Goal: Task Accomplishment & Management: Manage account settings

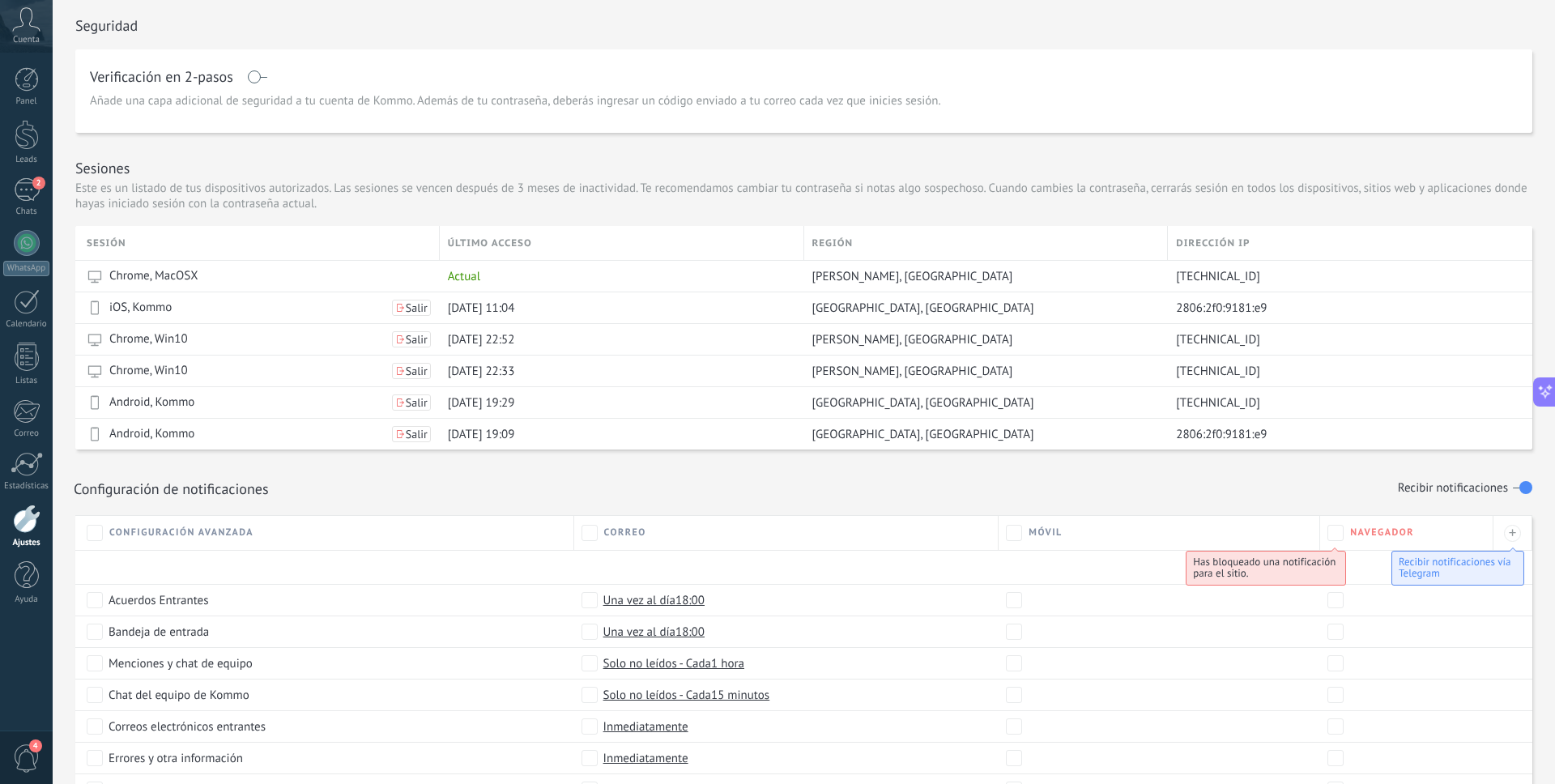
click at [28, 25] on icon at bounding box center [27, 19] width 29 height 24
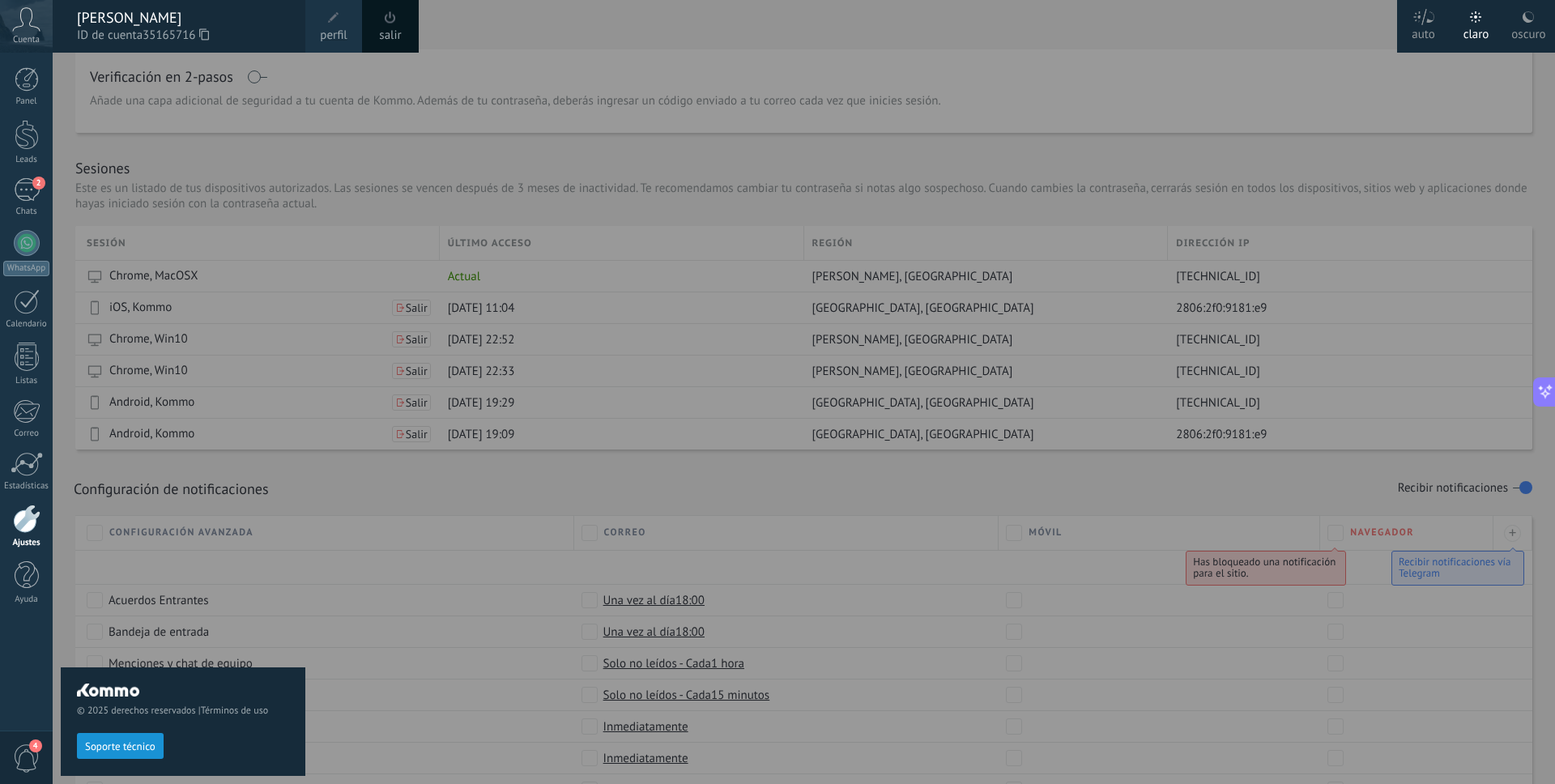
click at [28, 25] on icon at bounding box center [27, 19] width 29 height 24
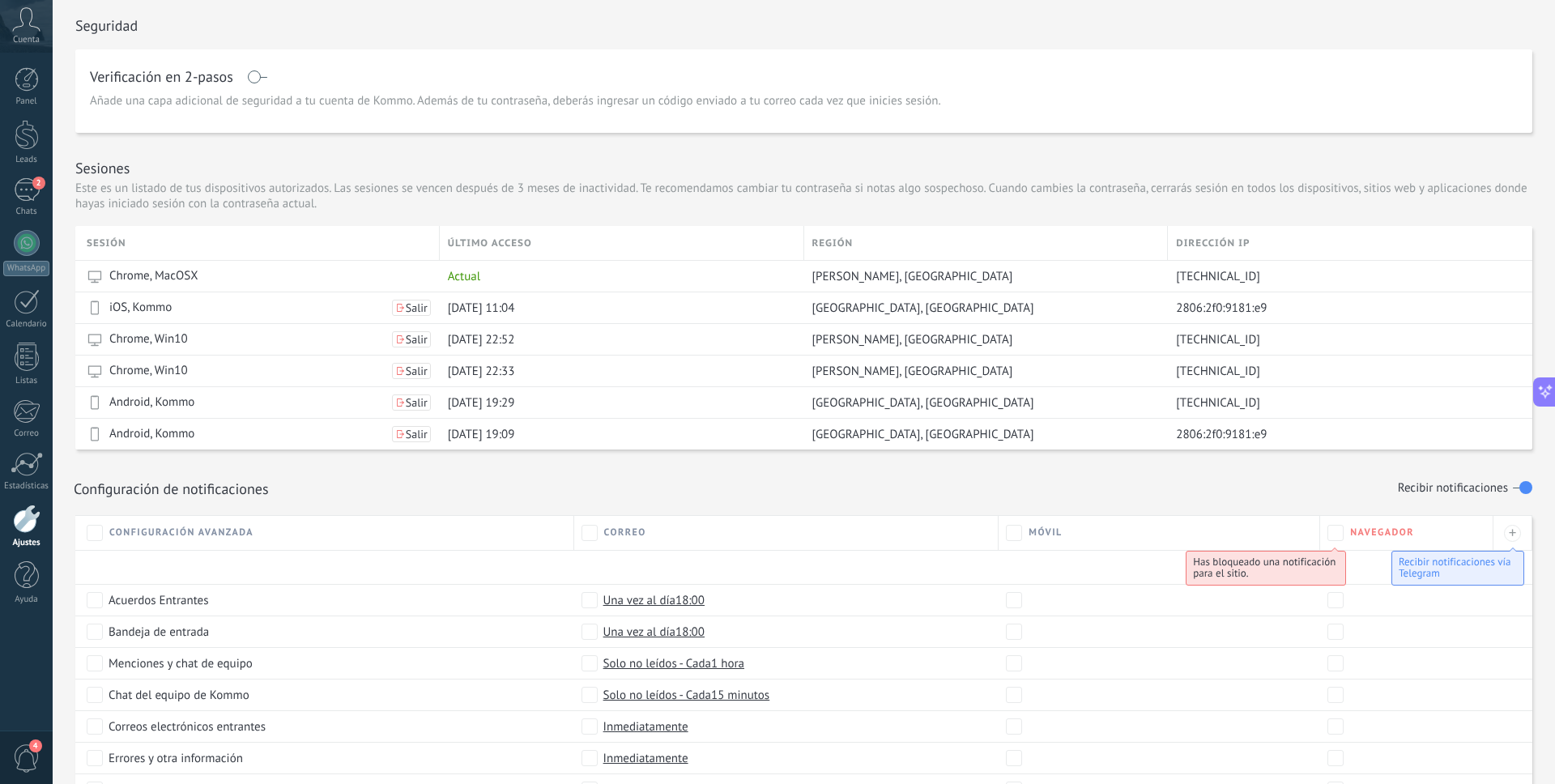
click at [28, 25] on icon at bounding box center [27, 19] width 29 height 24
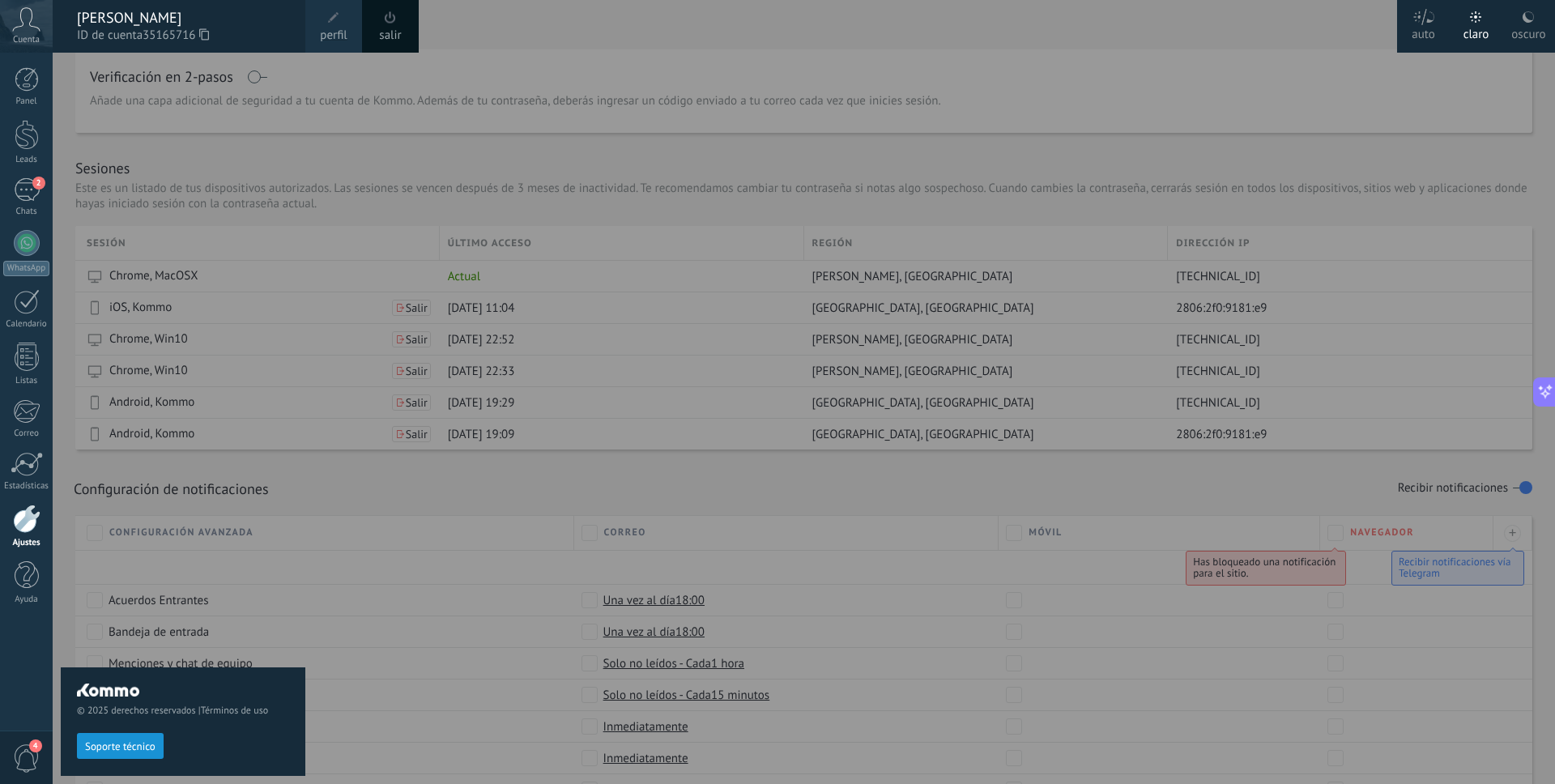
click at [327, 35] on span "perfil" at bounding box center [333, 35] width 27 height 18
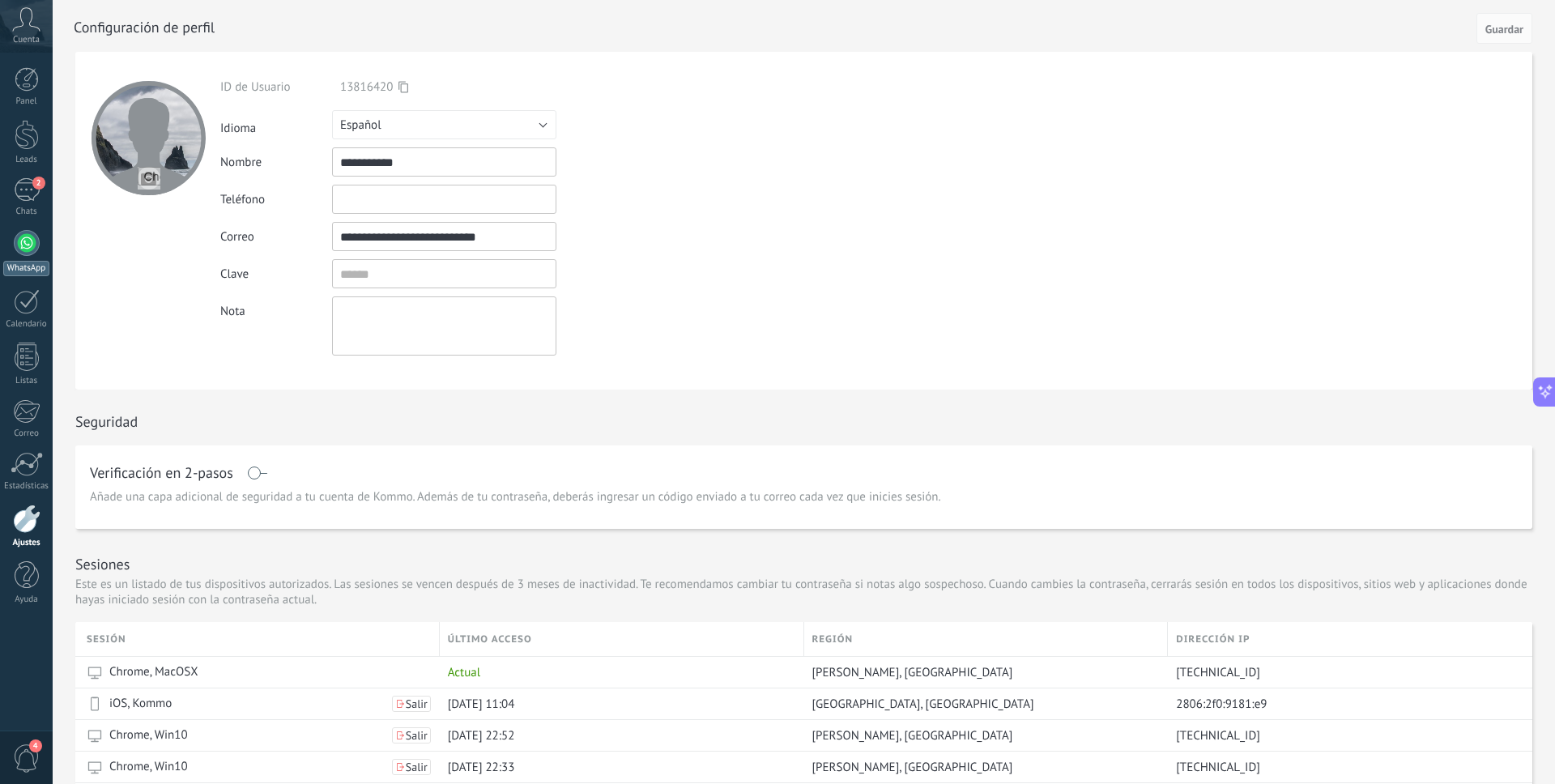
click at [20, 240] on div at bounding box center [26, 242] width 26 height 26
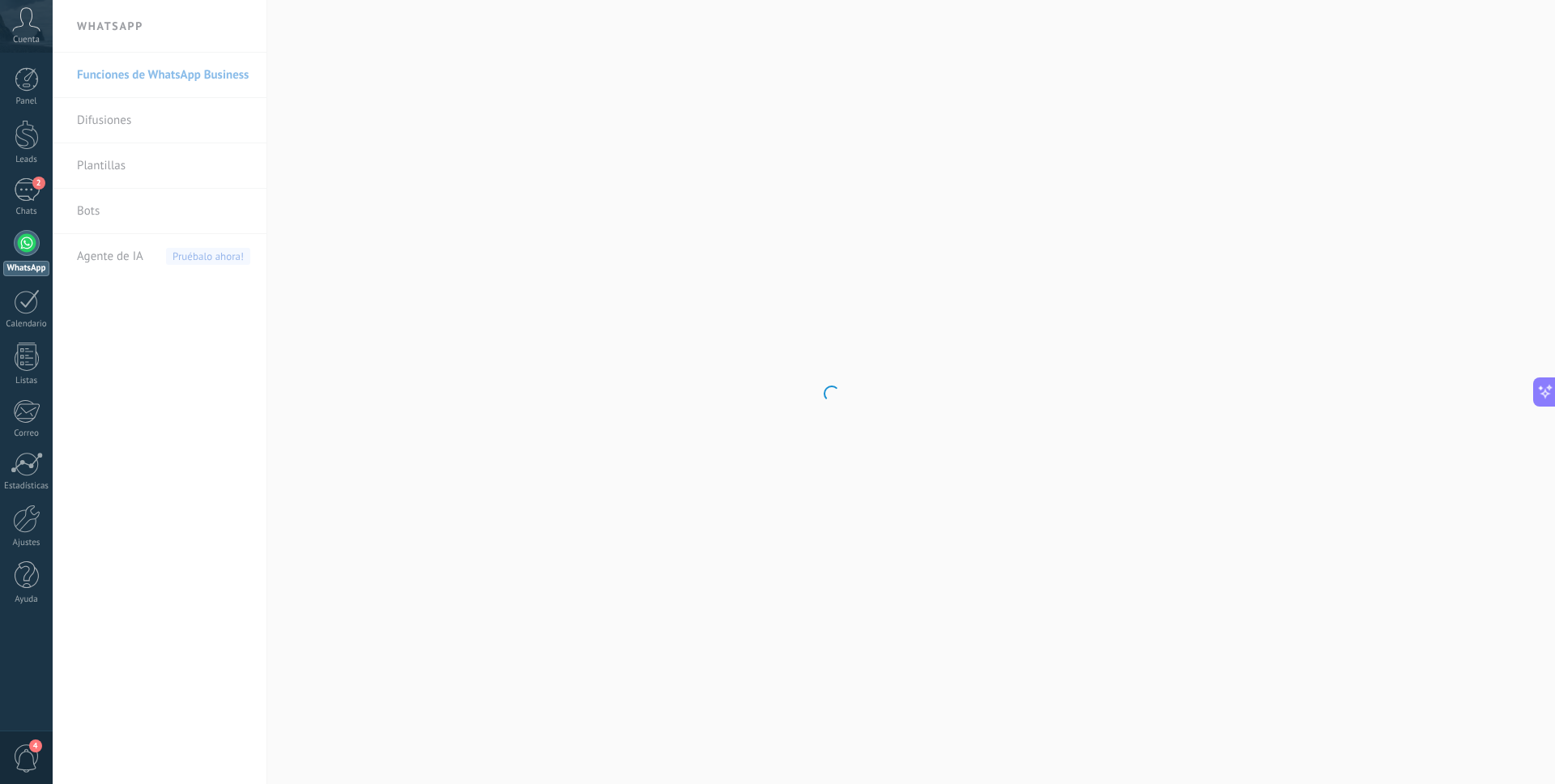
scroll to position [480, 0]
click at [28, 523] on div at bounding box center [27, 519] width 28 height 29
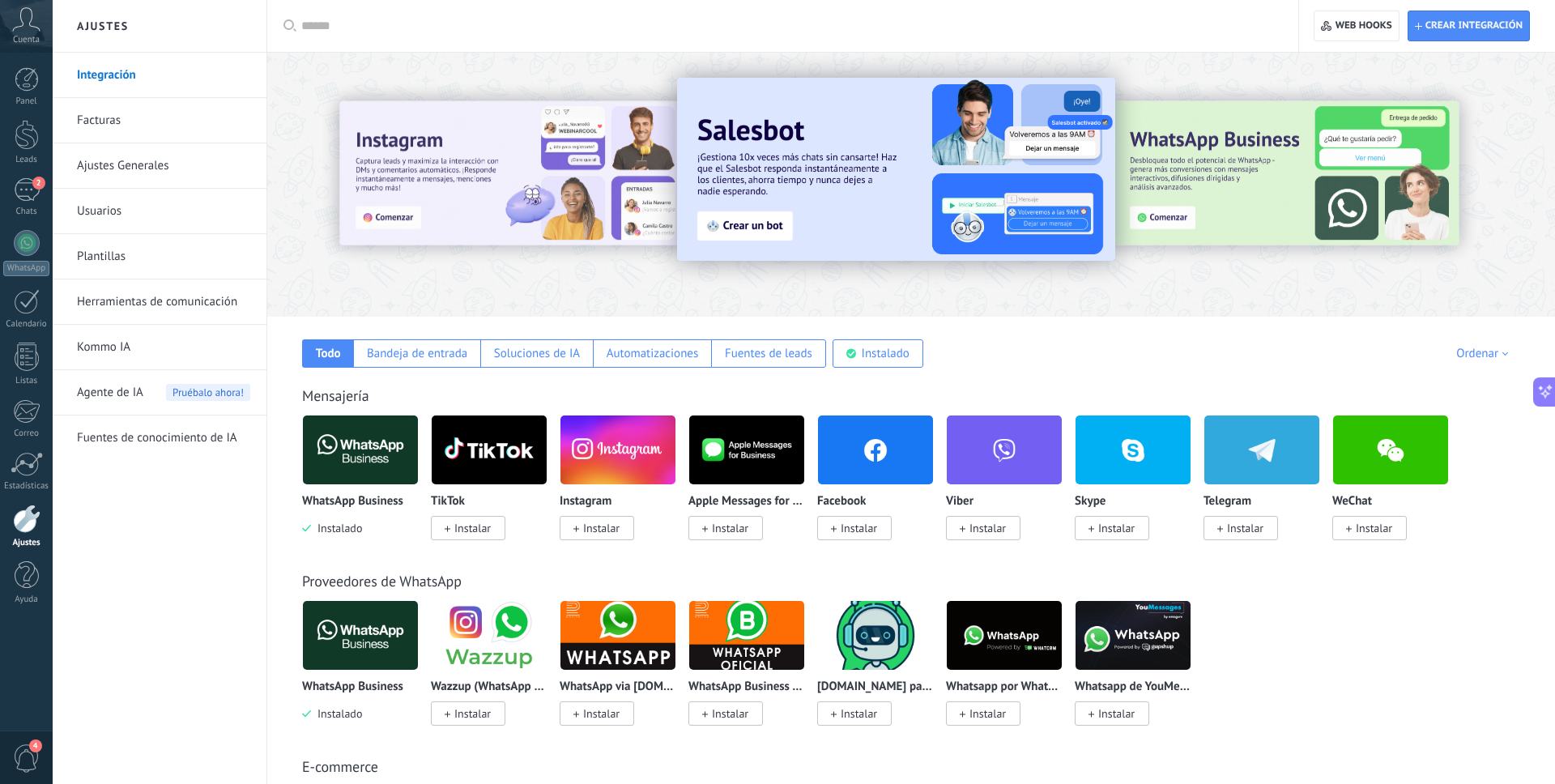
click at [26, 758] on span "4" at bounding box center [27, 758] width 28 height 29
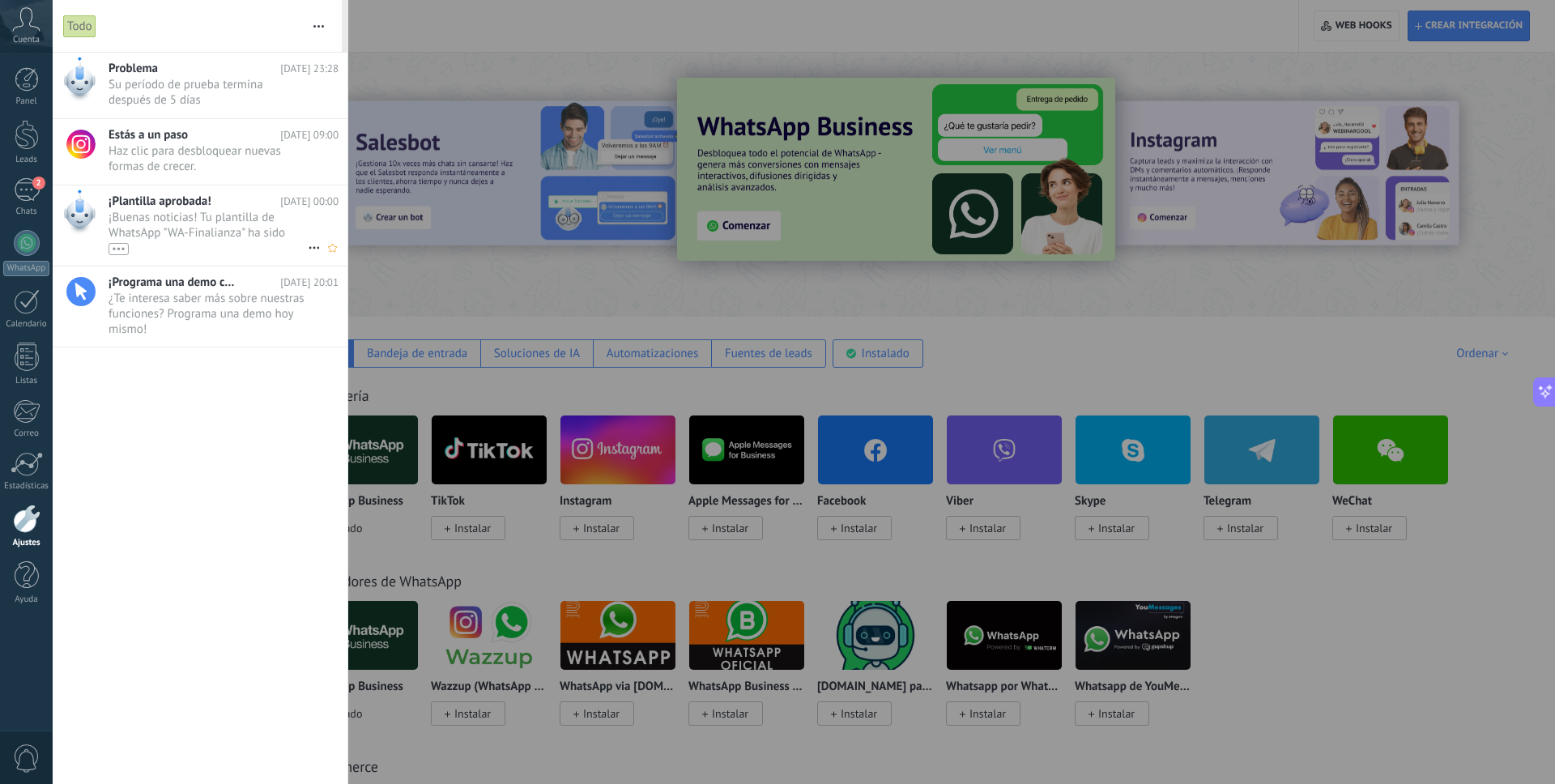
click at [209, 221] on span "¡Buenas noticias! Tu plantilla de WhatsApp "WA-Finalianza" ha sido aprobada por…" at bounding box center [208, 233] width 199 height 46
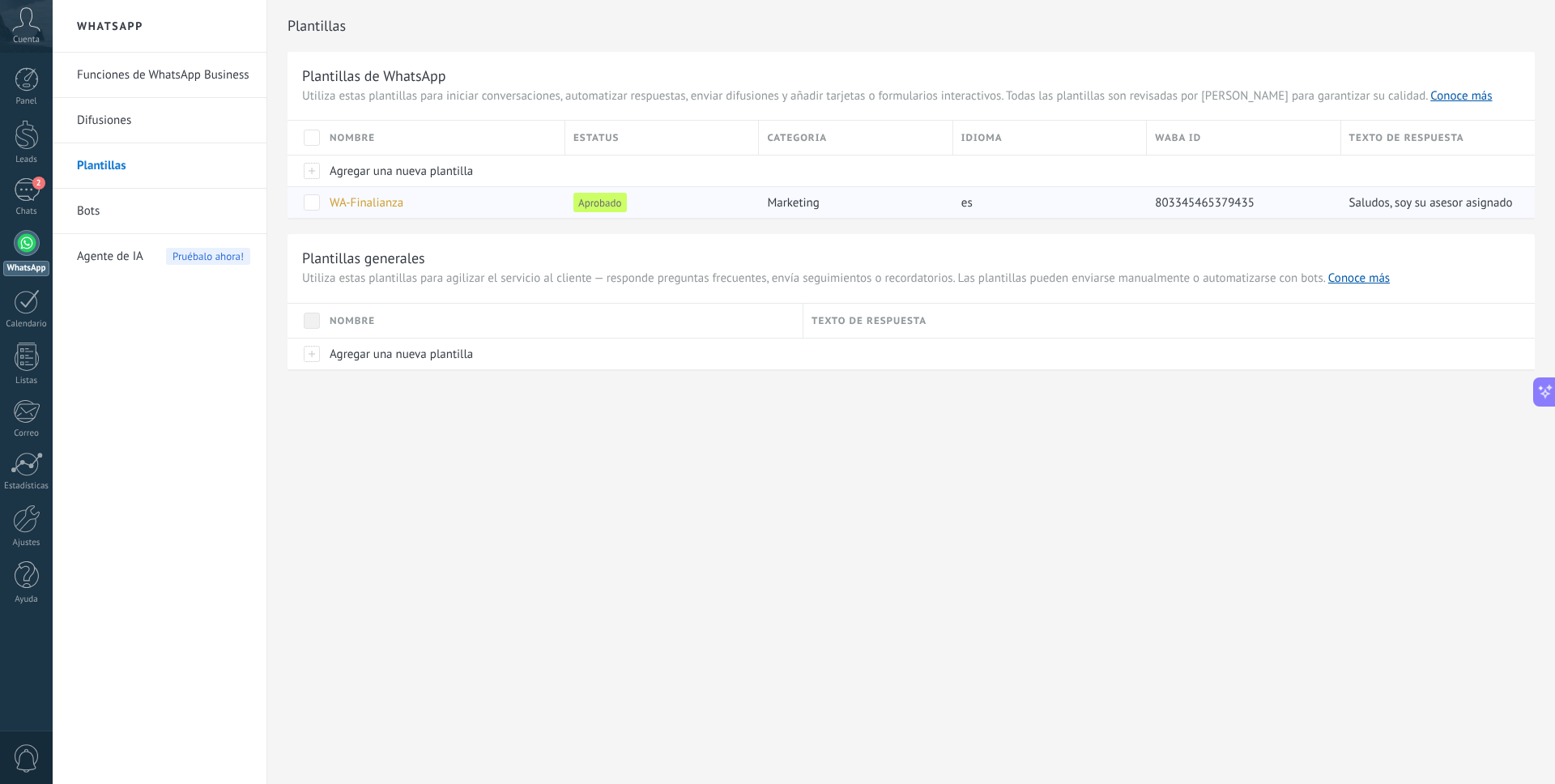
click at [371, 197] on span "WA-Finalianza" at bounding box center [365, 203] width 73 height 15
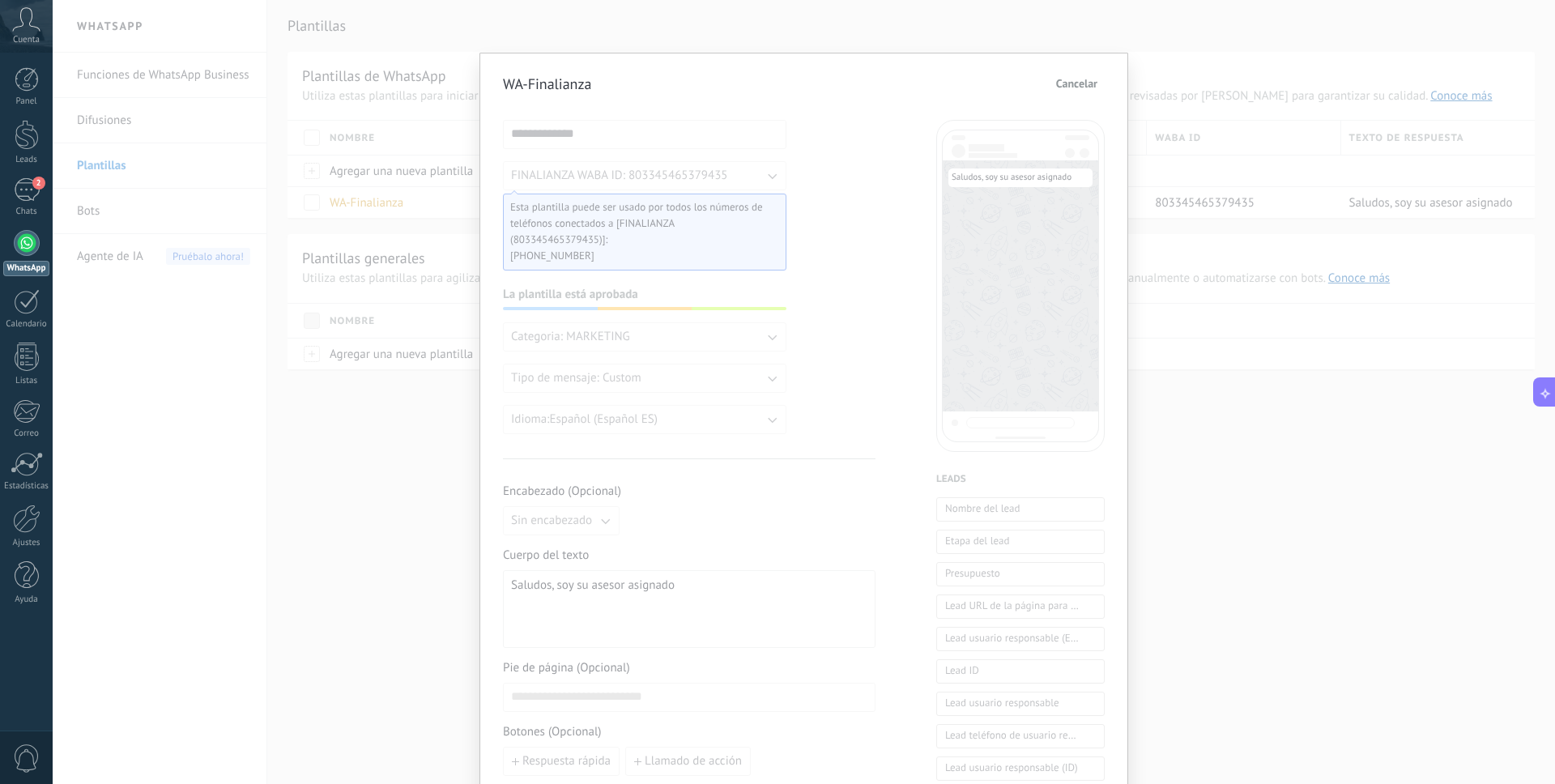
click at [1025, 231] on div "Saludos, soy su asesor asignado" at bounding box center [1020, 286] width 169 height 332
click at [1071, 83] on span "Cancelar" at bounding box center [1076, 83] width 41 height 11
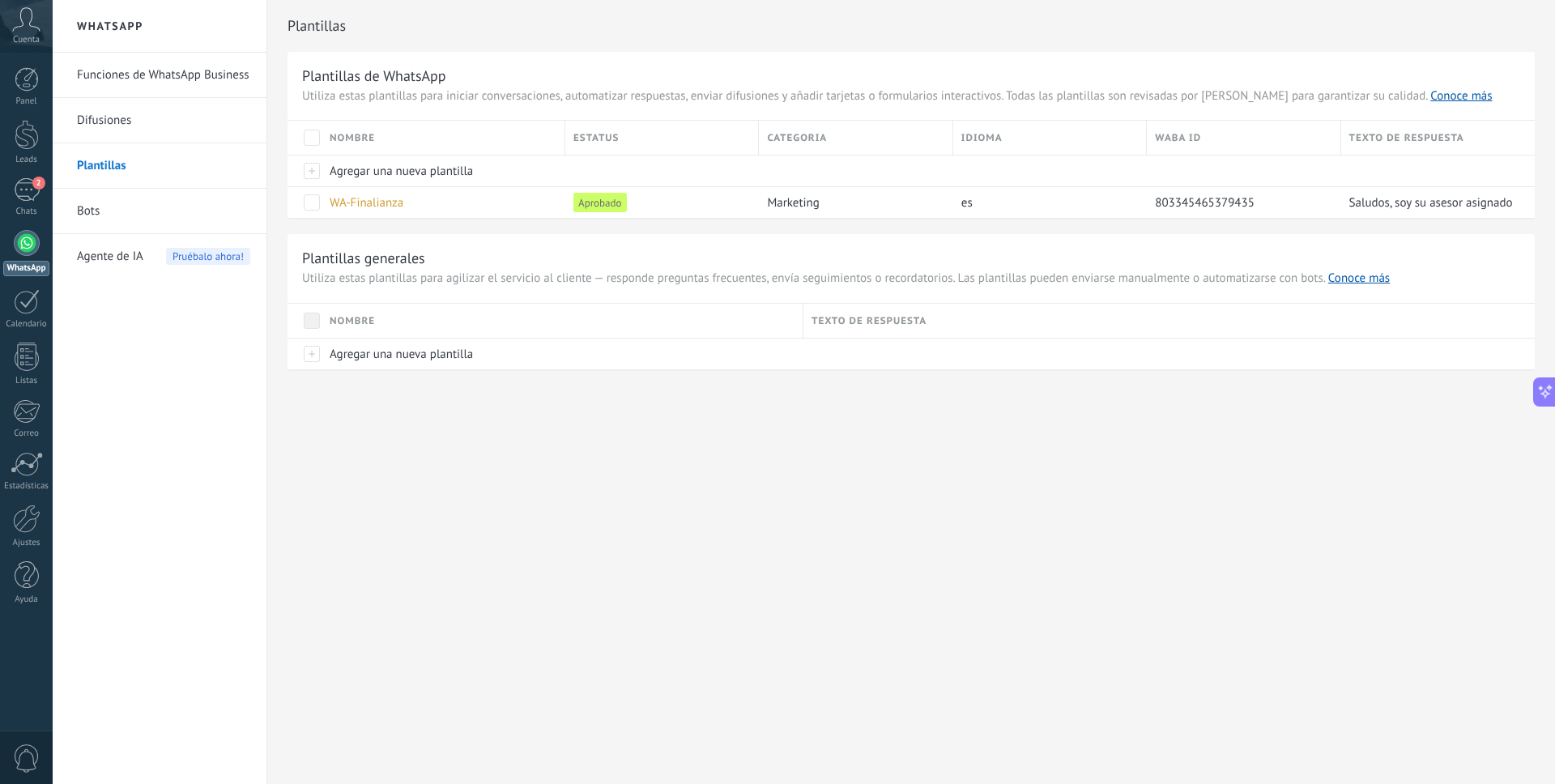
click at [418, 458] on div "WhatsApp Funciones de WhatsApp Business Difusiones Plantillas Bots Agente de IA…" at bounding box center [803, 392] width 1503 height 784
click at [94, 128] on link "Difusiones" at bounding box center [164, 121] width 174 height 46
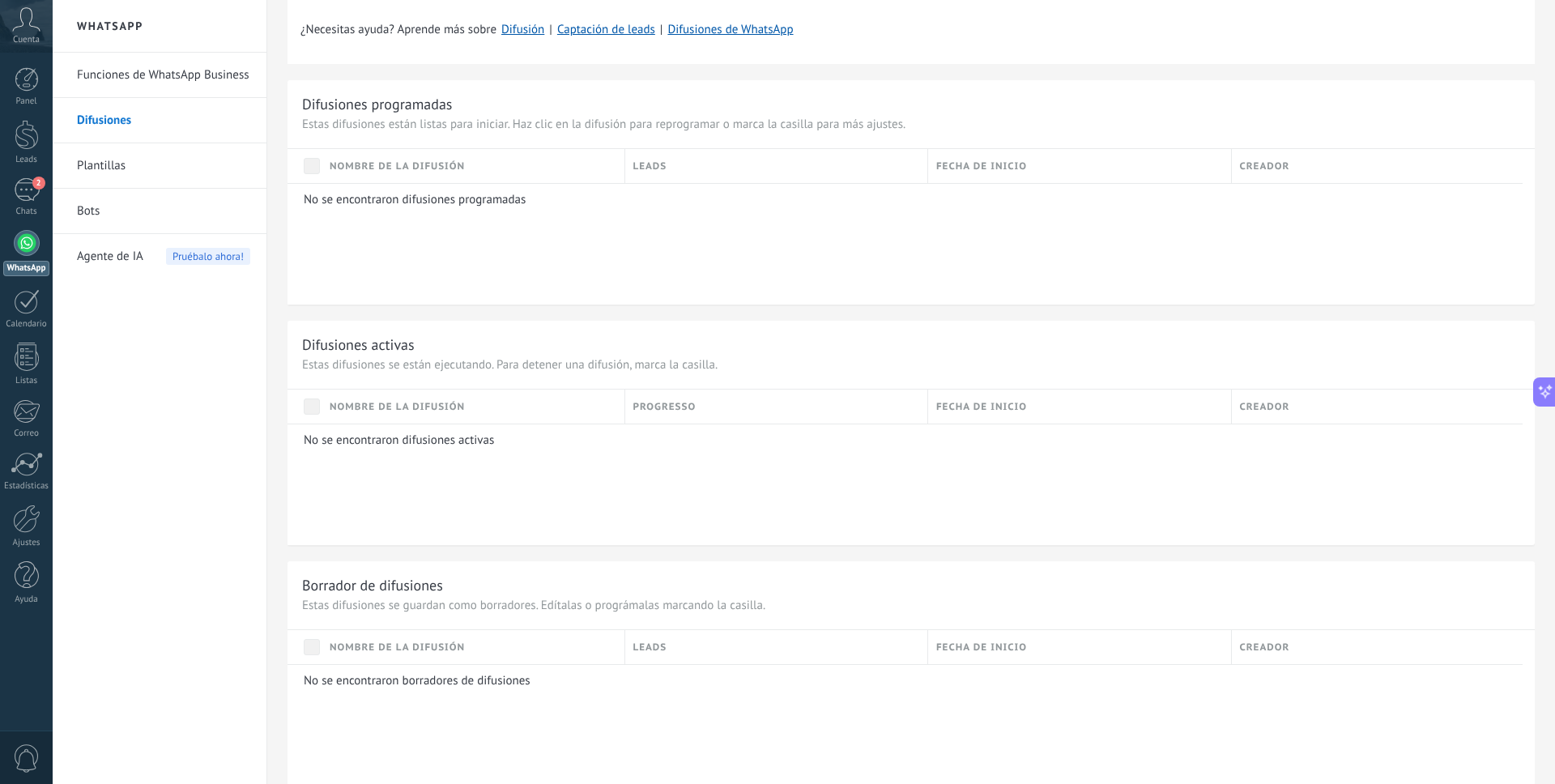
scroll to position [804, 0]
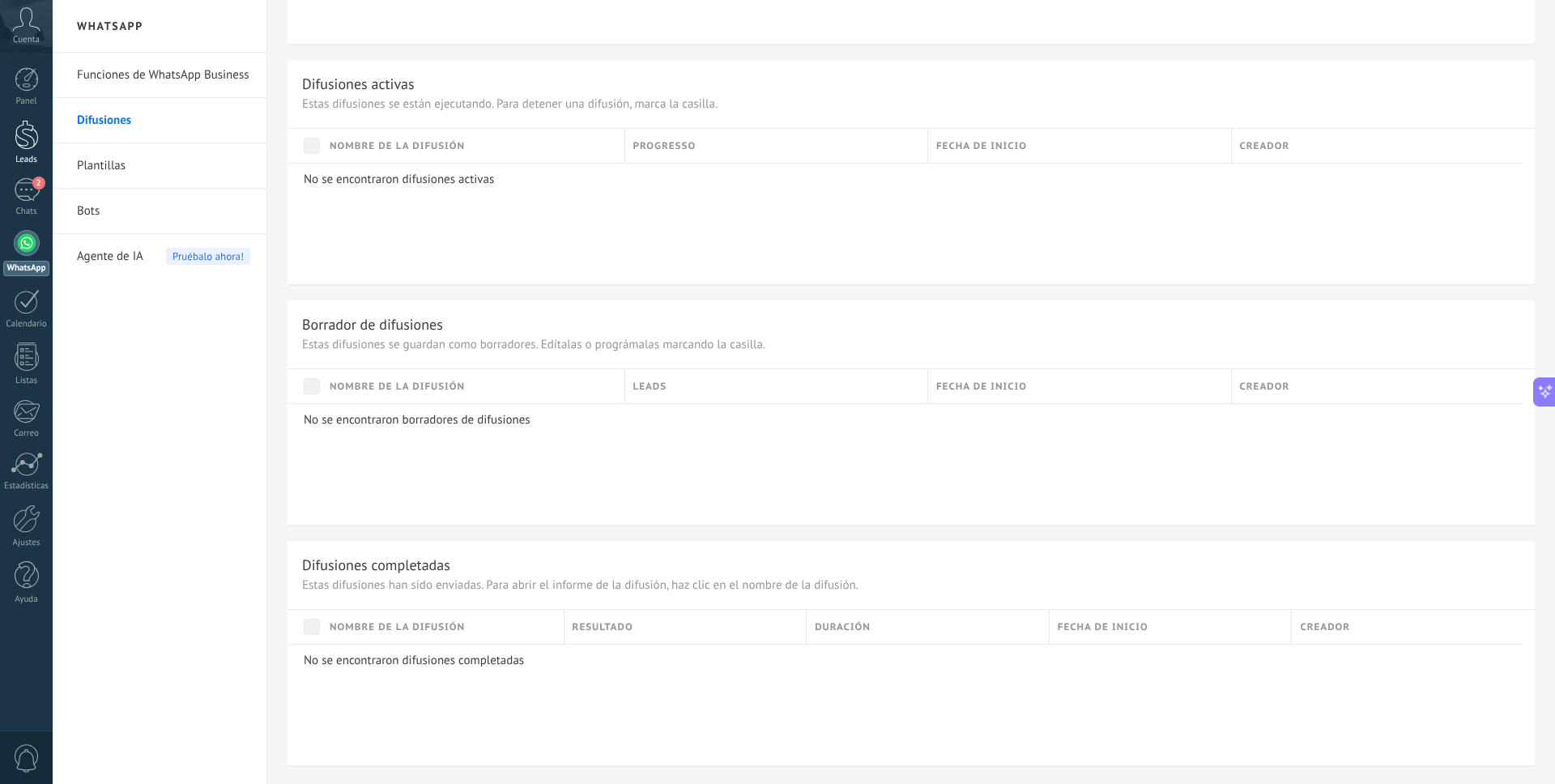
click at [24, 136] on div at bounding box center [26, 134] width 24 height 30
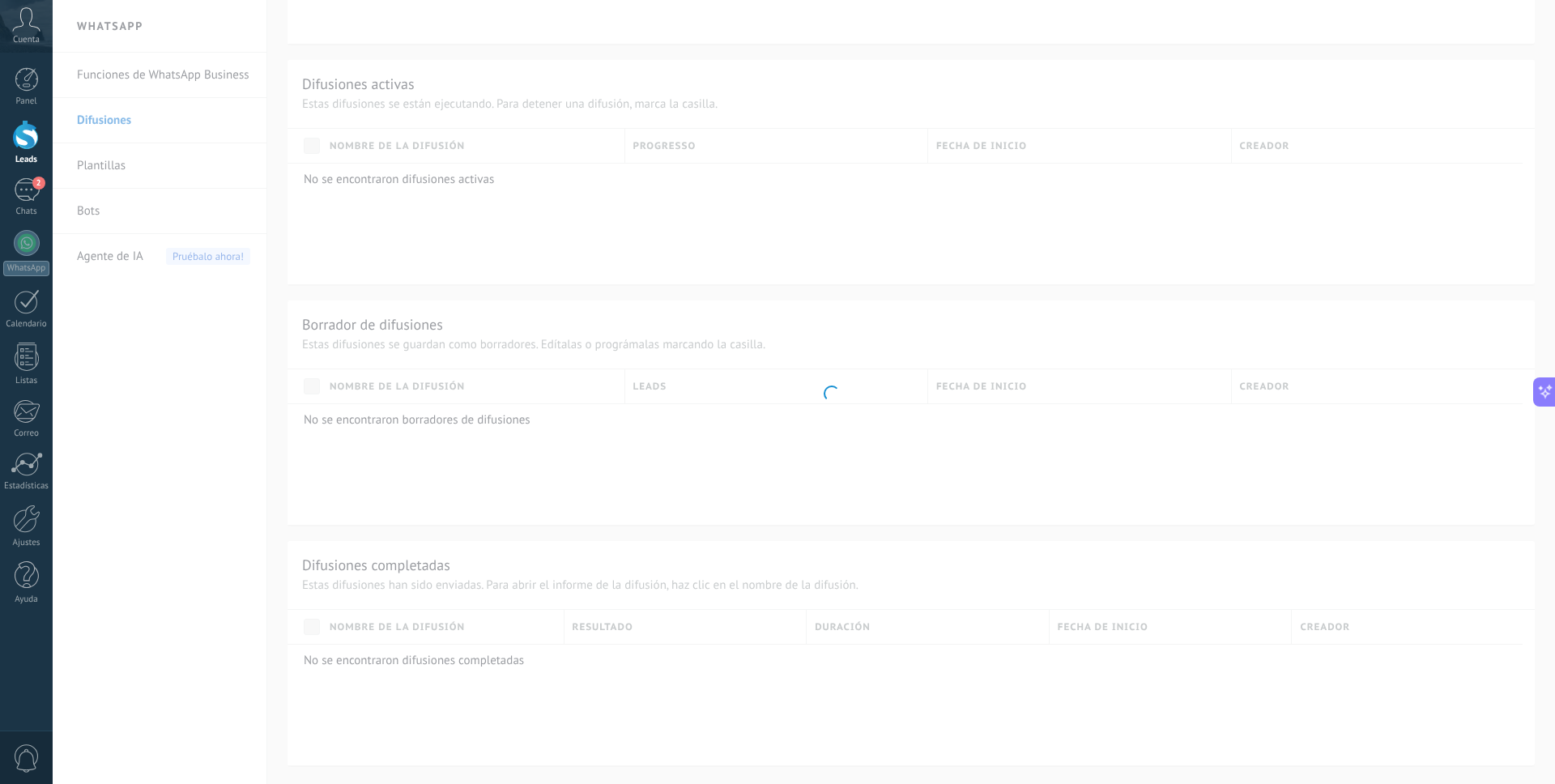
scroll to position [233, 0]
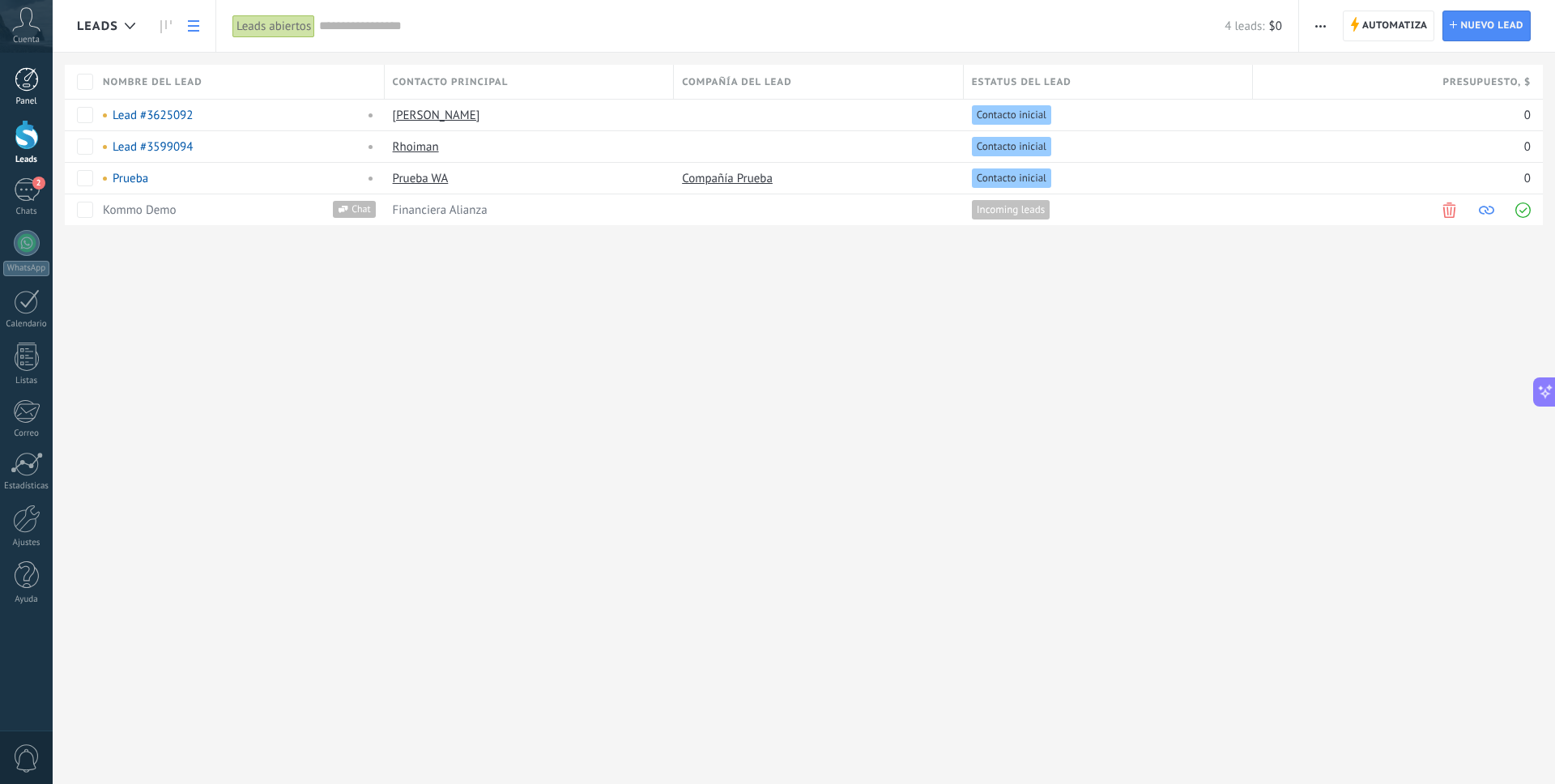
click at [21, 80] on div at bounding box center [26, 78] width 24 height 24
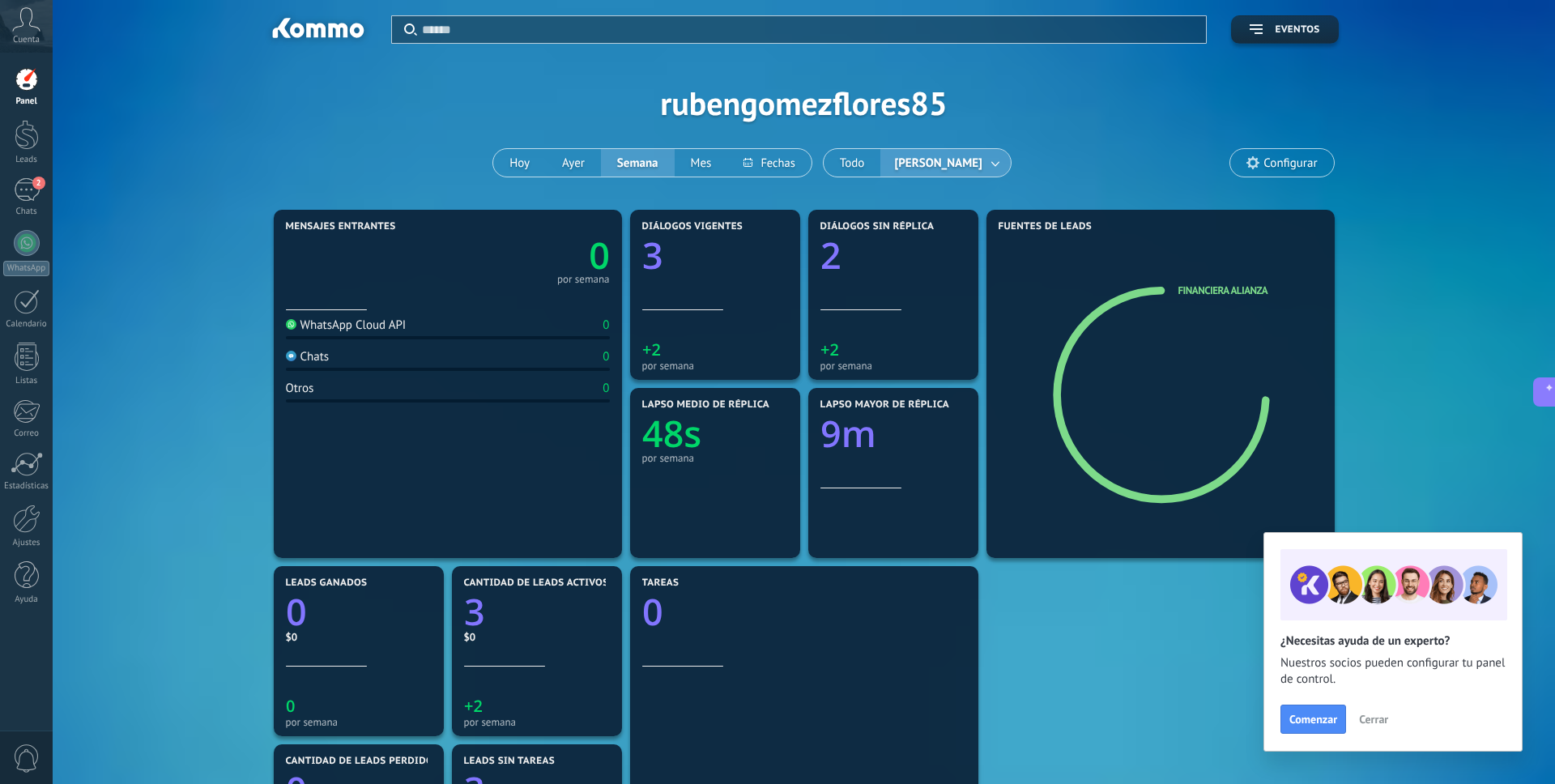
click at [1289, 162] on span "Configurar" at bounding box center [1290, 163] width 53 height 13
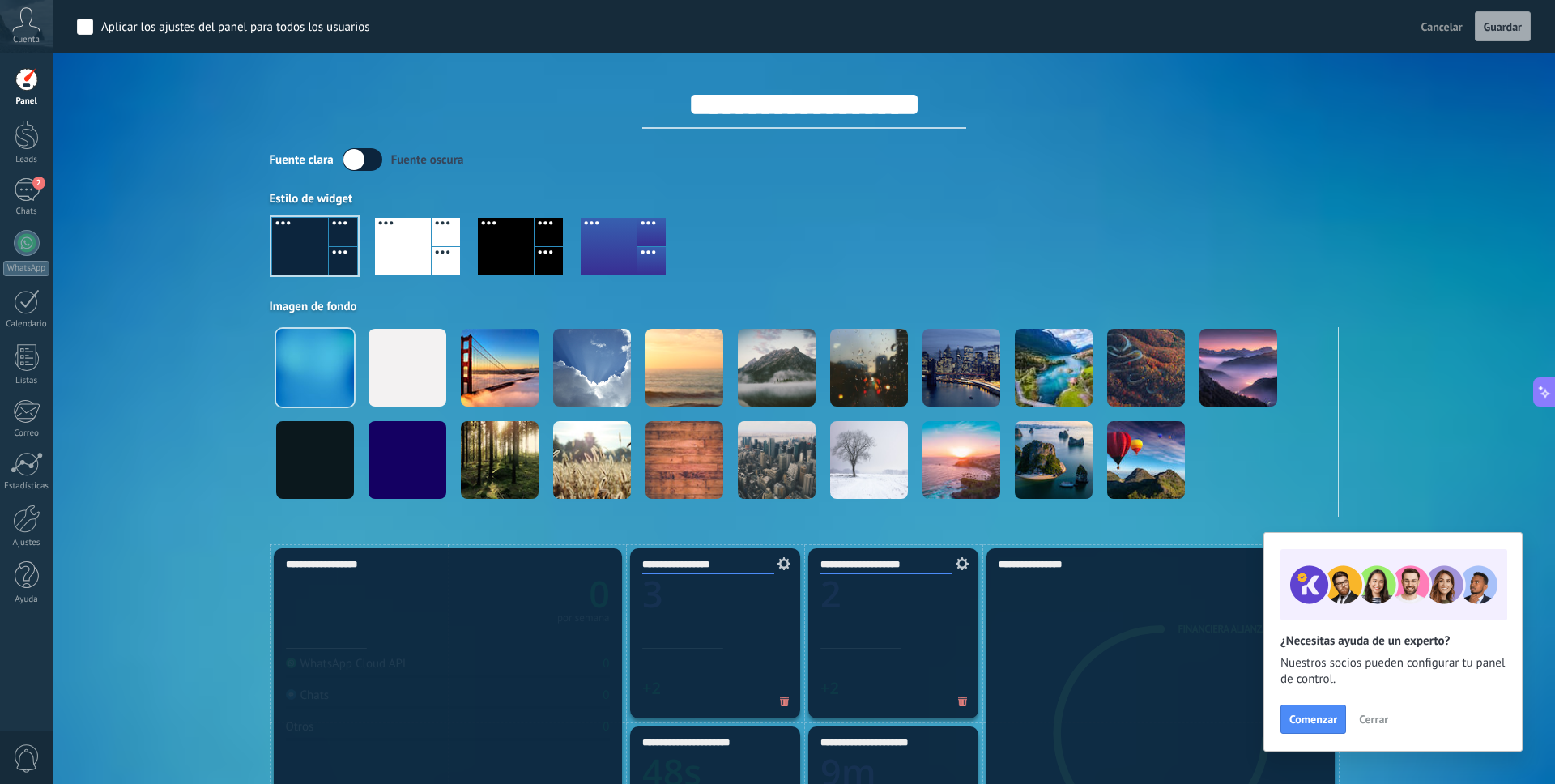
click at [368, 166] on label at bounding box center [363, 159] width 40 height 23
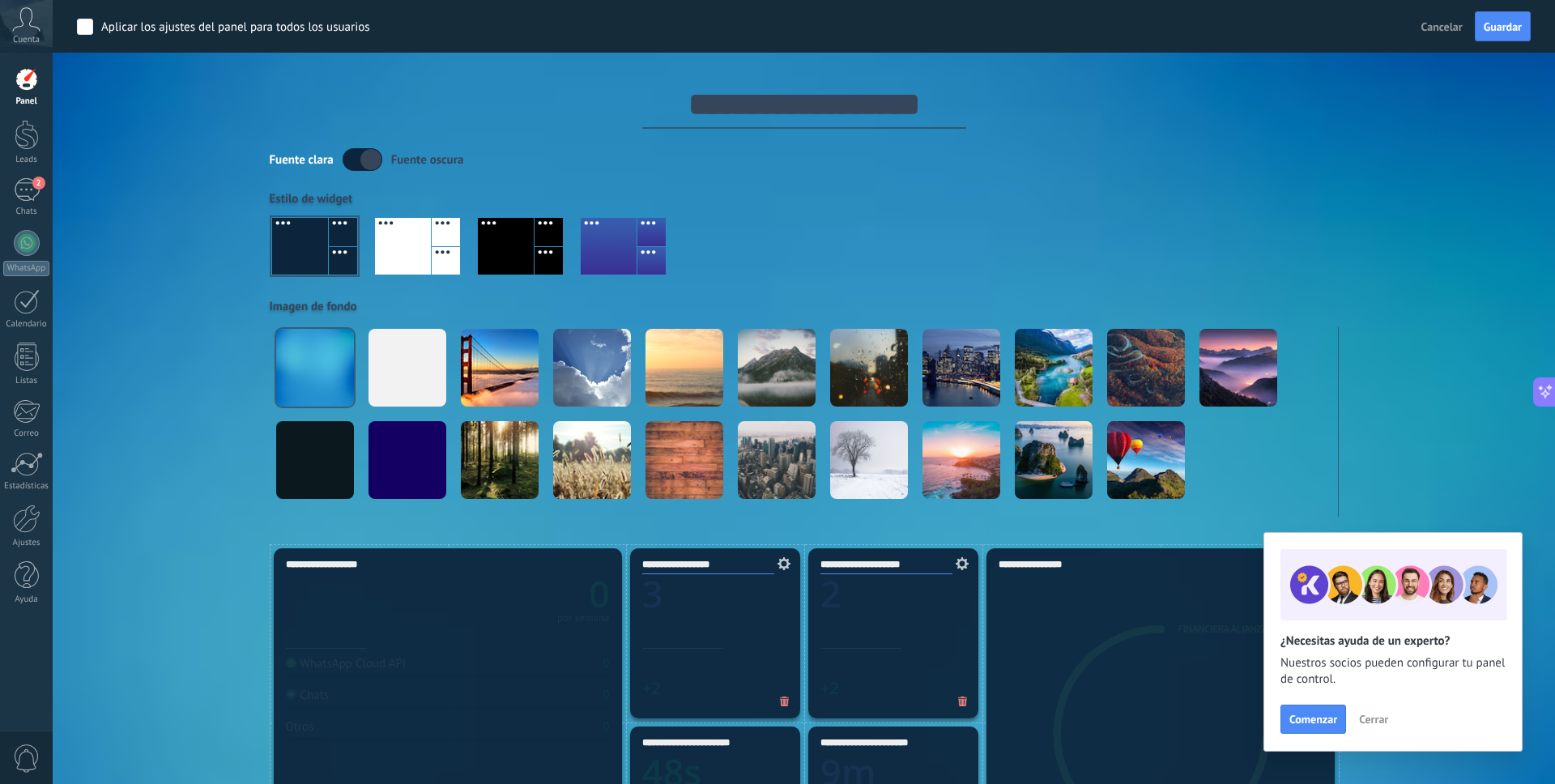
click at [369, 166] on label at bounding box center [363, 159] width 40 height 23
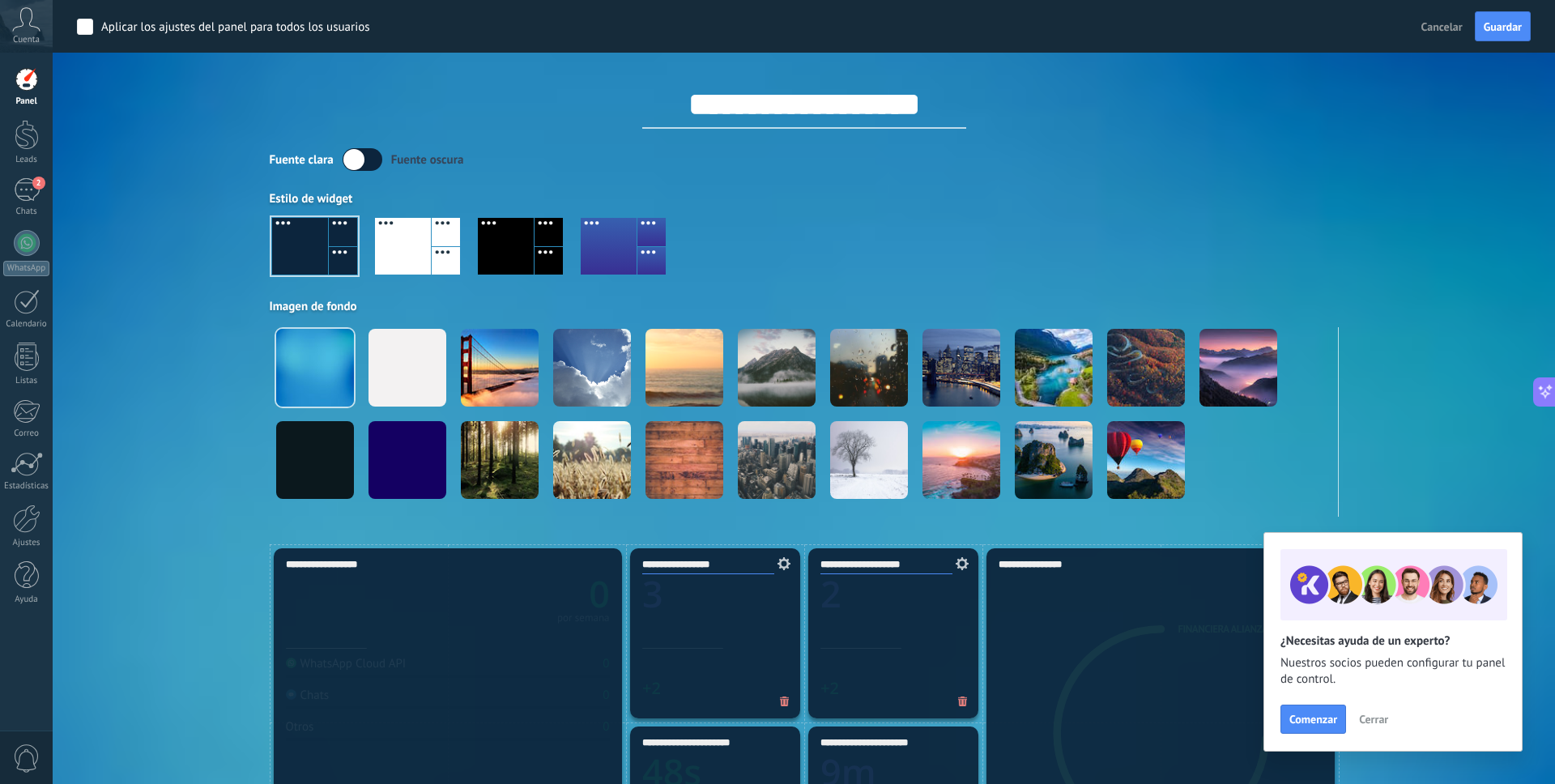
click at [618, 252] on div at bounding box center [609, 245] width 56 height 56
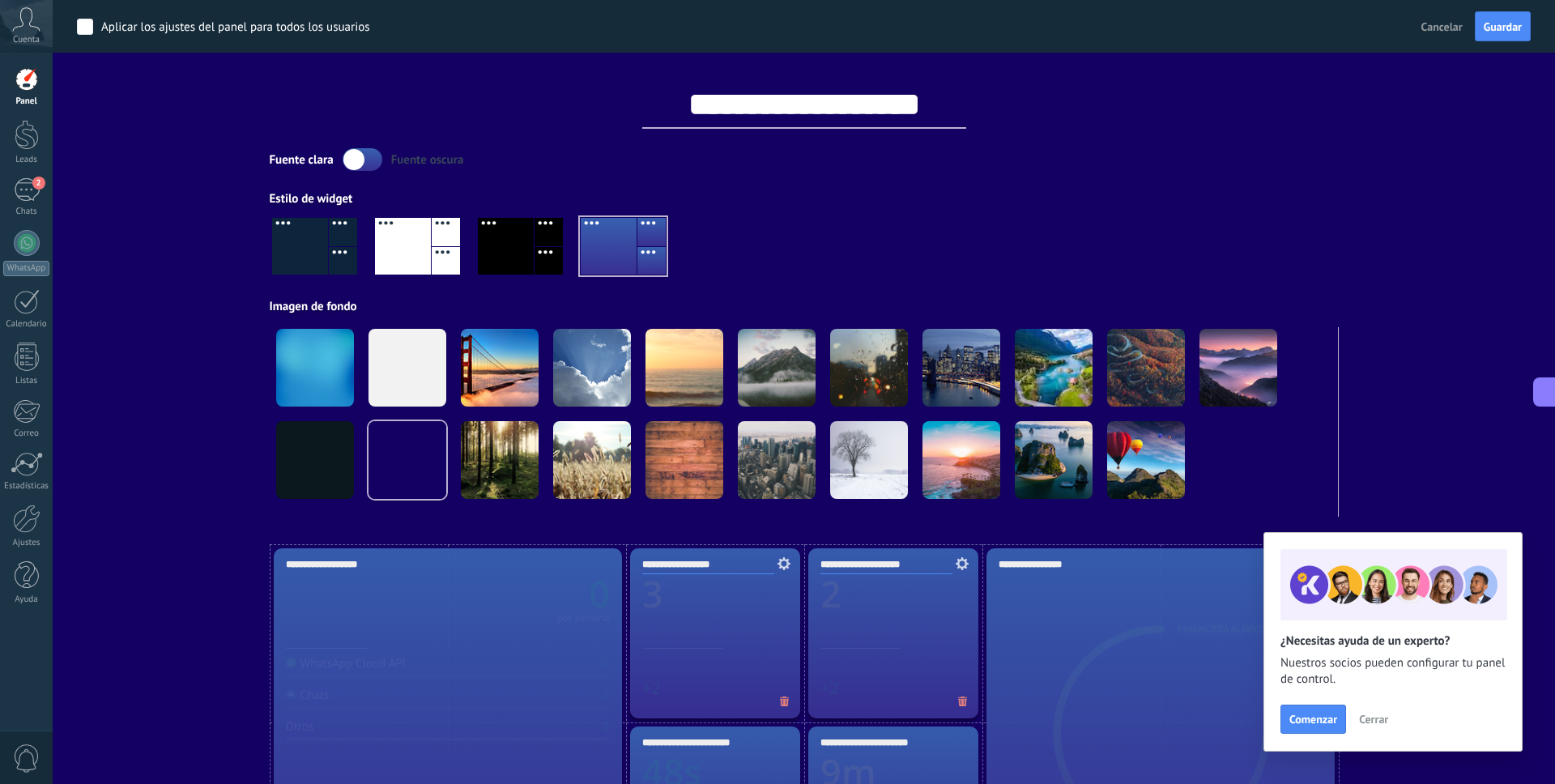
click at [560, 244] on div at bounding box center [549, 232] width 29 height 29
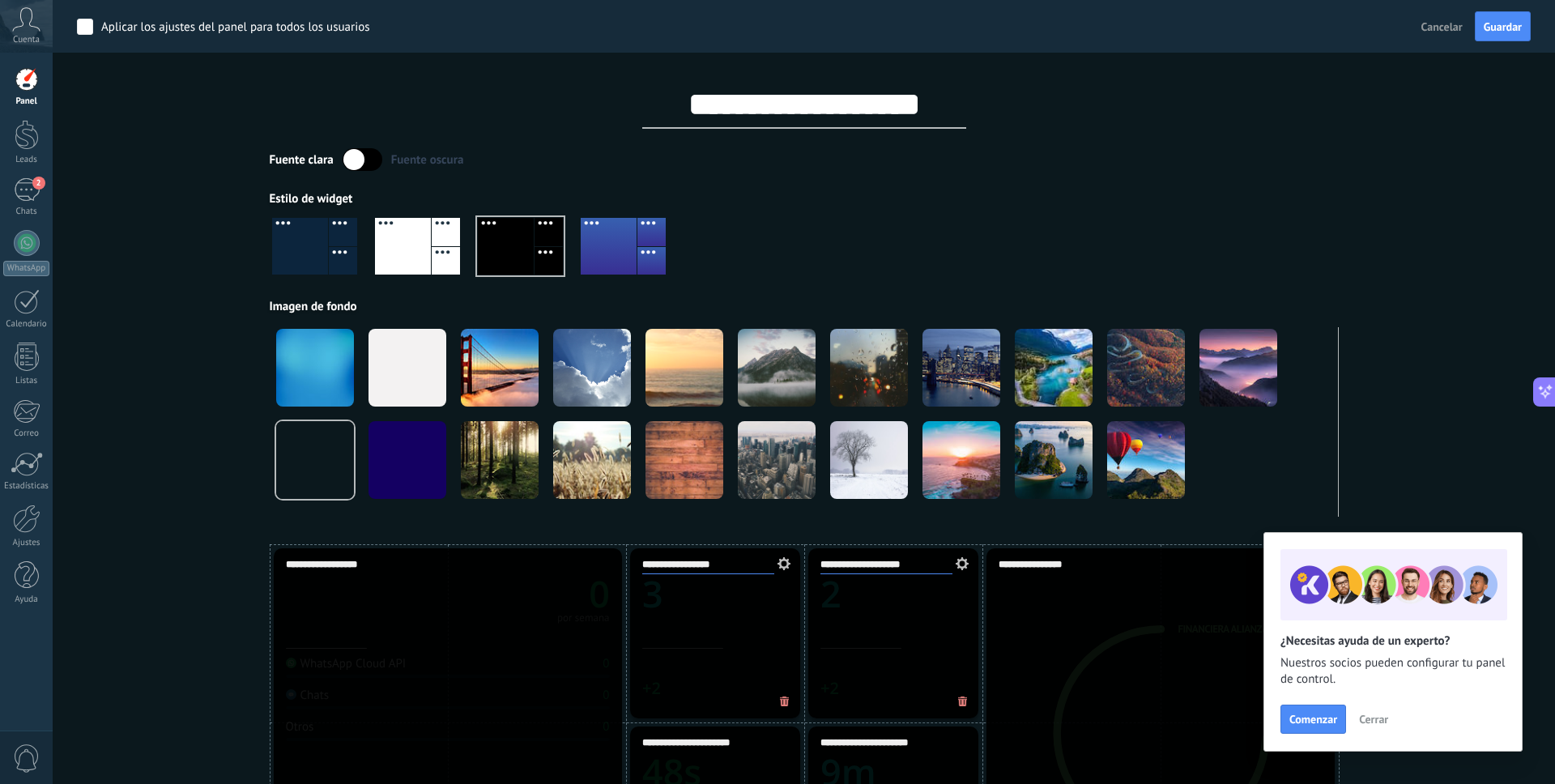
click at [390, 251] on div at bounding box center [403, 245] width 56 height 56
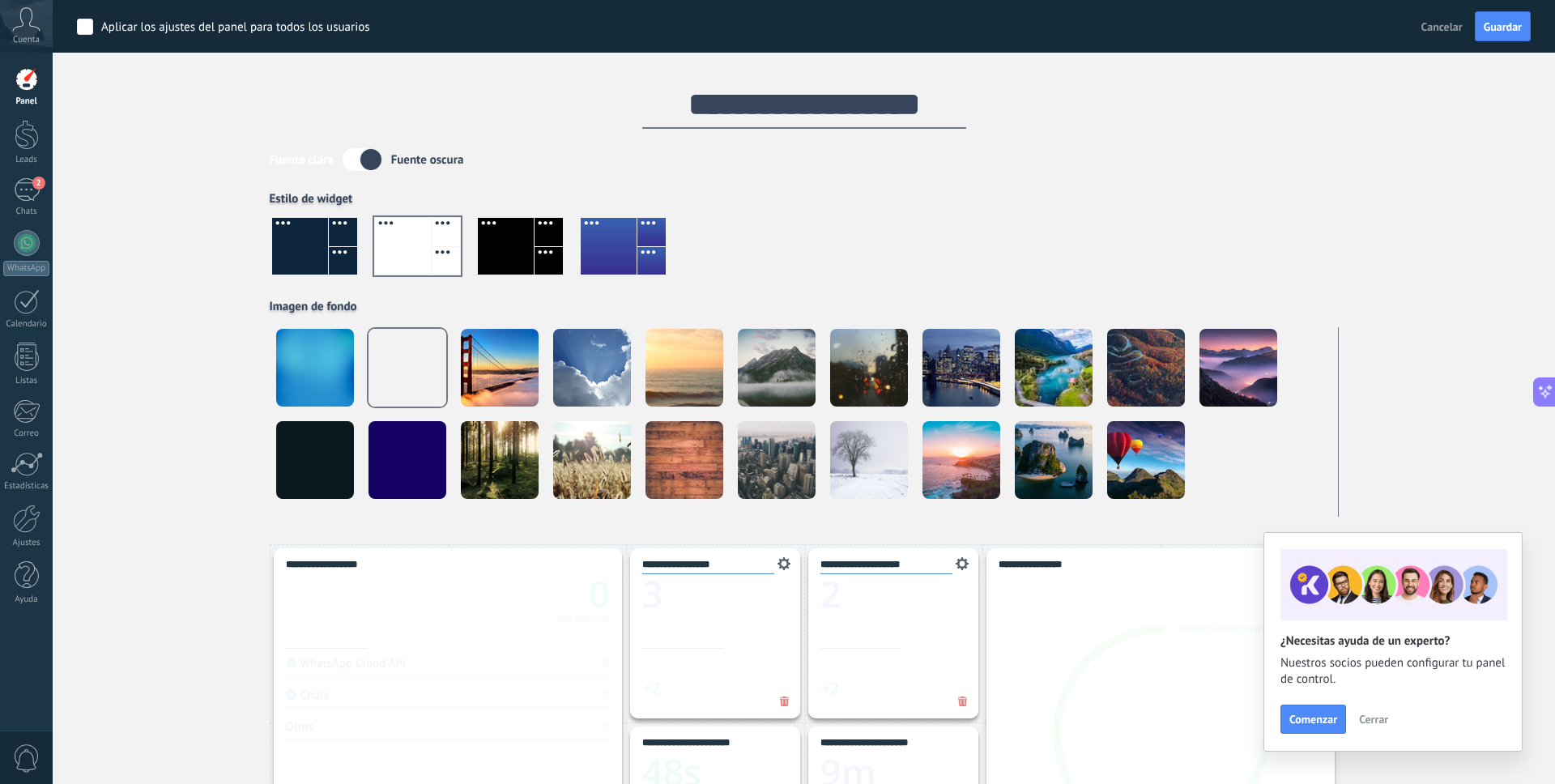
click at [321, 245] on div at bounding box center [300, 245] width 56 height 56
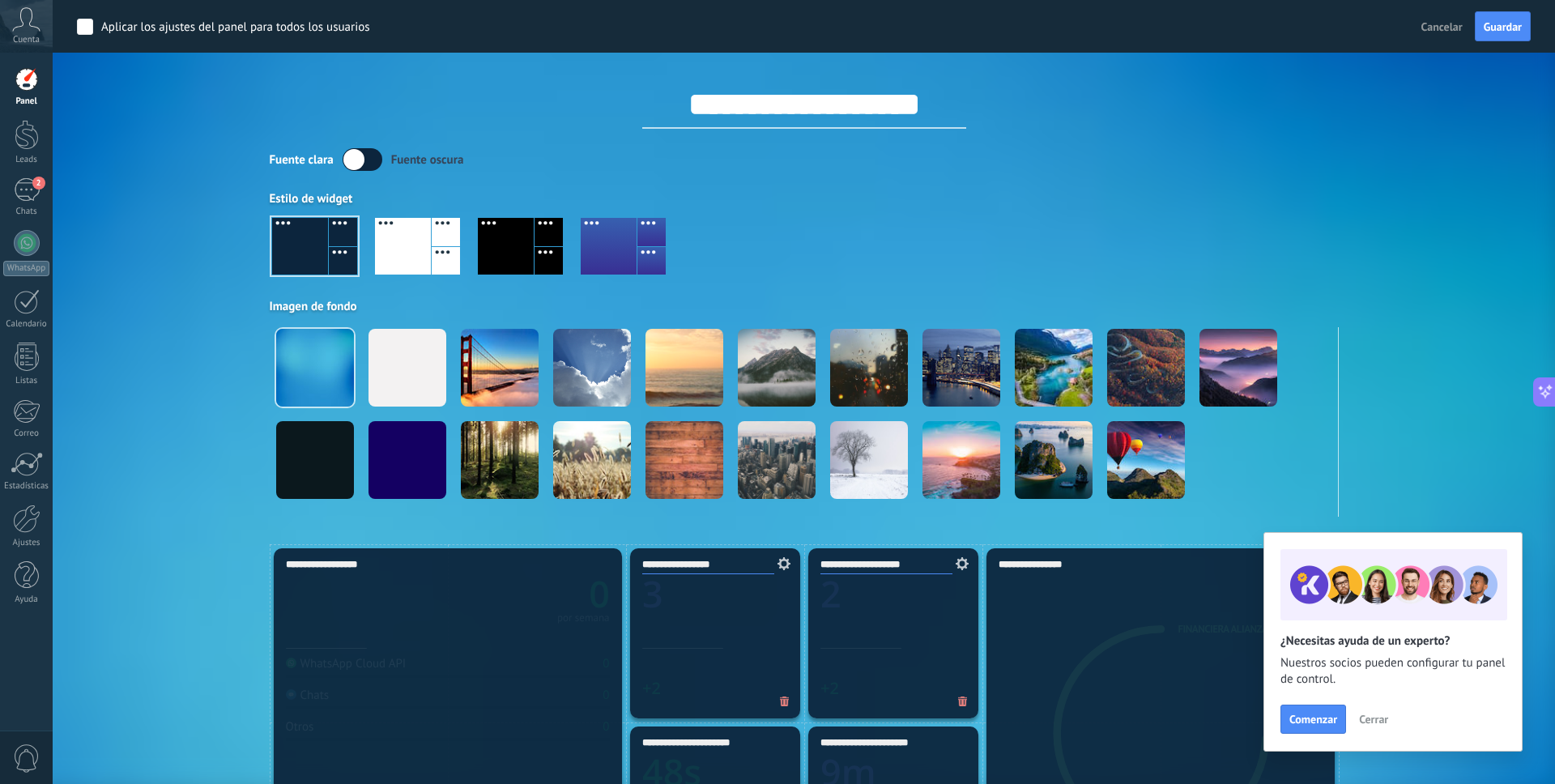
click at [23, 27] on icon at bounding box center [27, 19] width 29 height 24
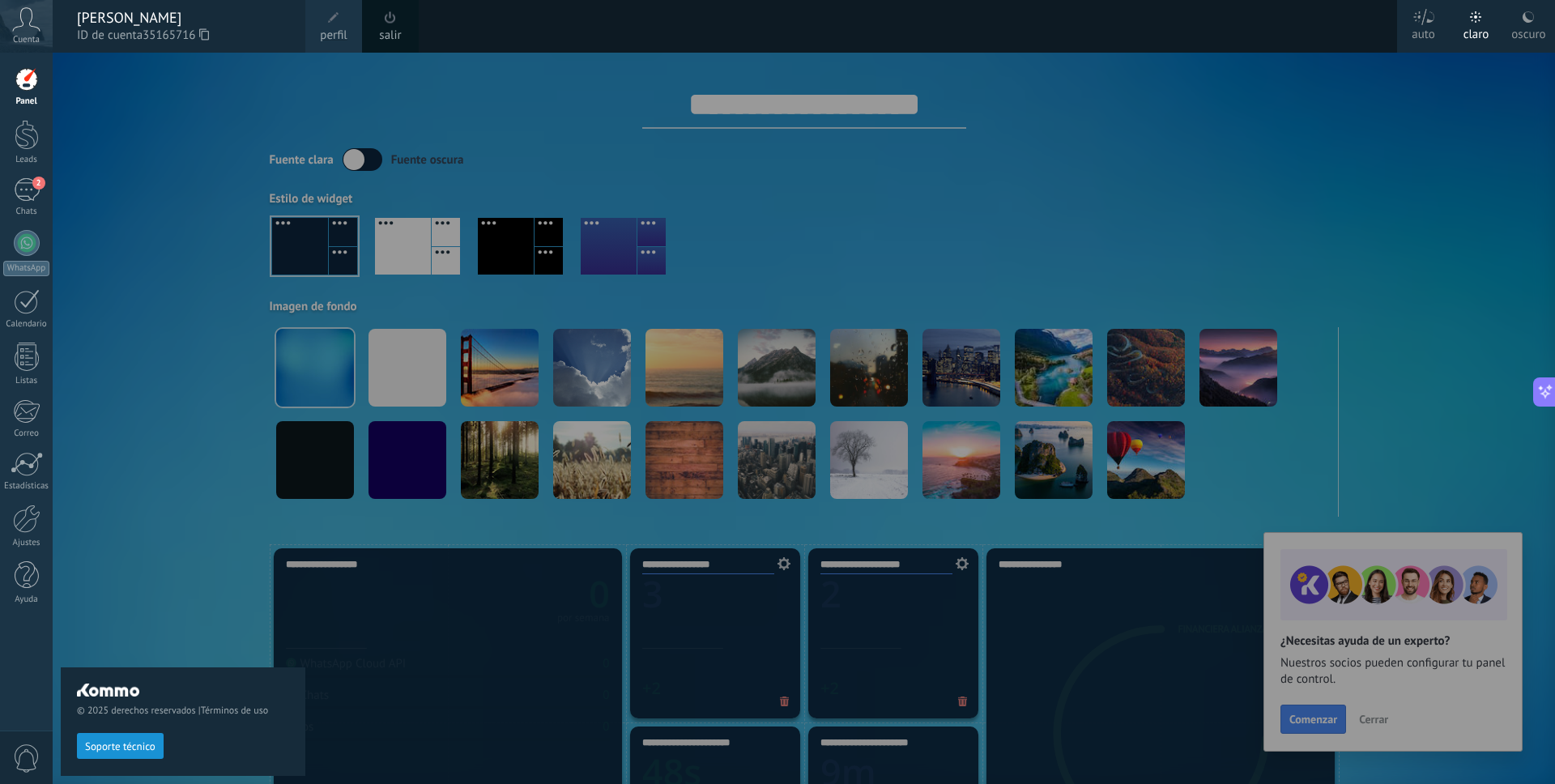
click at [334, 27] on span "perfil" at bounding box center [333, 35] width 27 height 18
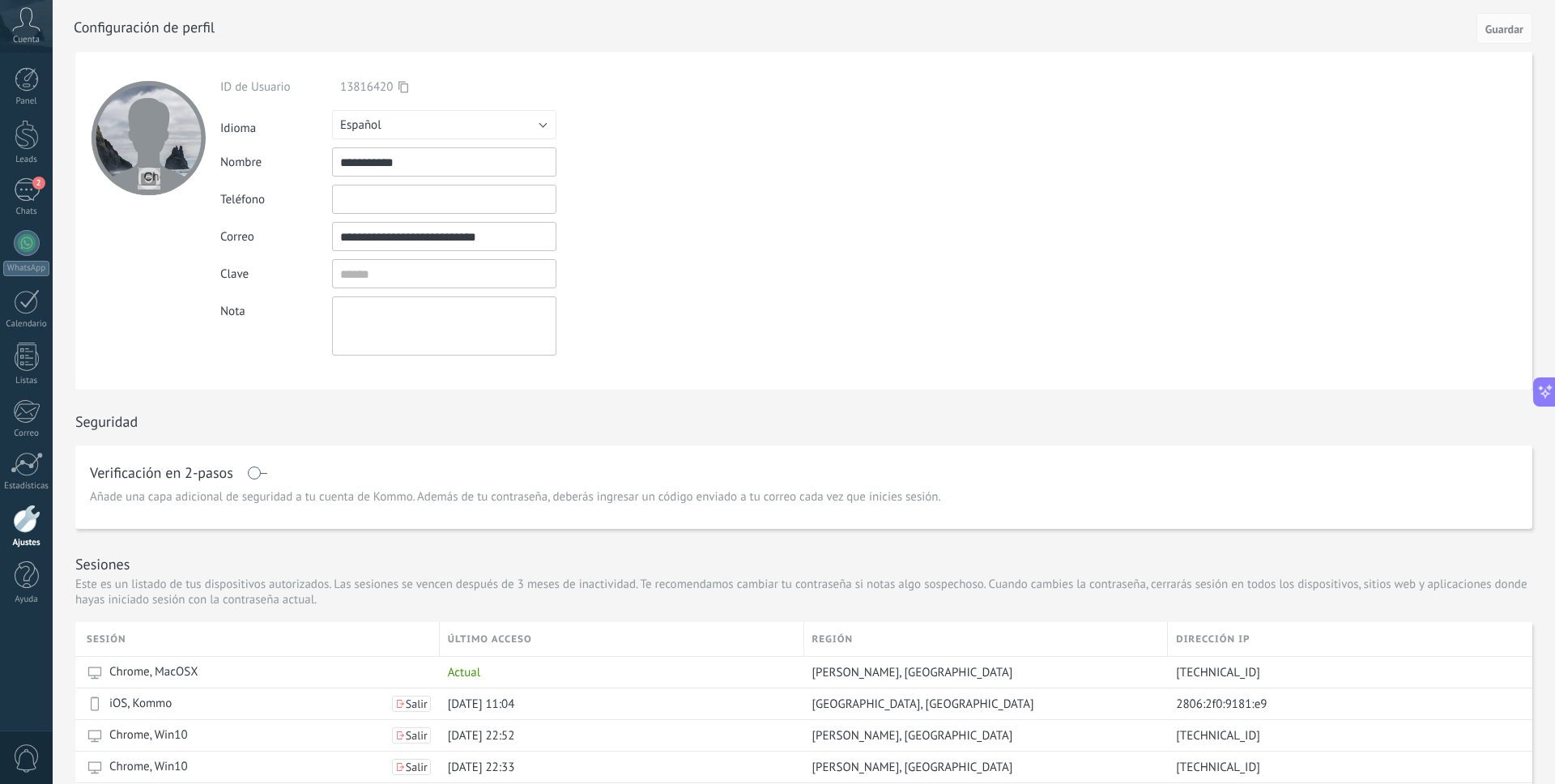
click at [145, 182] on input "file" at bounding box center [149, 178] width 23 height 23
click at [147, 182] on input "file" at bounding box center [149, 178] width 23 height 23
type input "**********"
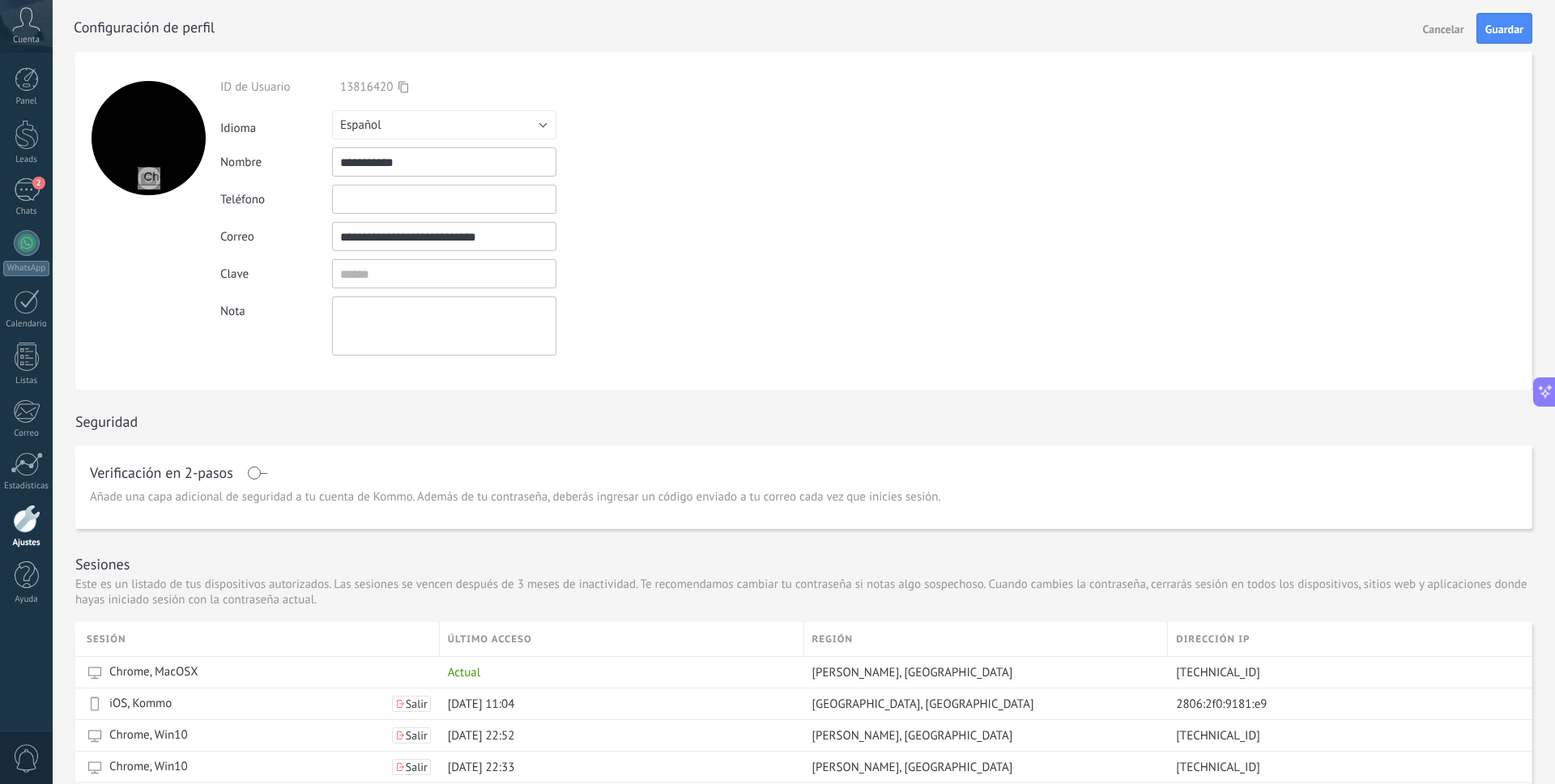
click at [140, 134] on div at bounding box center [149, 138] width 114 height 114
click at [152, 179] on input "file" at bounding box center [149, 178] width 23 height 23
click at [393, 206] on input "text" at bounding box center [444, 199] width 224 height 30
click at [17, 35] on span "Cuenta" at bounding box center [27, 40] width 27 height 10
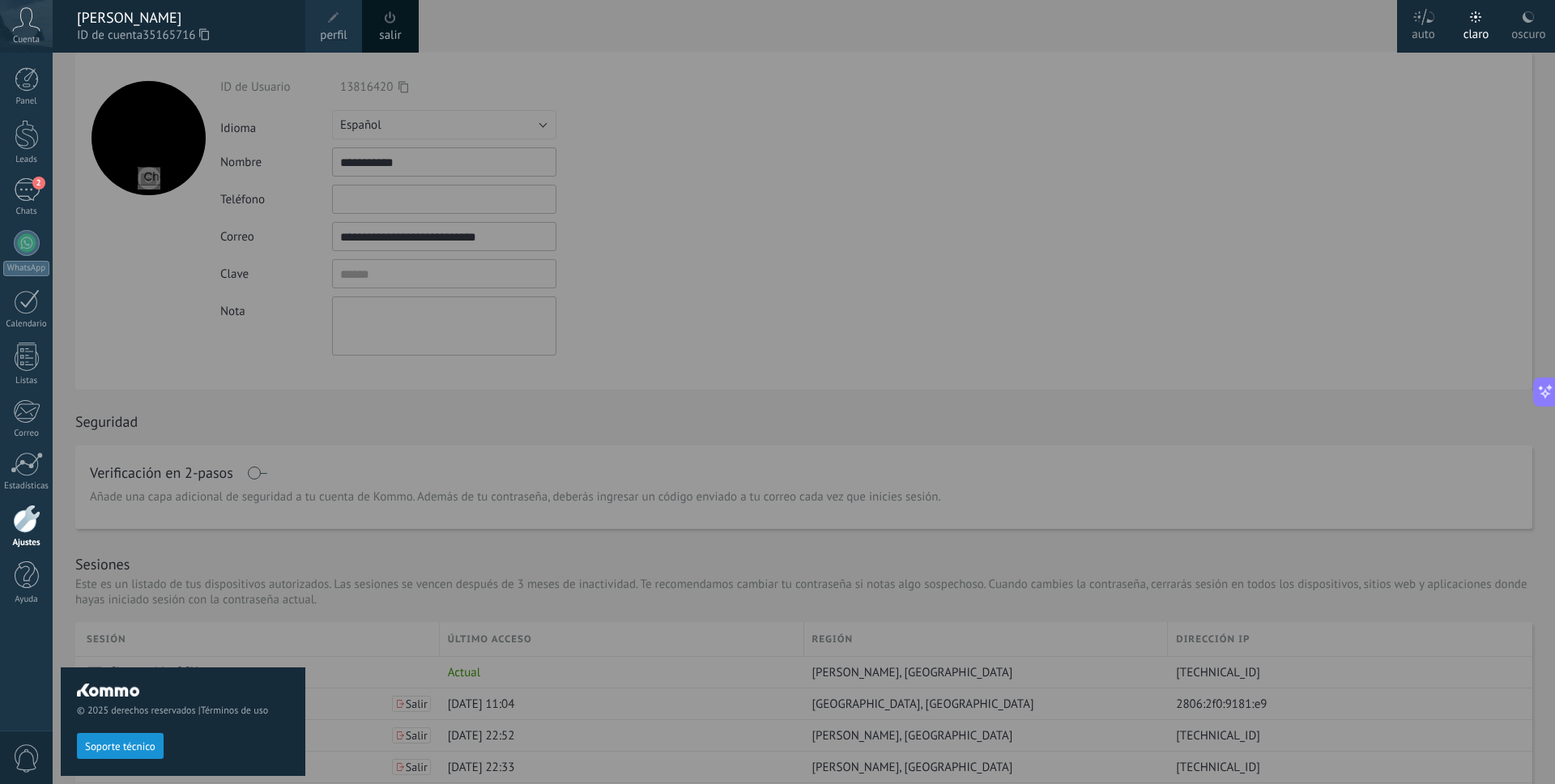
click at [24, 169] on div "Panel Leads 2 Chats WhatsApp Clientes" at bounding box center [26, 343] width 52 height 554
click at [24, 178] on div "2" at bounding box center [26, 190] width 26 height 24
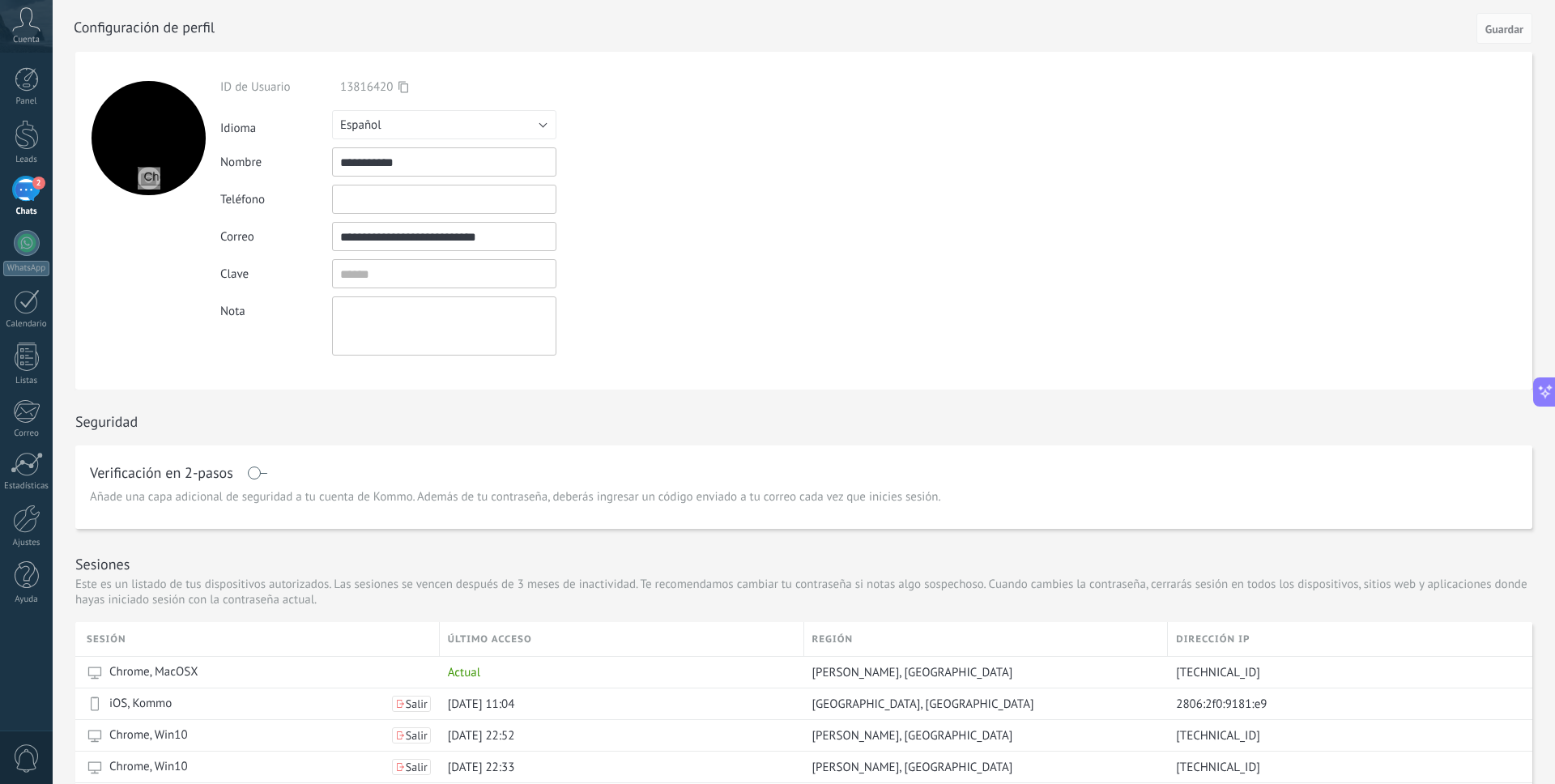
scroll to position [480, 0]
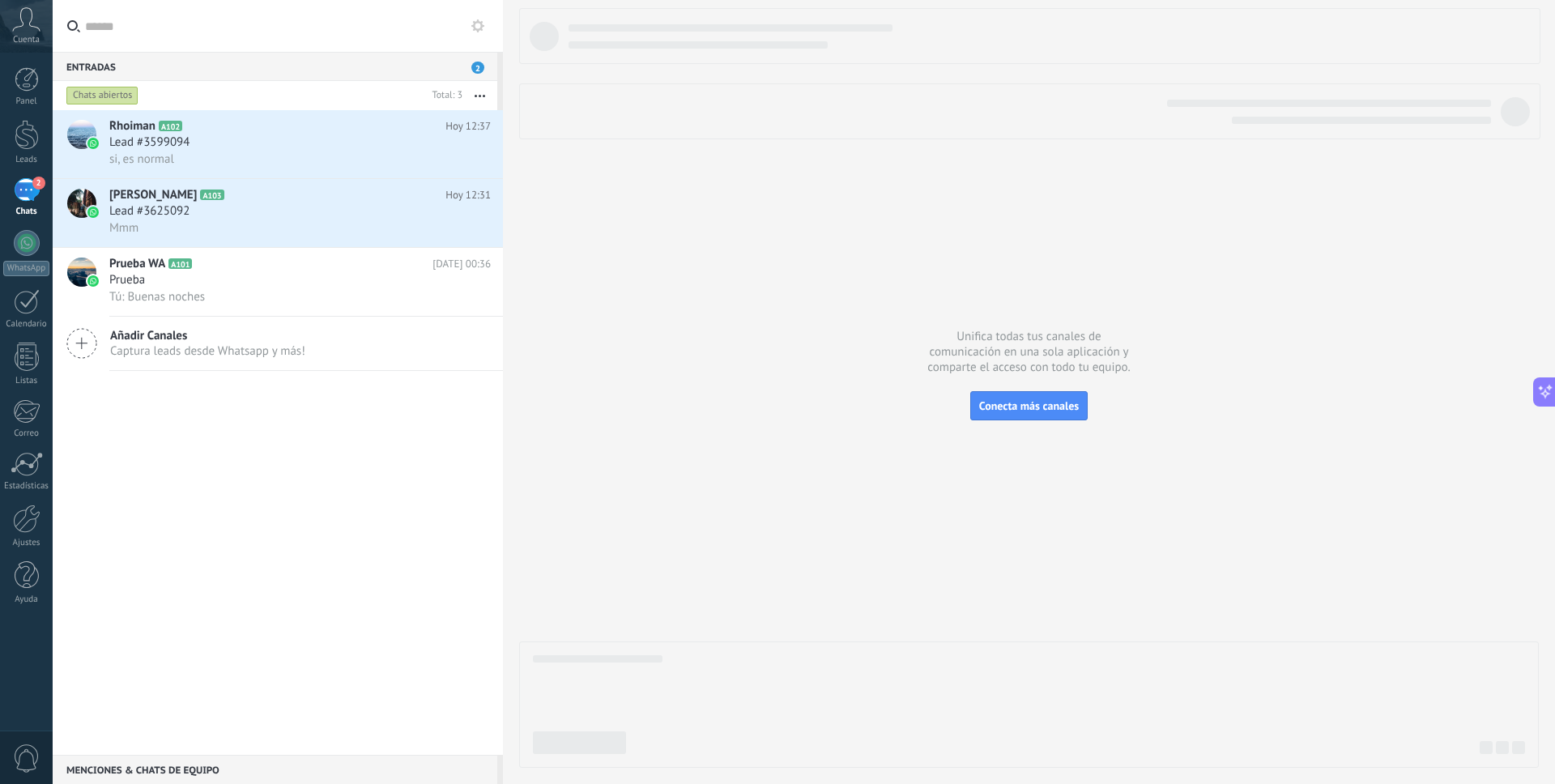
click at [157, 62] on div "Entradas 2" at bounding box center [275, 66] width 445 height 30
click at [479, 70] on span "2" at bounding box center [478, 68] width 13 height 12
click at [480, 20] on icon at bounding box center [478, 26] width 13 height 13
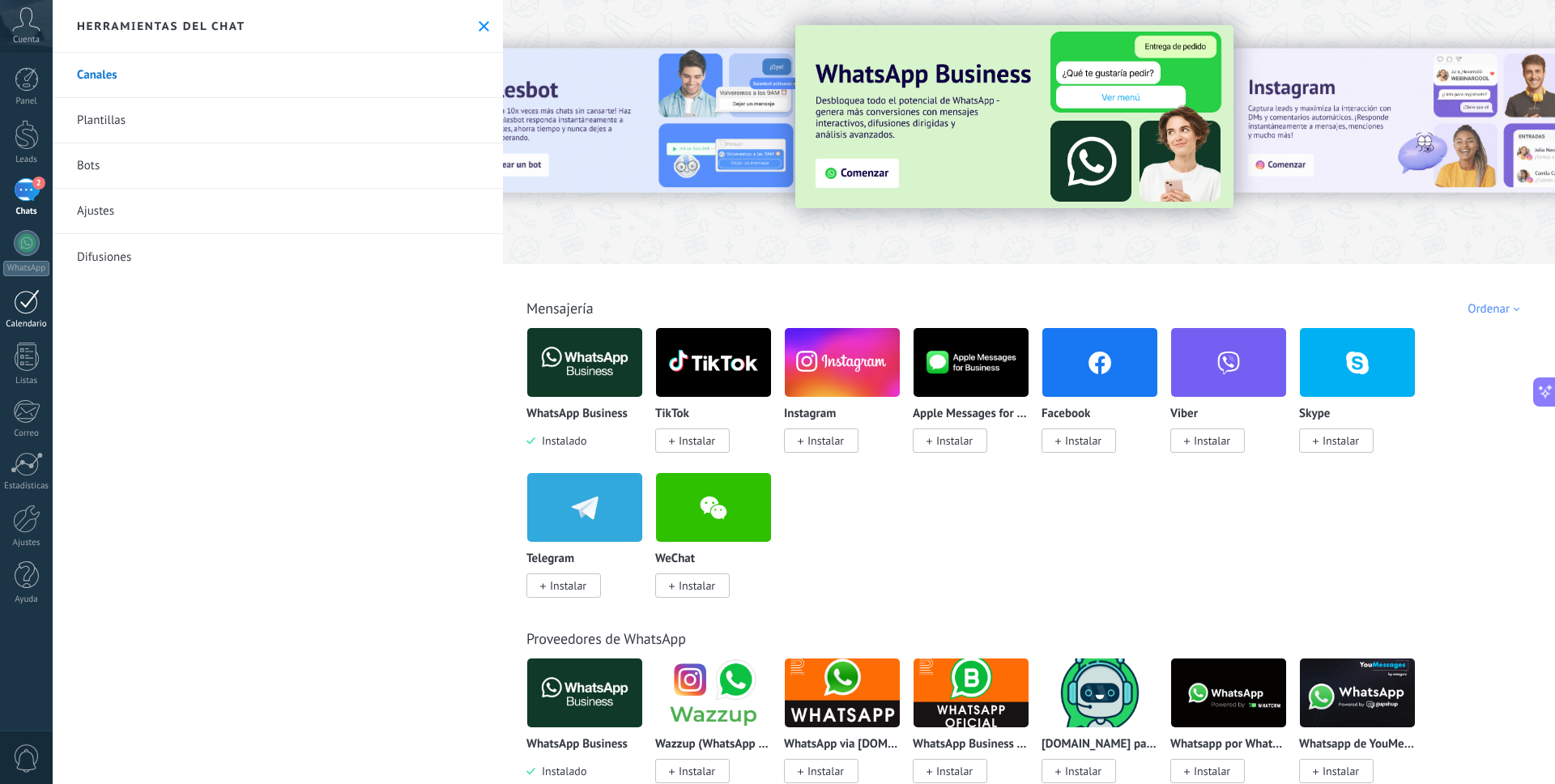
click at [31, 307] on div at bounding box center [26, 301] width 26 height 25
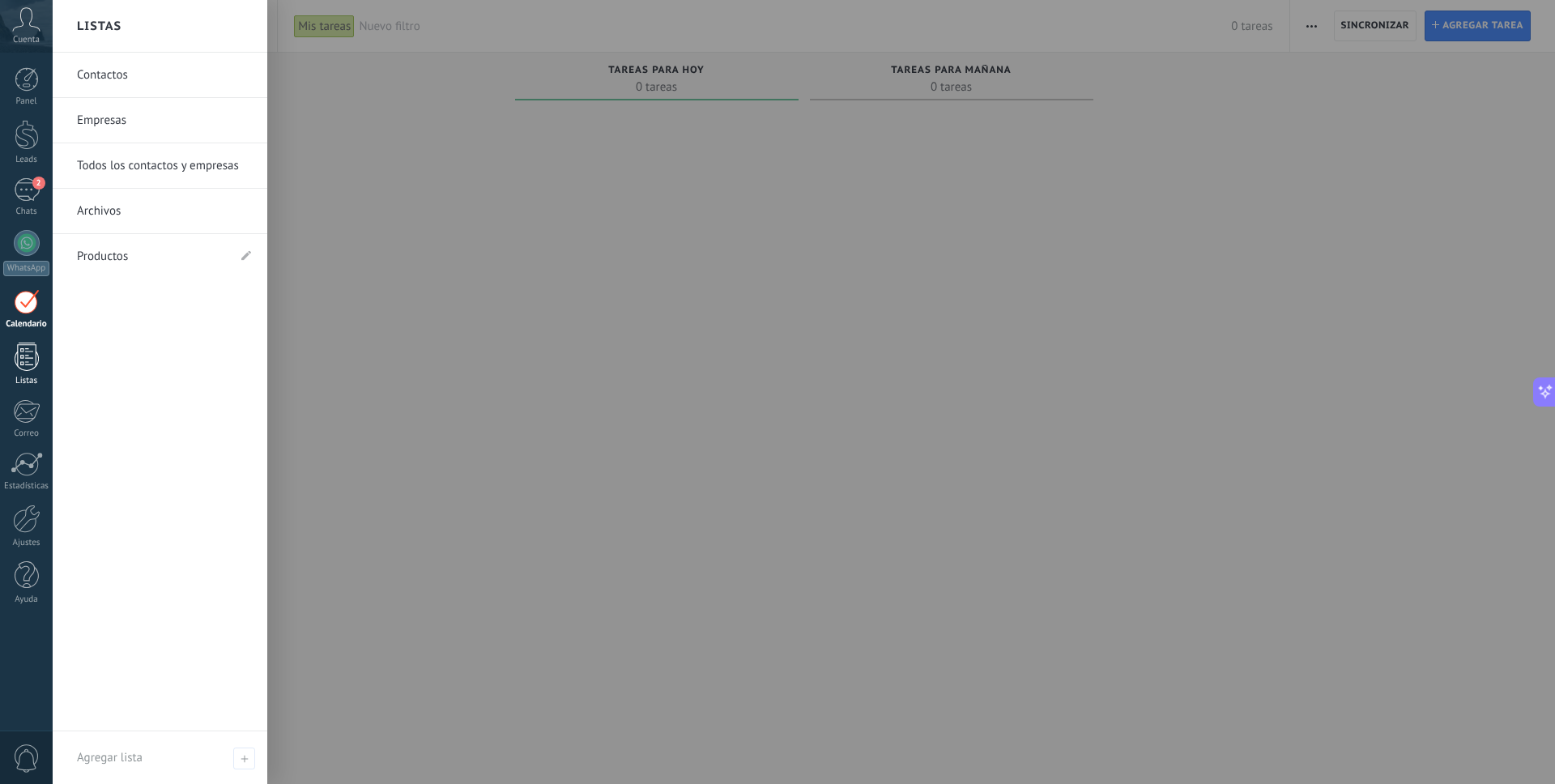
click at [24, 364] on div at bounding box center [26, 357] width 24 height 29
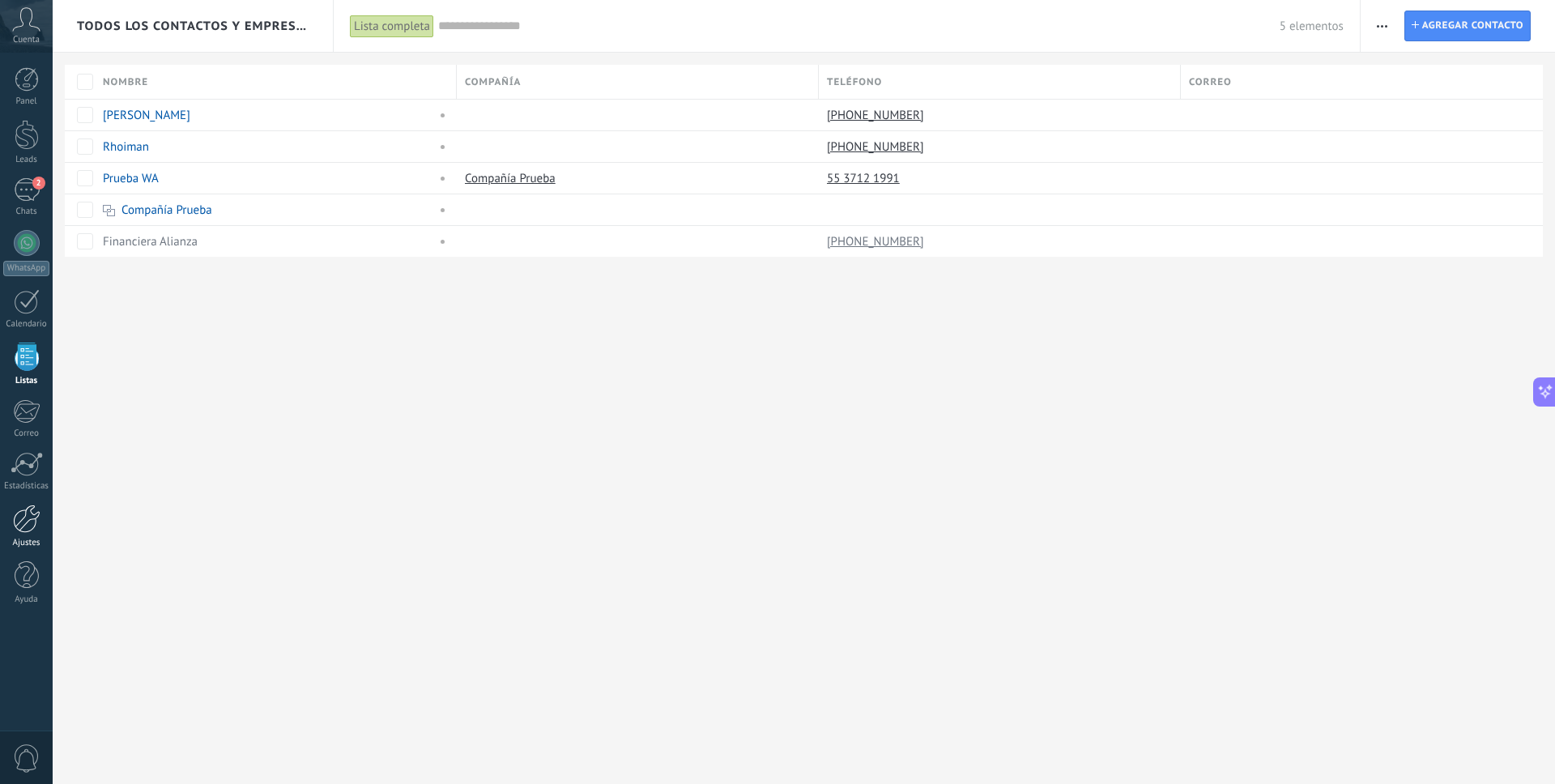
click at [26, 511] on div at bounding box center [27, 519] width 28 height 29
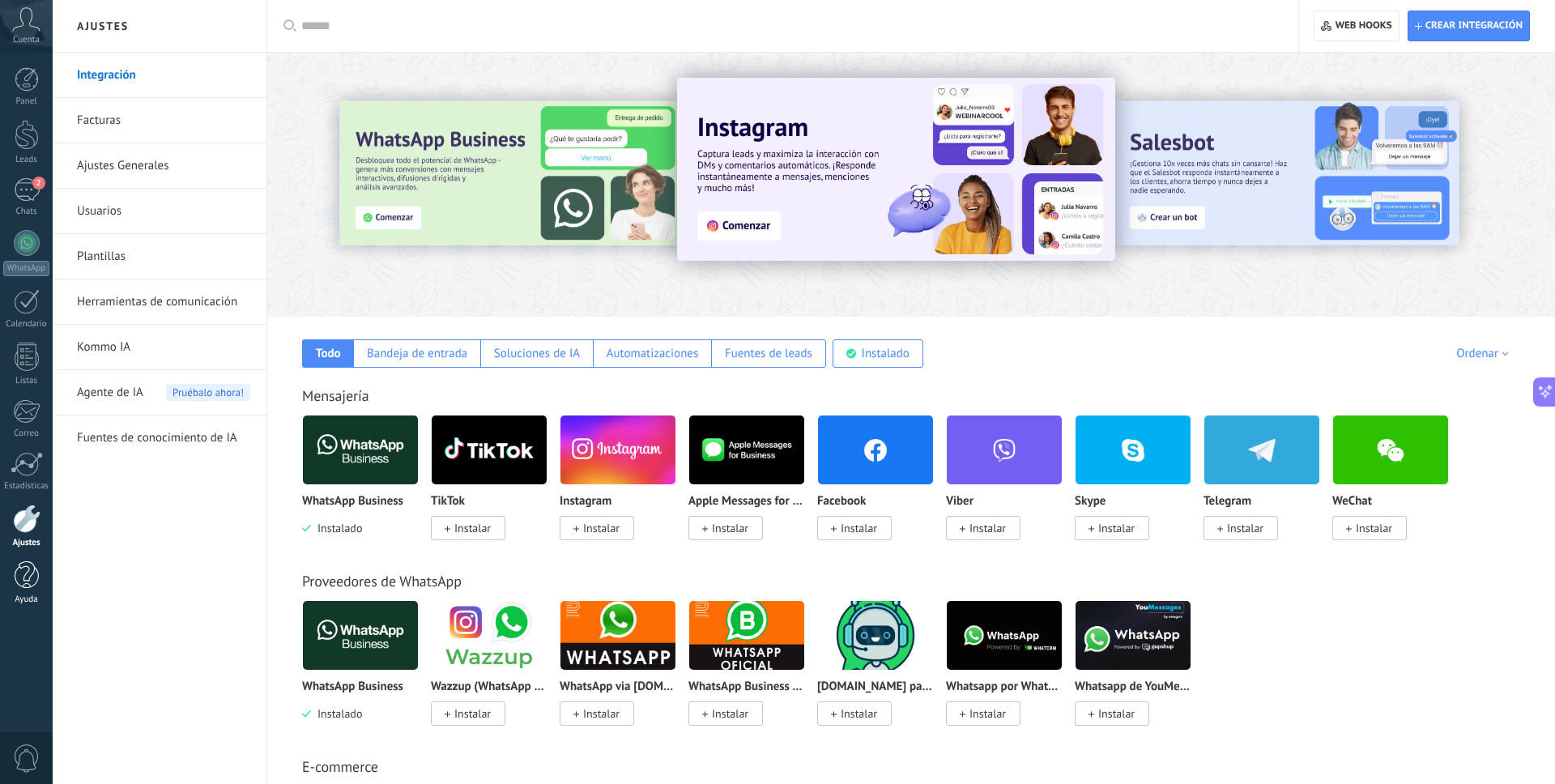
click at [30, 584] on div at bounding box center [26, 575] width 24 height 29
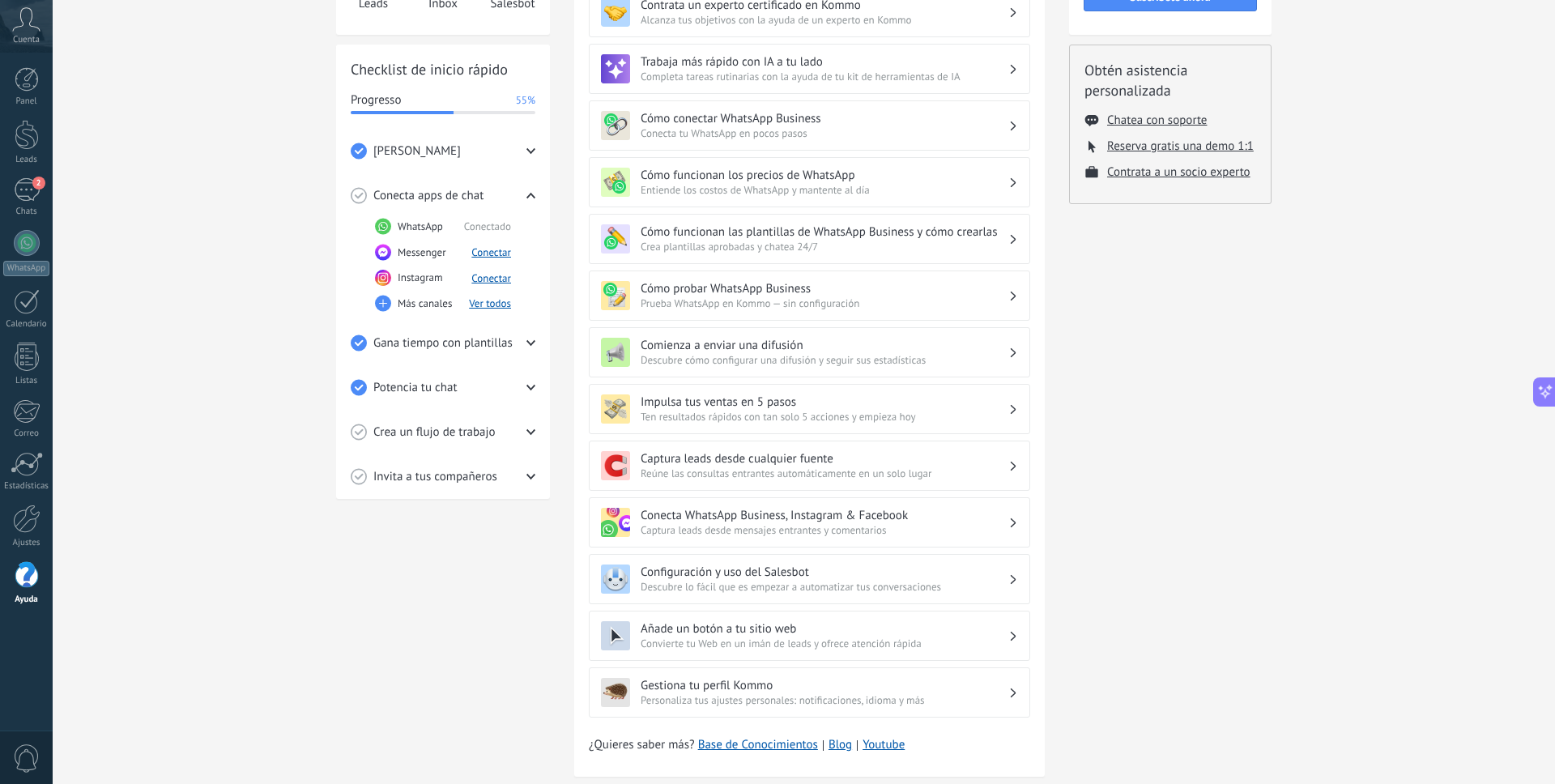
scroll to position [181, 0]
click at [696, 704] on span "Personaliza tus ajustes personales: notificaciones, idioma y más" at bounding box center [823, 699] width 367 height 13
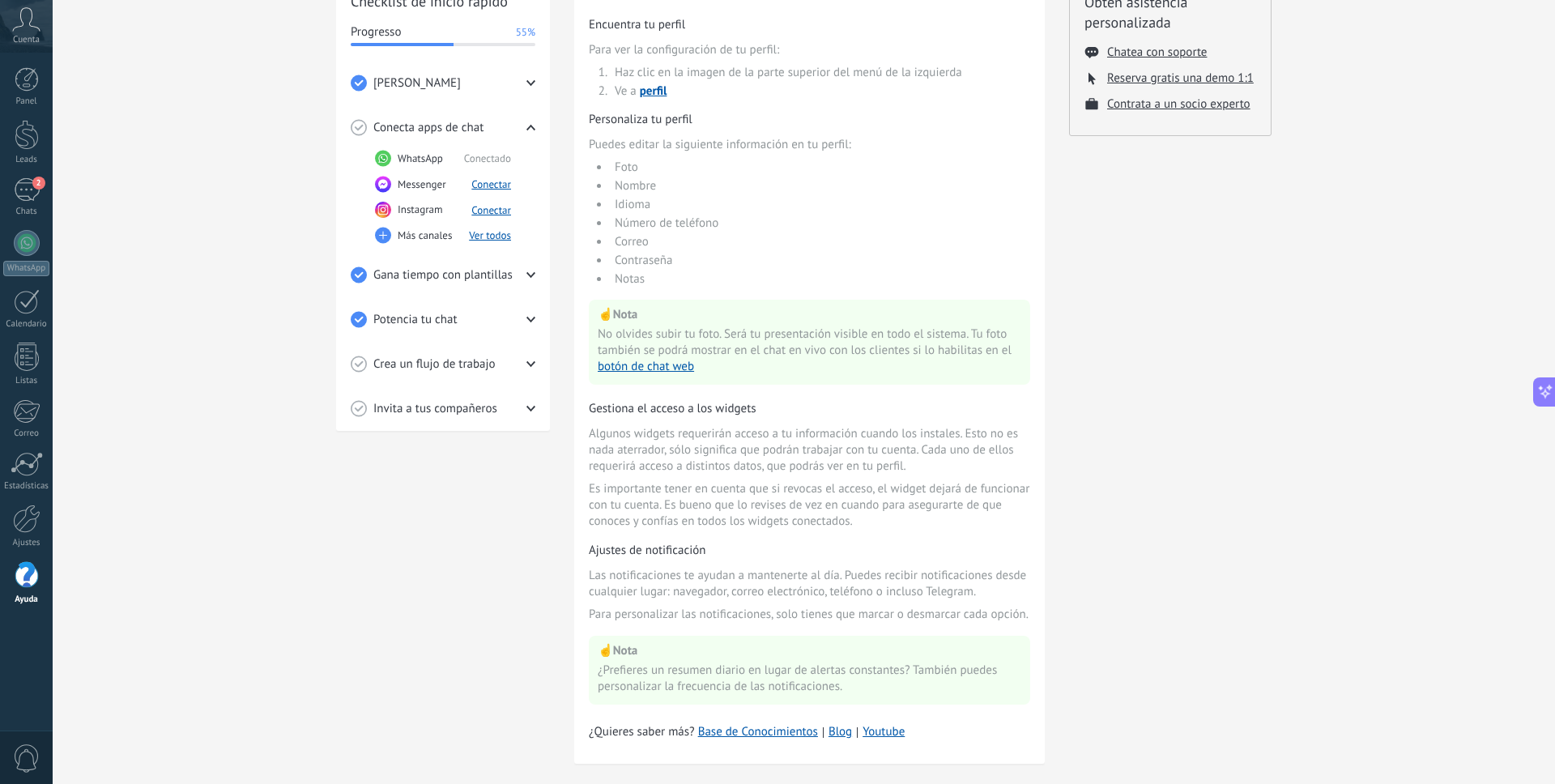
scroll to position [0, 0]
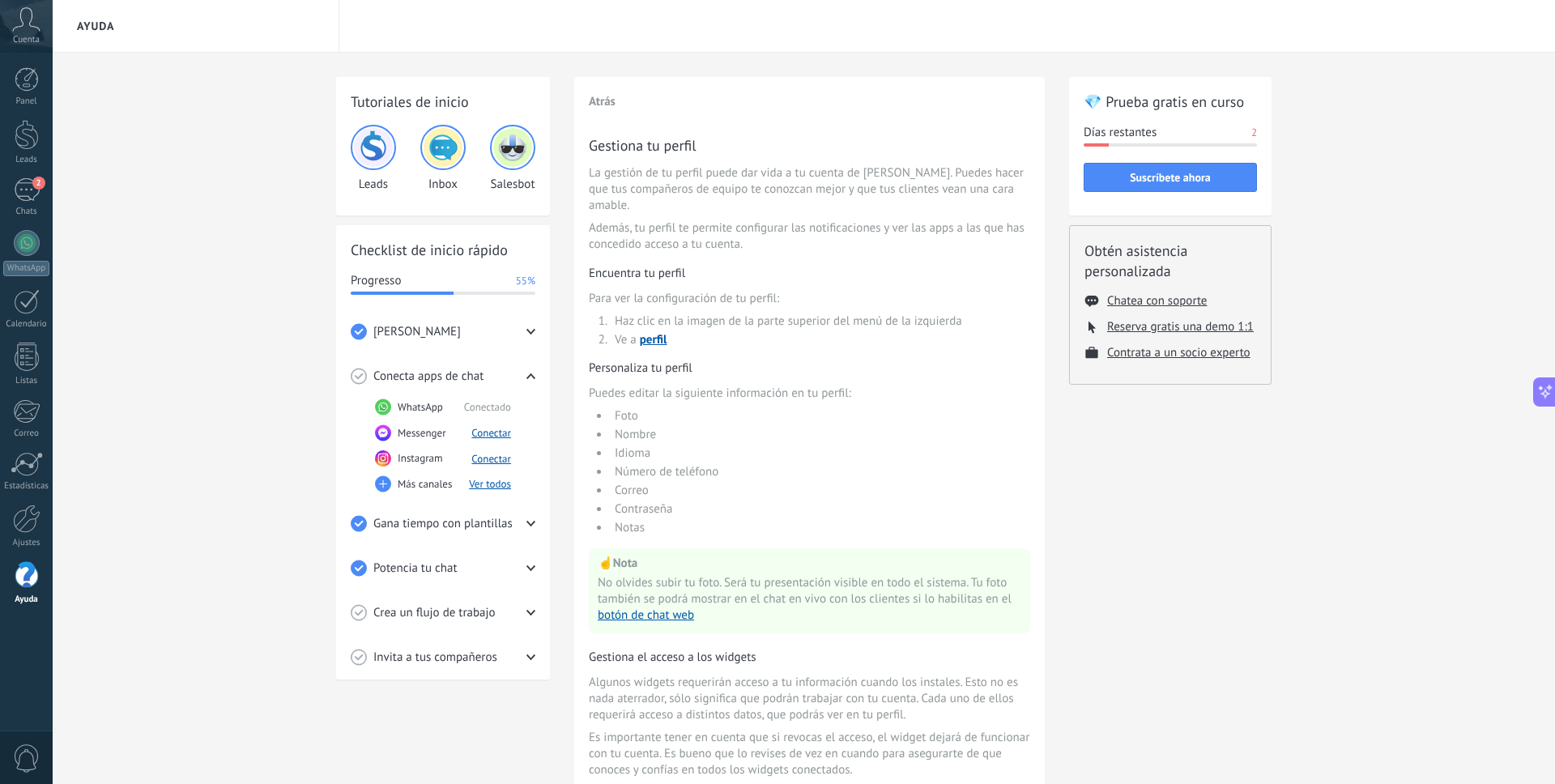
click at [404, 330] on span "[PERSON_NAME]" at bounding box center [417, 332] width 88 height 16
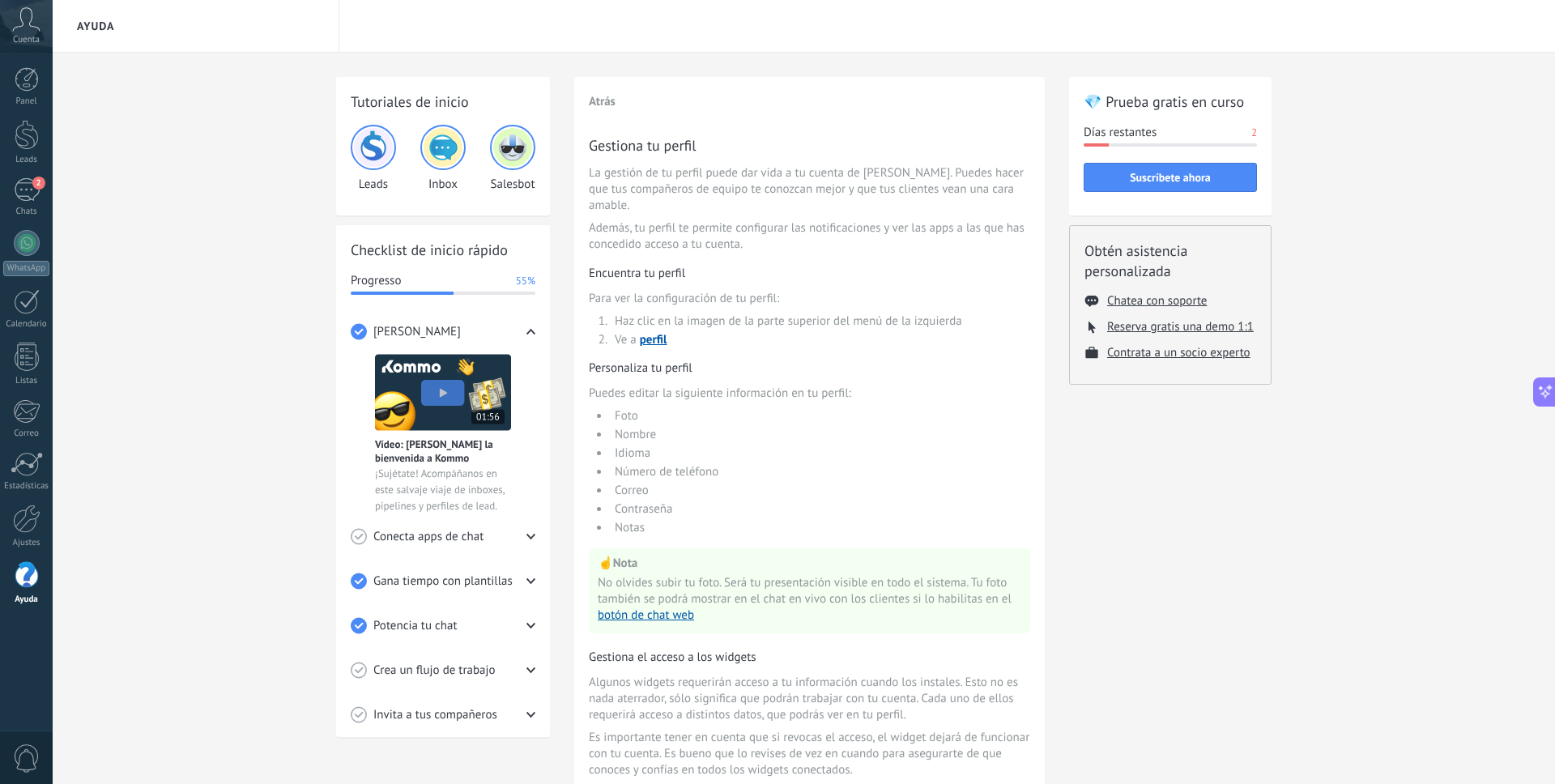
click at [531, 328] on icon at bounding box center [530, 331] width 9 height 9
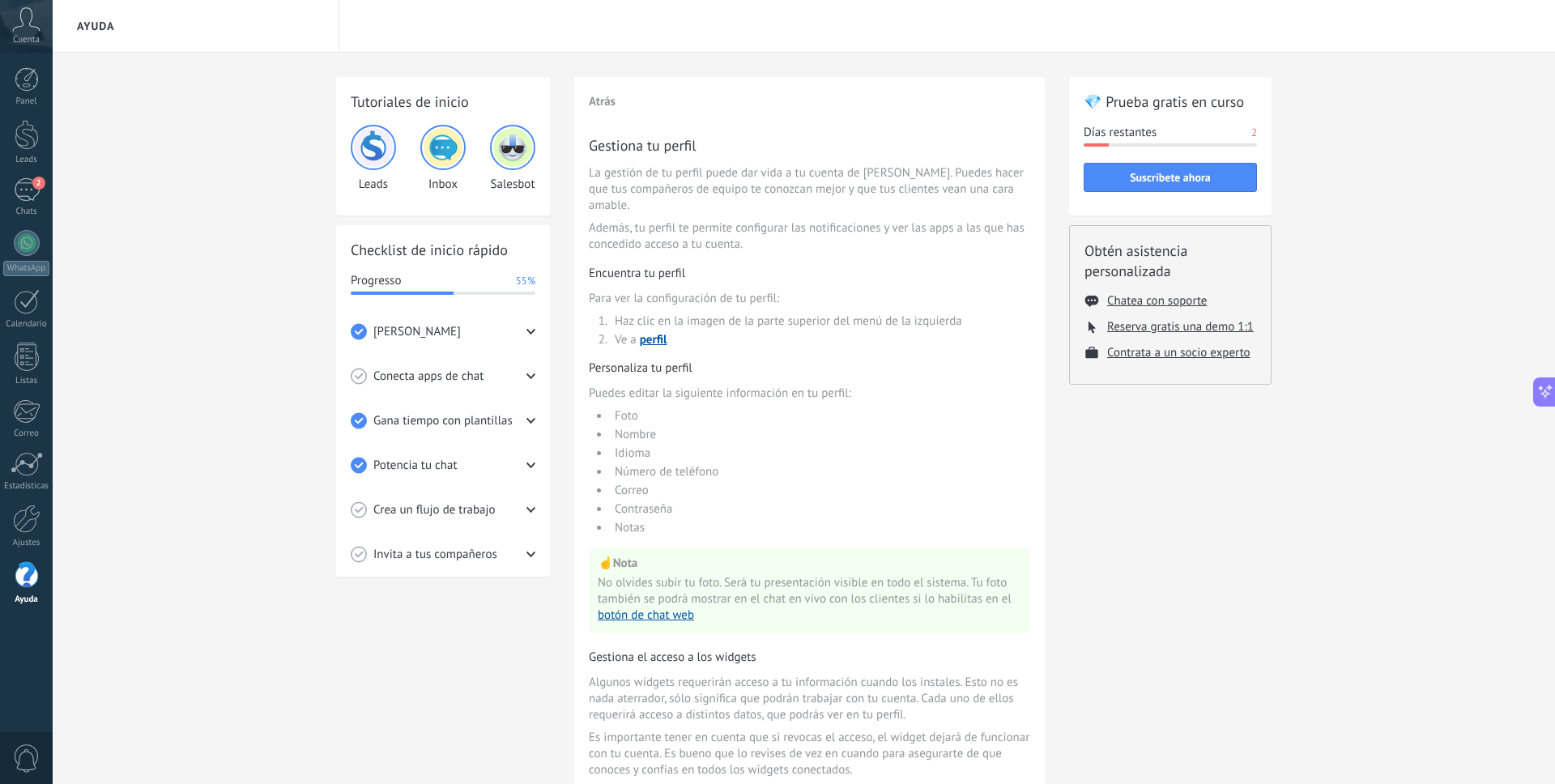
click at [529, 378] on icon at bounding box center [530, 376] width 9 height 9
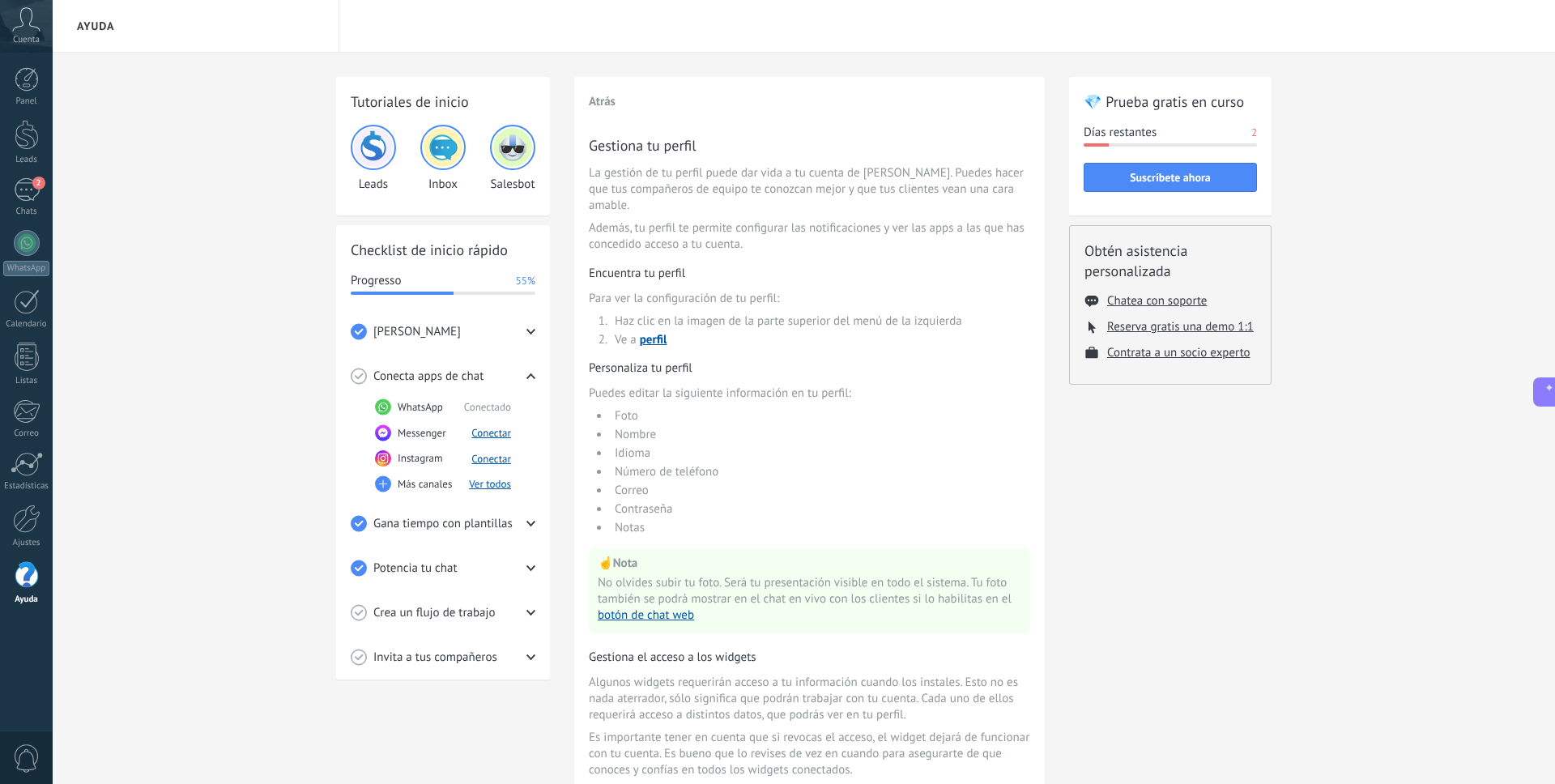
click at [529, 378] on icon at bounding box center [530, 376] width 9 height 9
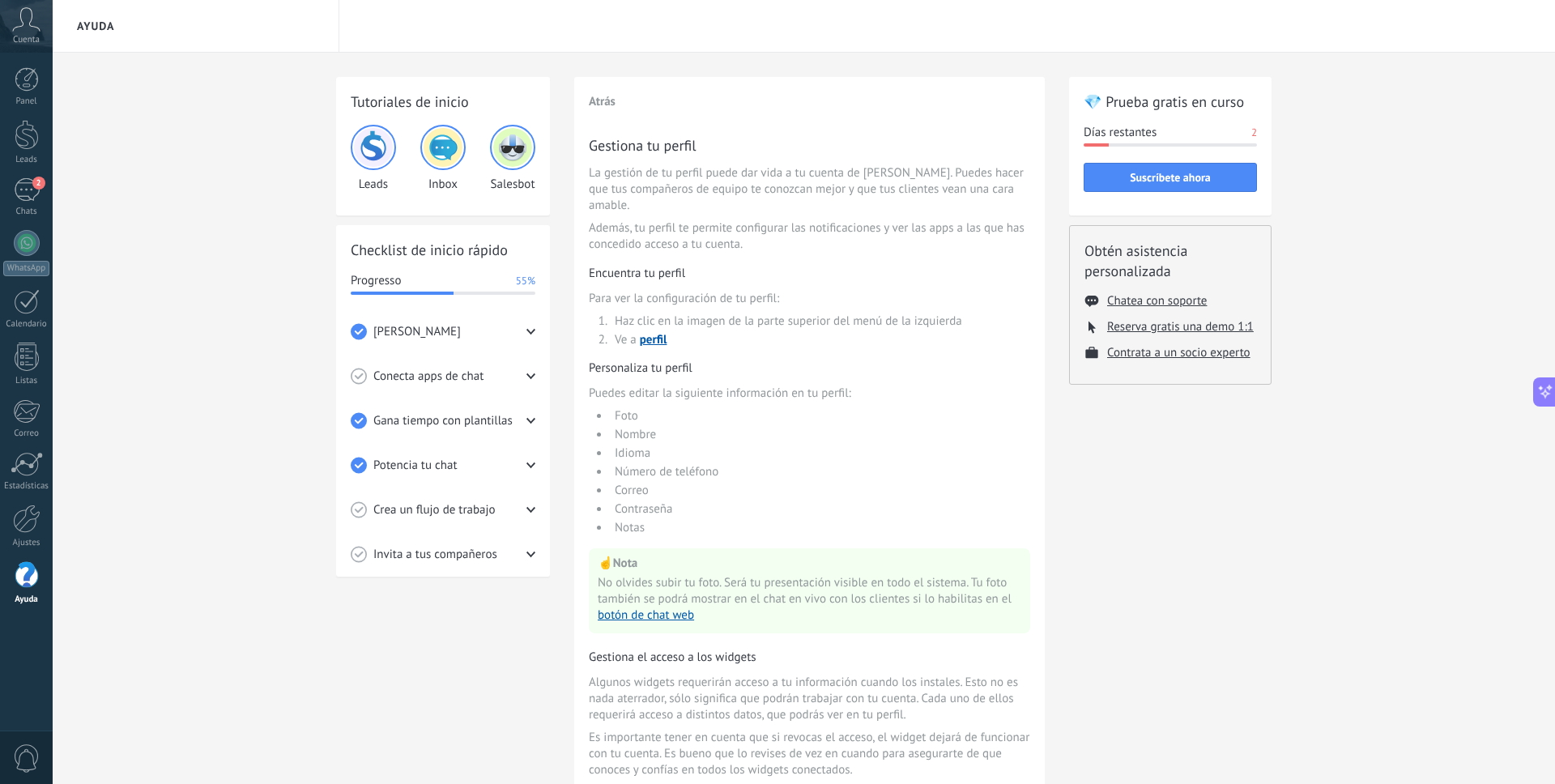
click at [529, 420] on icon at bounding box center [530, 420] width 9 height 9
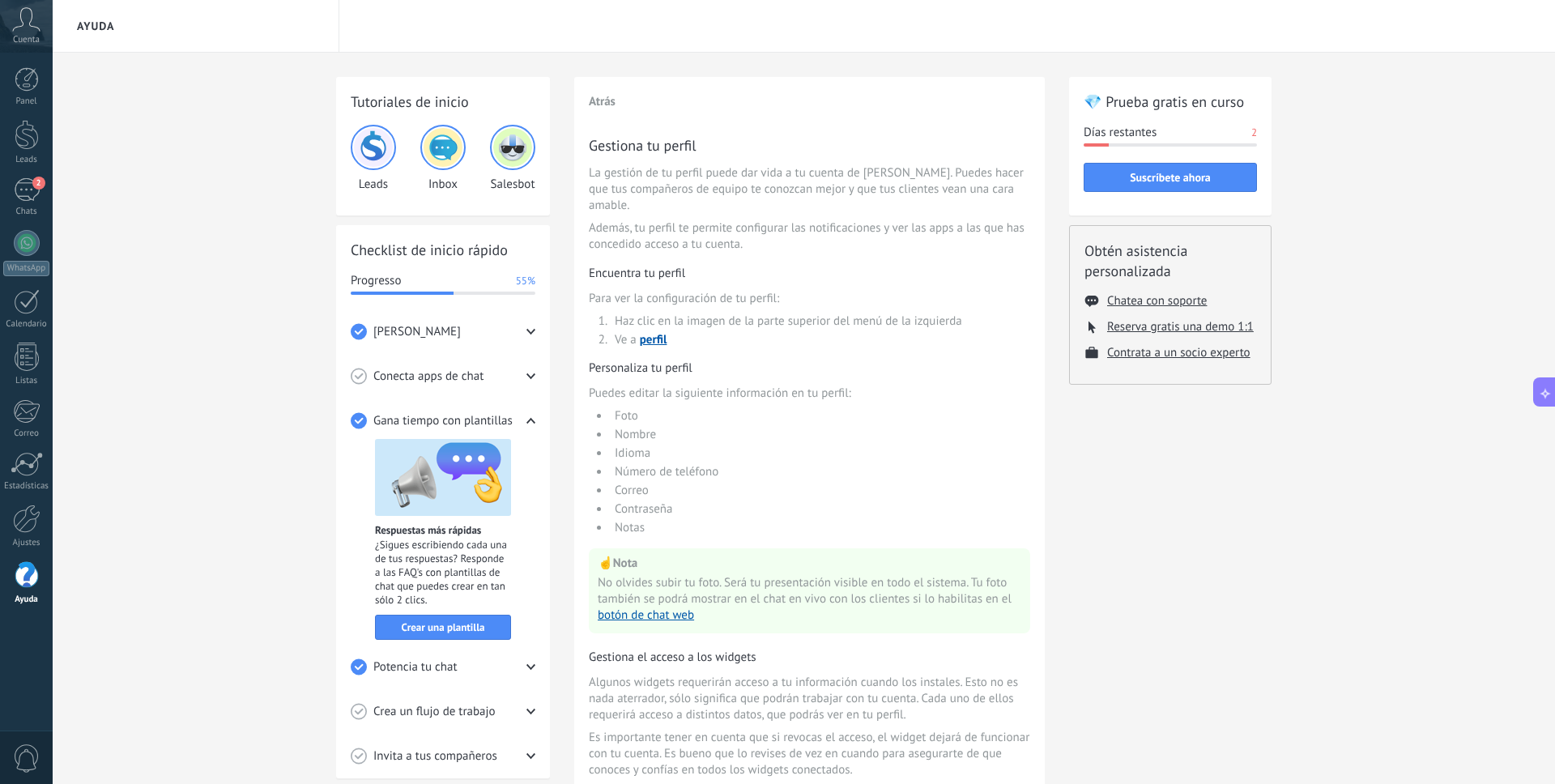
click at [529, 420] on use at bounding box center [530, 421] width 9 height 6
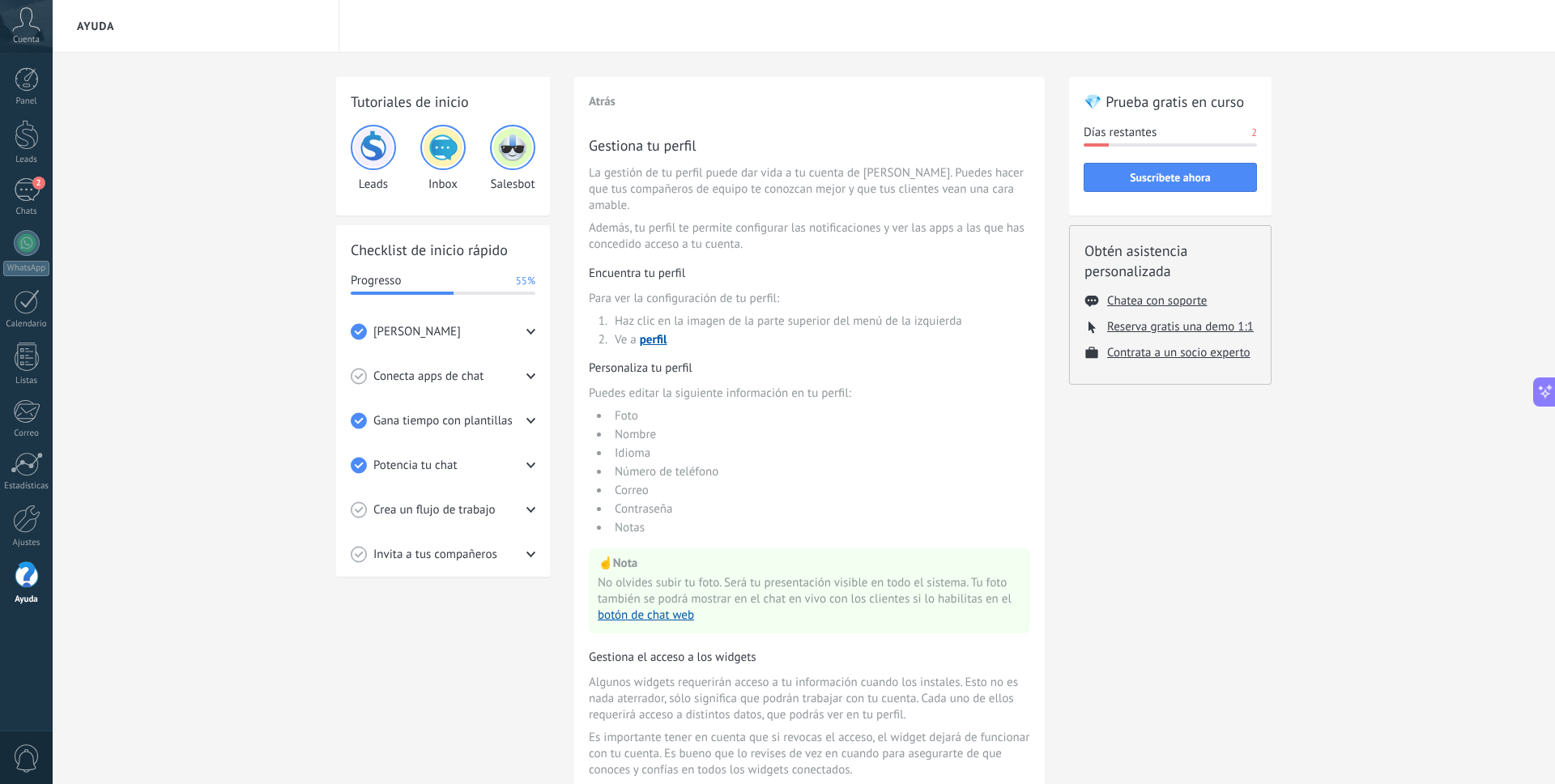
click at [532, 467] on icon at bounding box center [530, 464] width 9 height 9
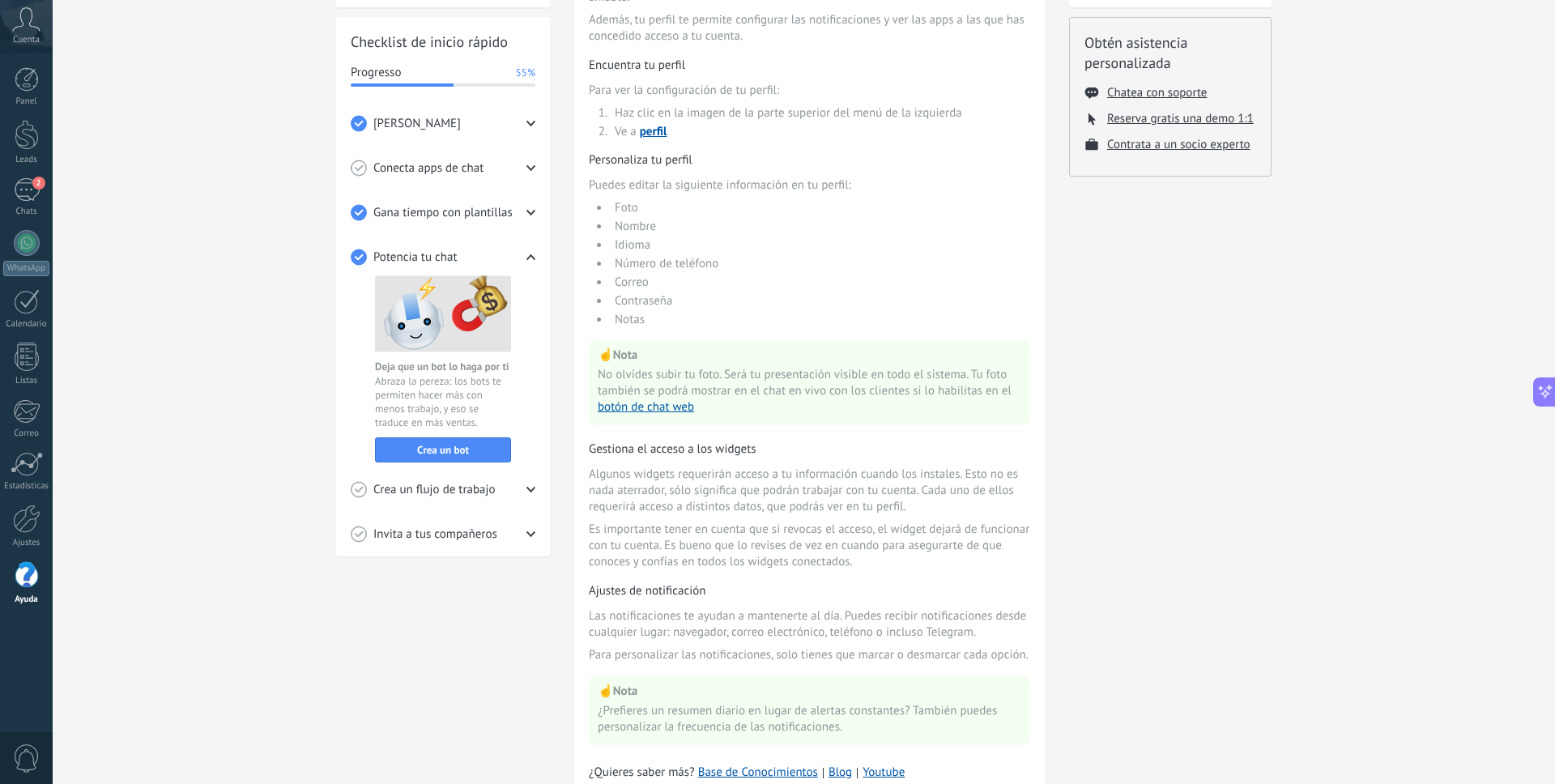
scroll to position [209, 0]
click at [533, 258] on use at bounding box center [530, 257] width 9 height 6
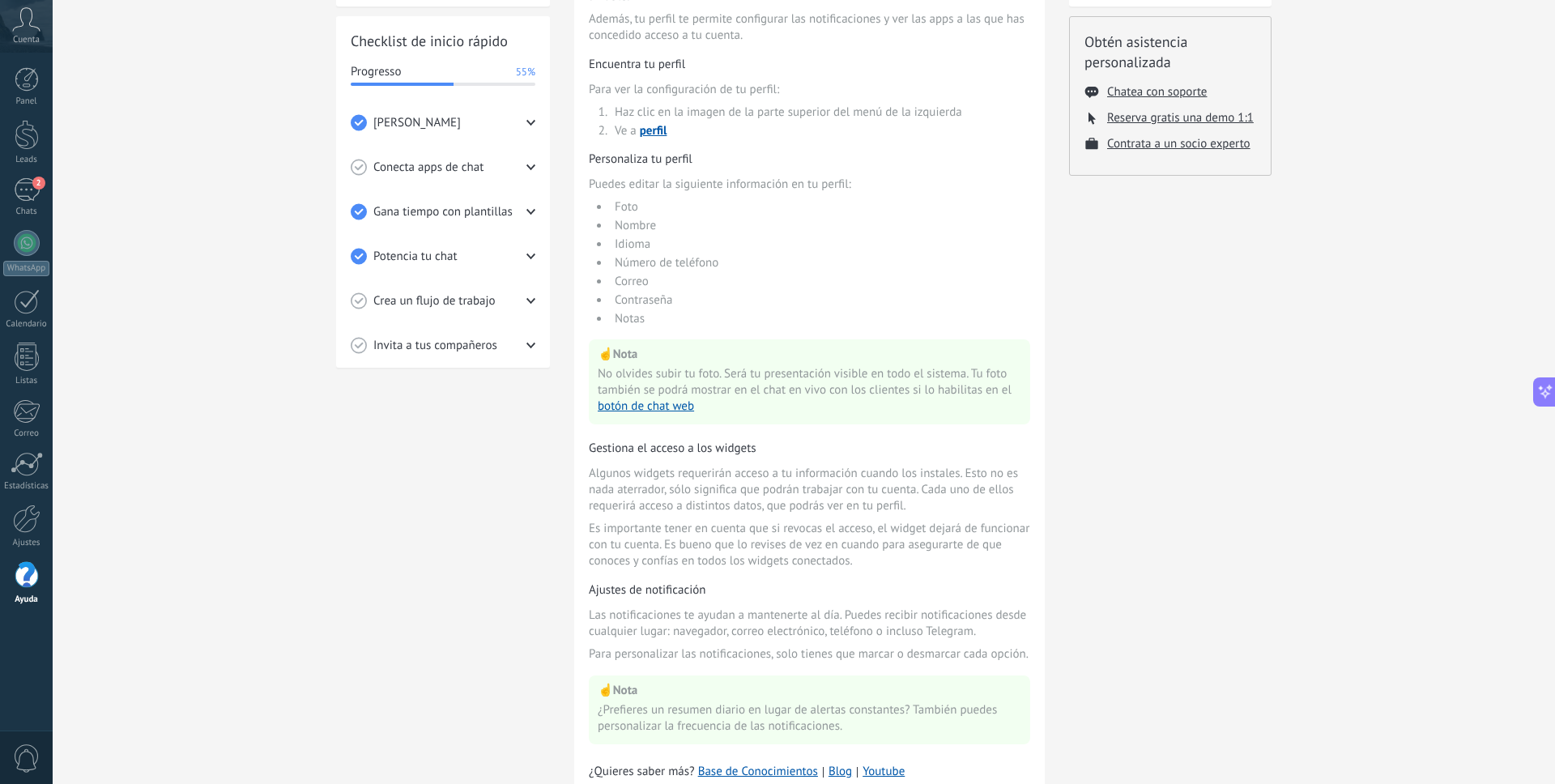
click at [530, 301] on use at bounding box center [530, 300] width 9 height 6
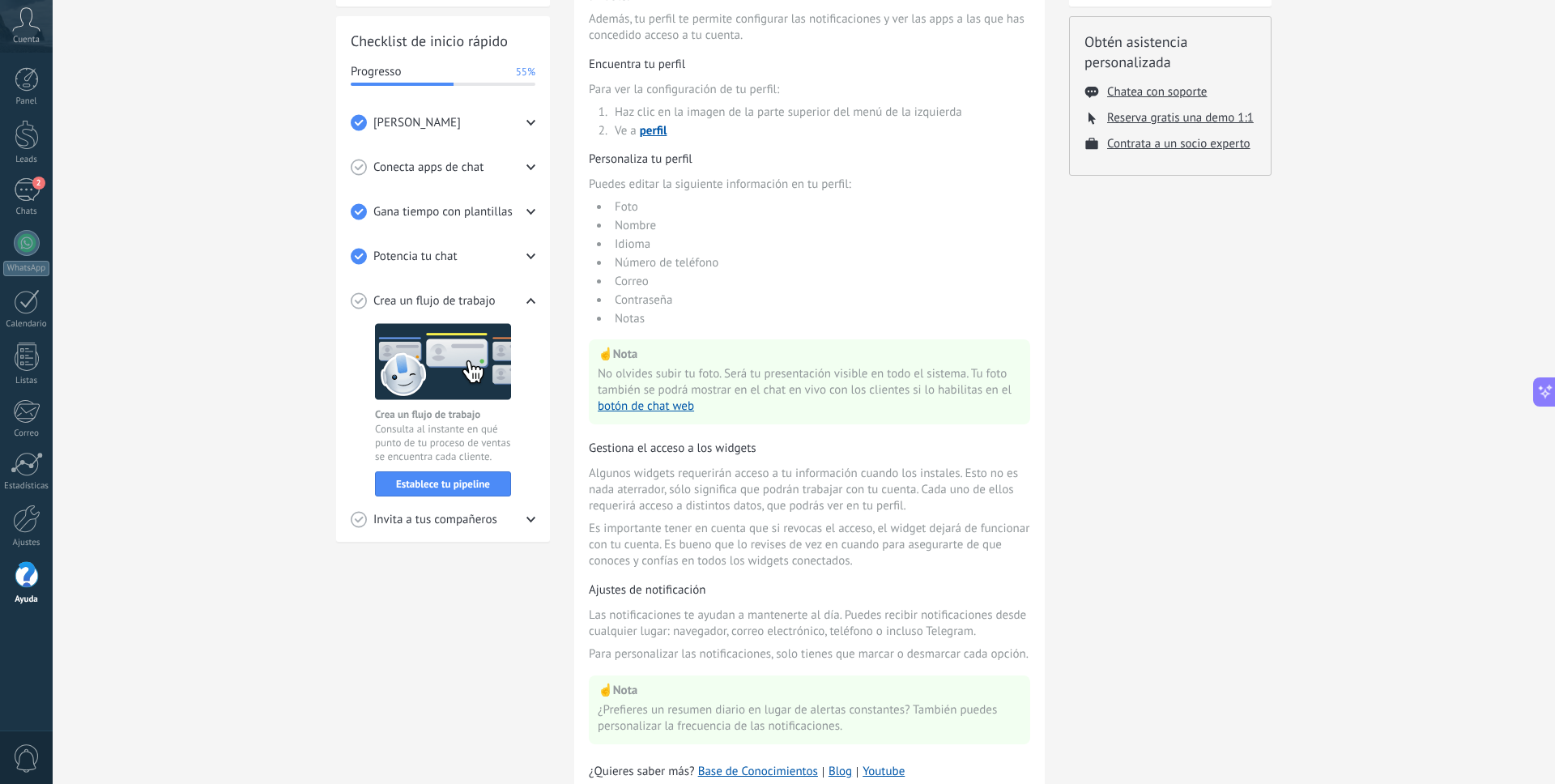
click at [530, 301] on icon at bounding box center [530, 300] width 9 height 9
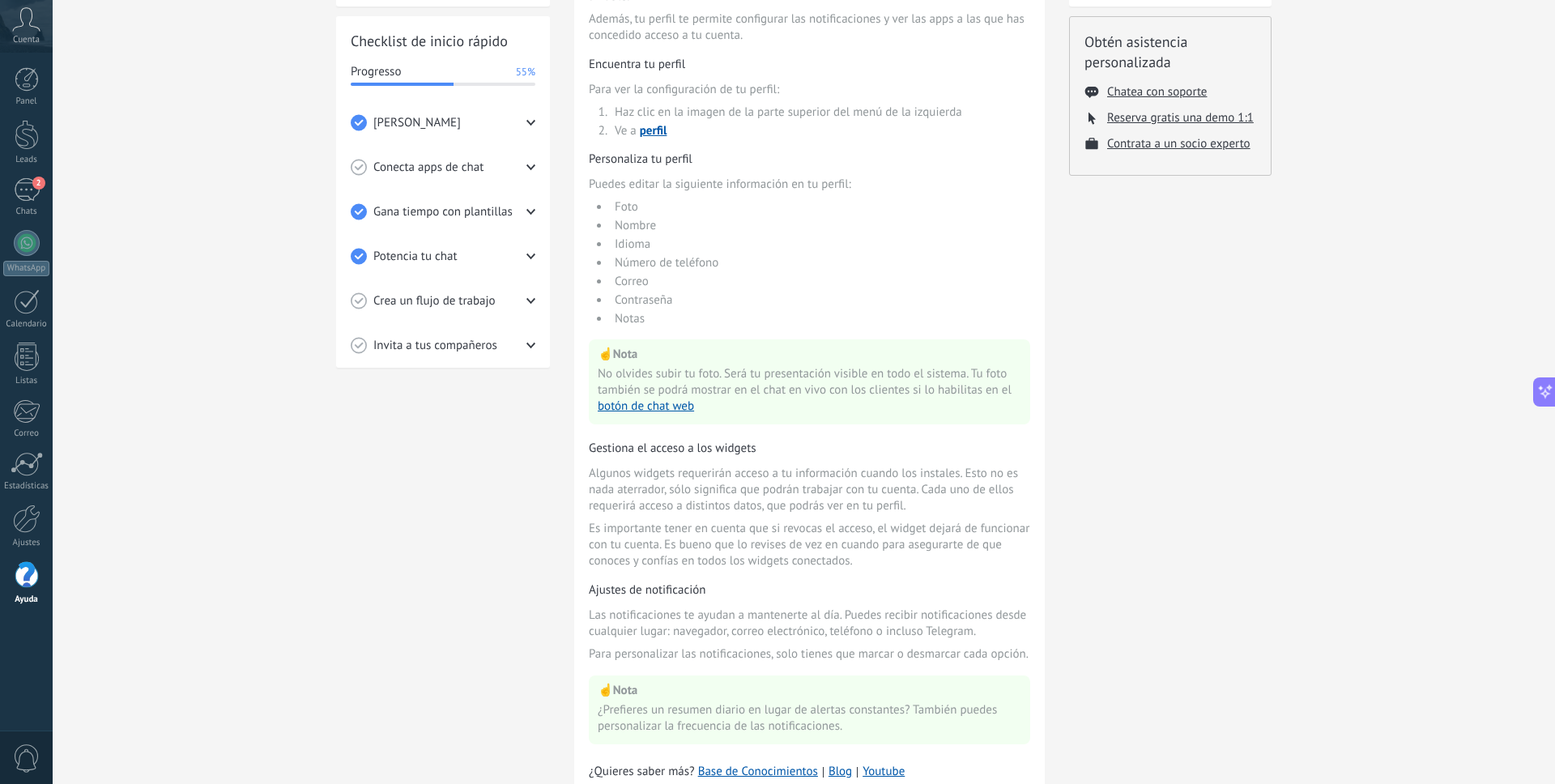
click at [529, 345] on use at bounding box center [530, 345] width 9 height 6
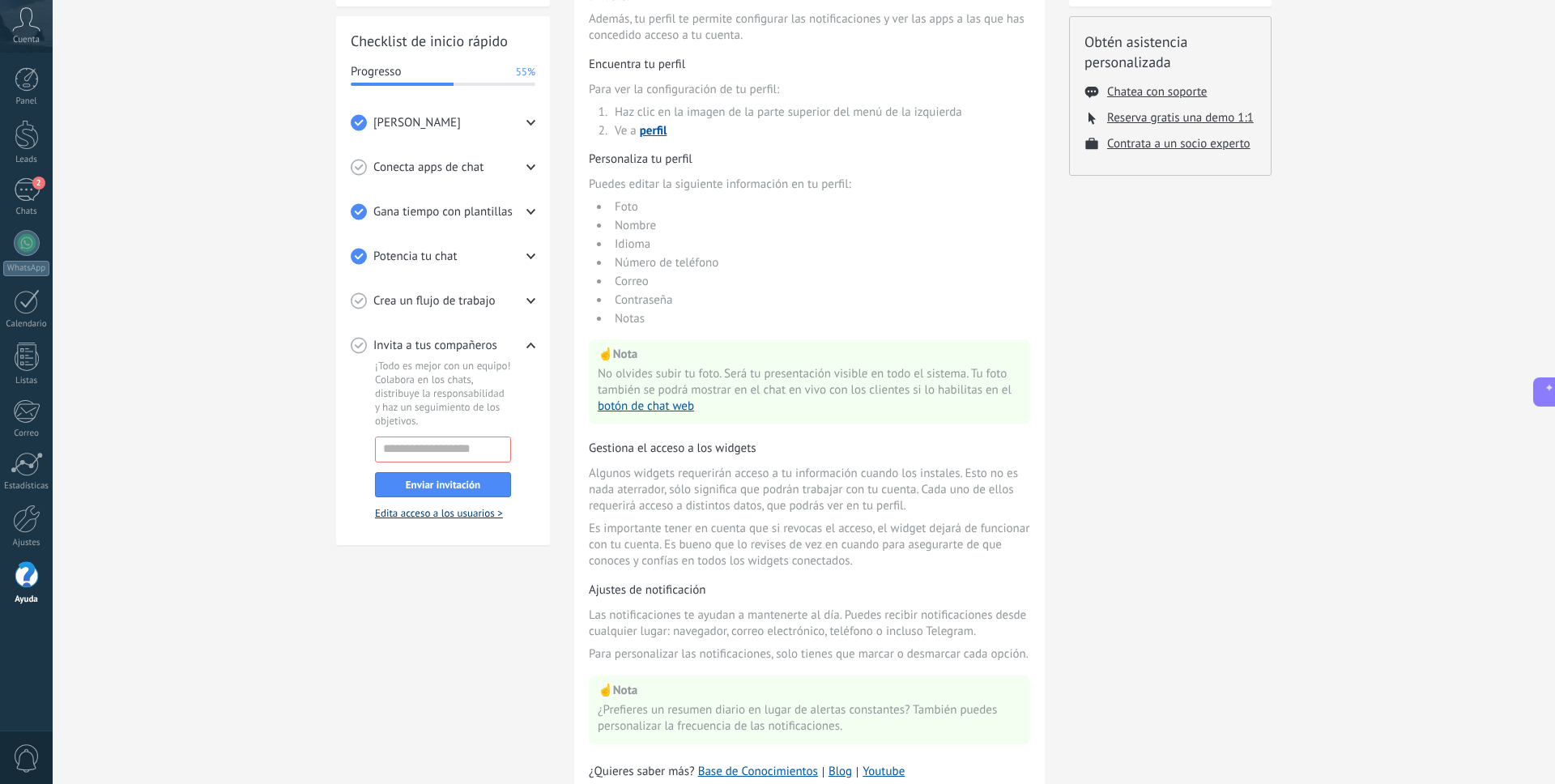
click at [426, 516] on link "Edita acceso a los usuarios >" at bounding box center [439, 513] width 128 height 13
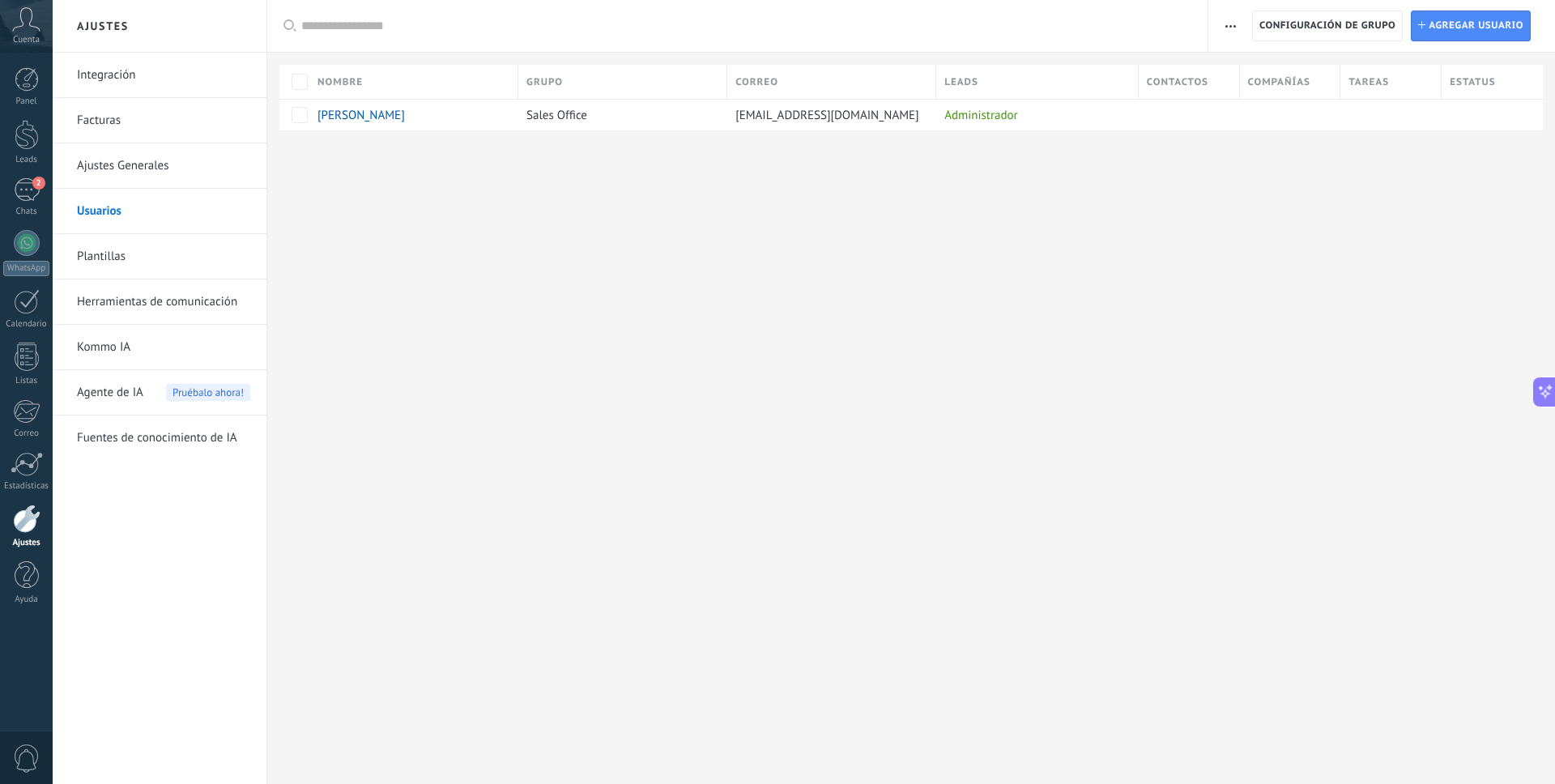
click at [1009, 301] on div "Ajustes Integración Facturas Ajustes Generales Usuarios Plantillas Herramientas…" at bounding box center [803, 392] width 1503 height 784
click at [144, 222] on link "Usuarios" at bounding box center [164, 212] width 174 height 46
click at [137, 217] on link "Usuarios" at bounding box center [164, 212] width 174 height 46
click at [730, 302] on div "Ajustes Integración Facturas Ajustes Generales Usuarios Plantillas Herramientas…" at bounding box center [803, 392] width 1503 height 784
click at [1226, 25] on use "button" at bounding box center [1230, 26] width 10 height 3
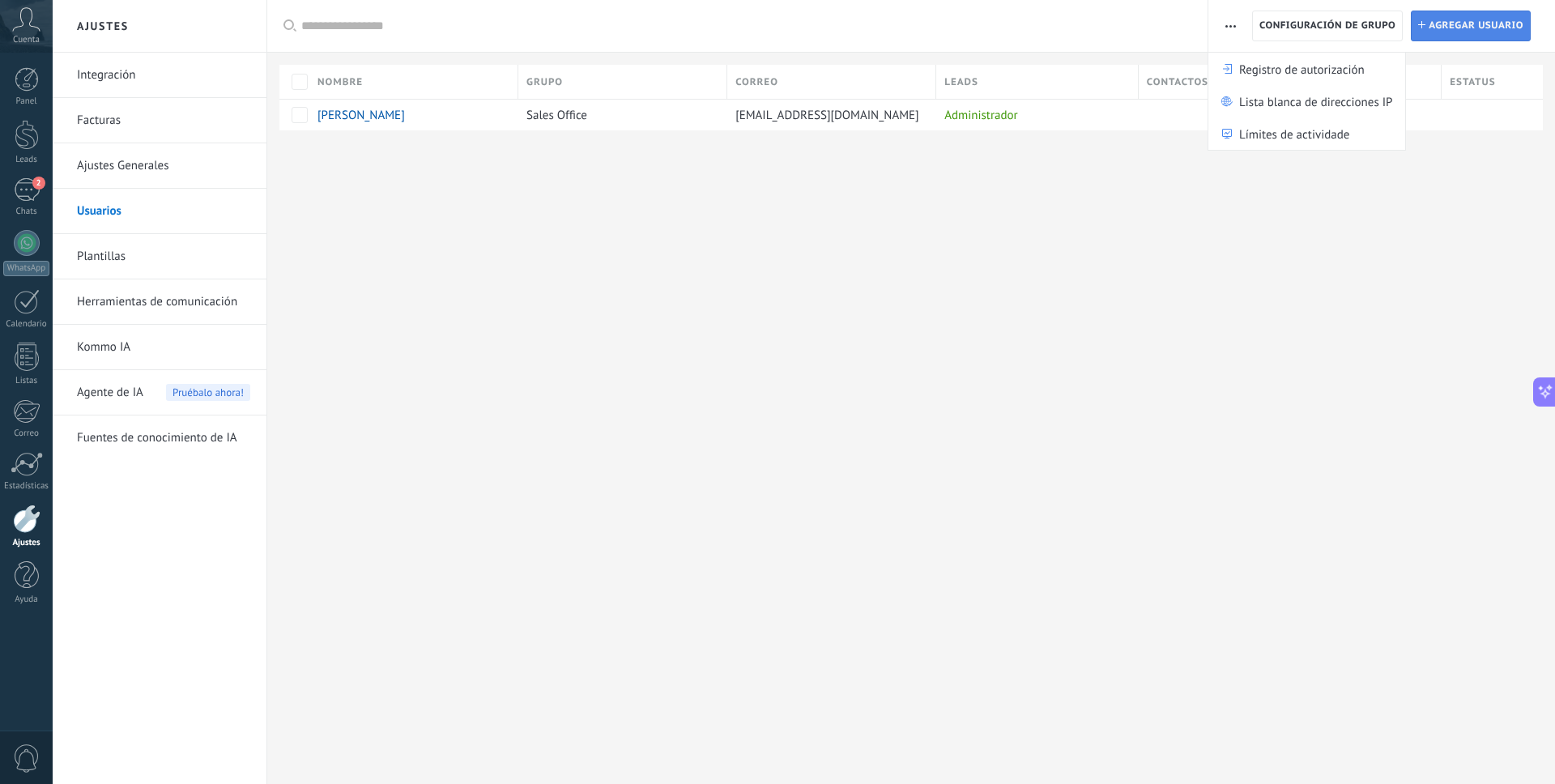
click at [1515, 23] on span "Agregar usuario" at bounding box center [1475, 26] width 94 height 30
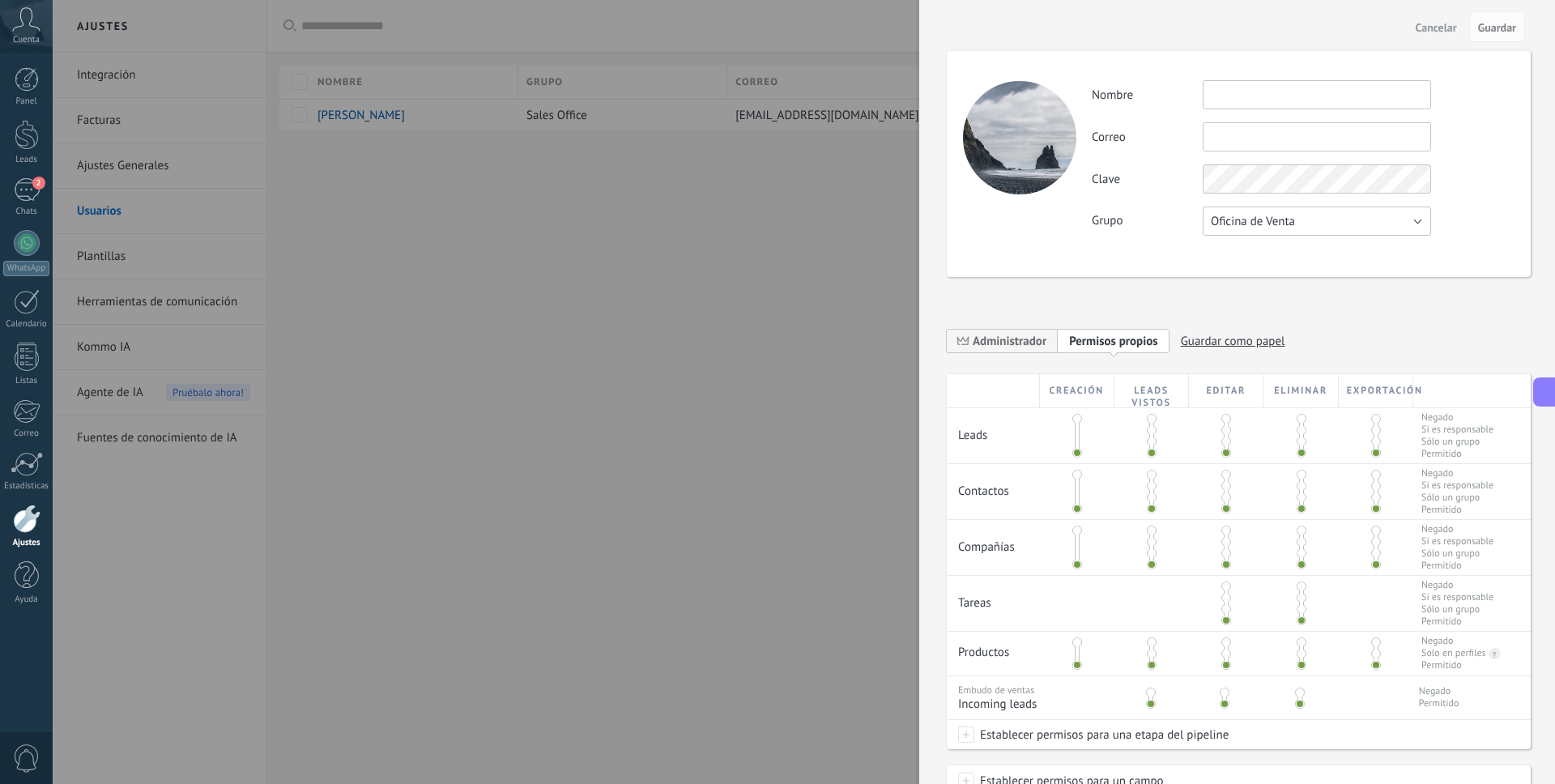
click at [1369, 229] on button "Oficina de Venta" at bounding box center [1317, 220] width 228 height 30
click at [1316, 292] on div "**********" at bounding box center [1238, 462] width 584 height 885
click at [995, 344] on span "Administrador" at bounding box center [1008, 341] width 73 height 15
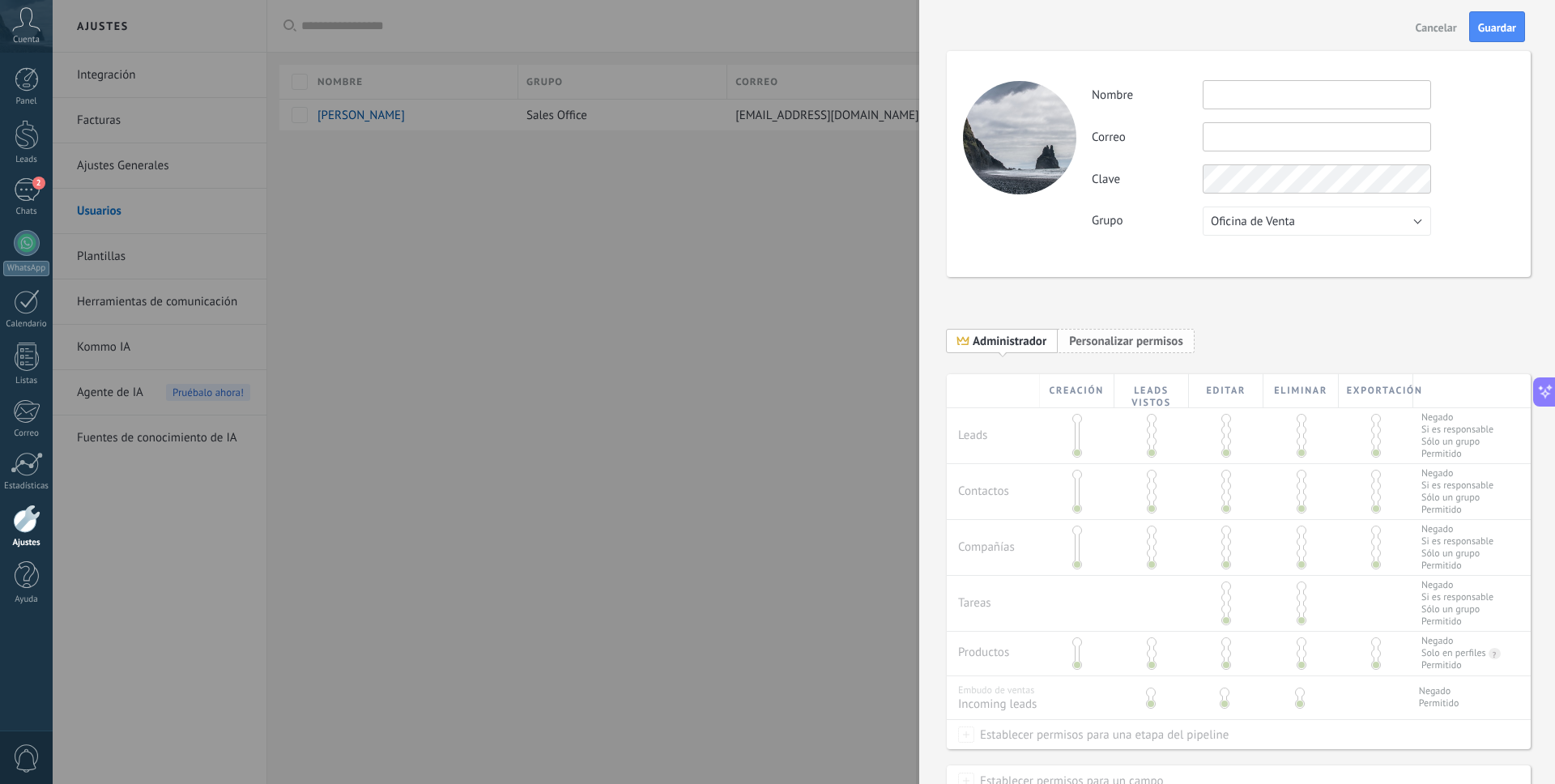
click at [1117, 340] on span "Personalizar permisos" at bounding box center [1126, 341] width 114 height 15
click at [1233, 99] on input "text" at bounding box center [1317, 94] width 228 height 30
type input "*"
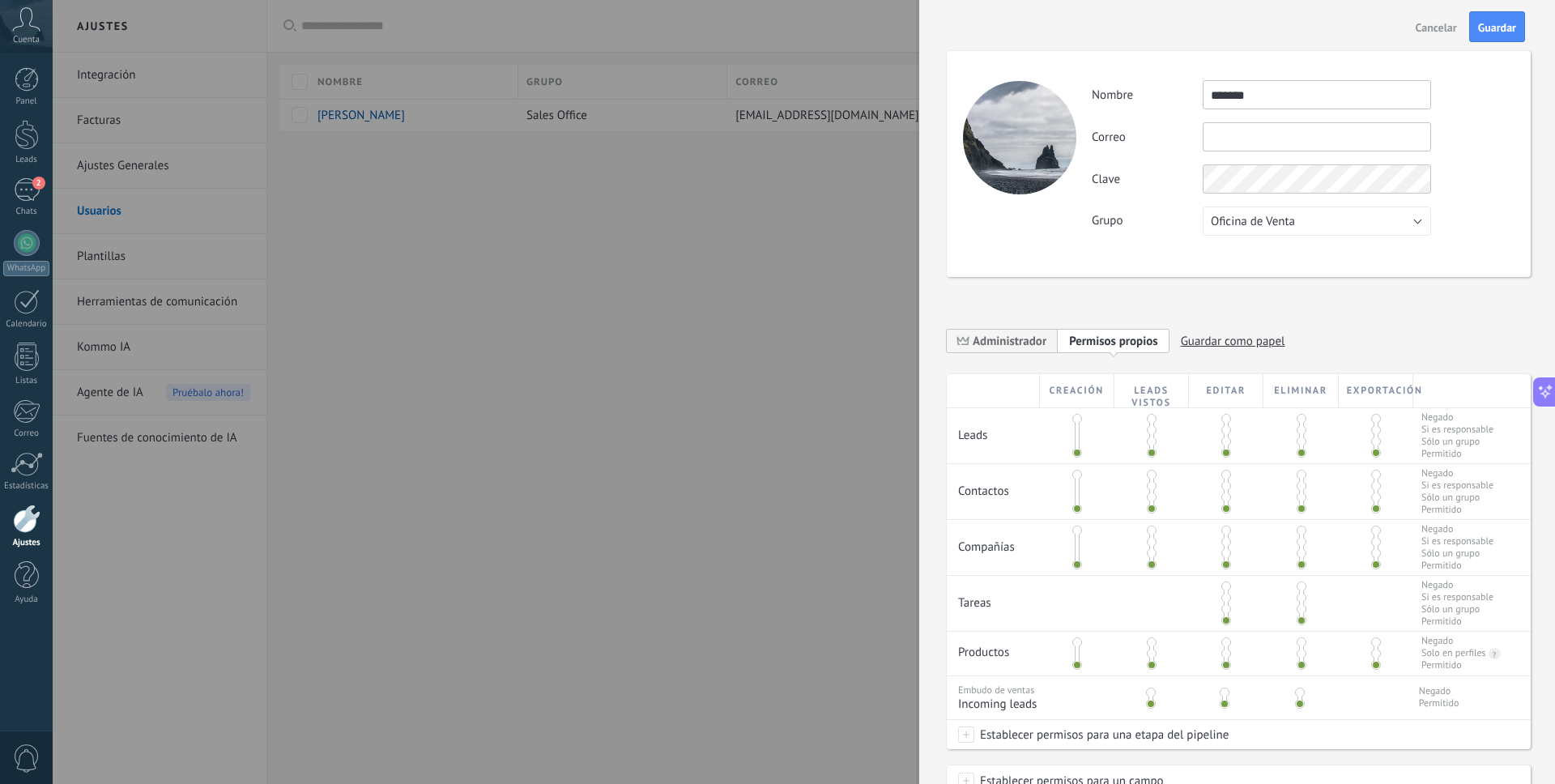
type input "*******"
click at [1224, 140] on input "text" at bounding box center [1317, 136] width 228 height 30
click at [1231, 483] on div at bounding box center [1226, 491] width 74 height 55
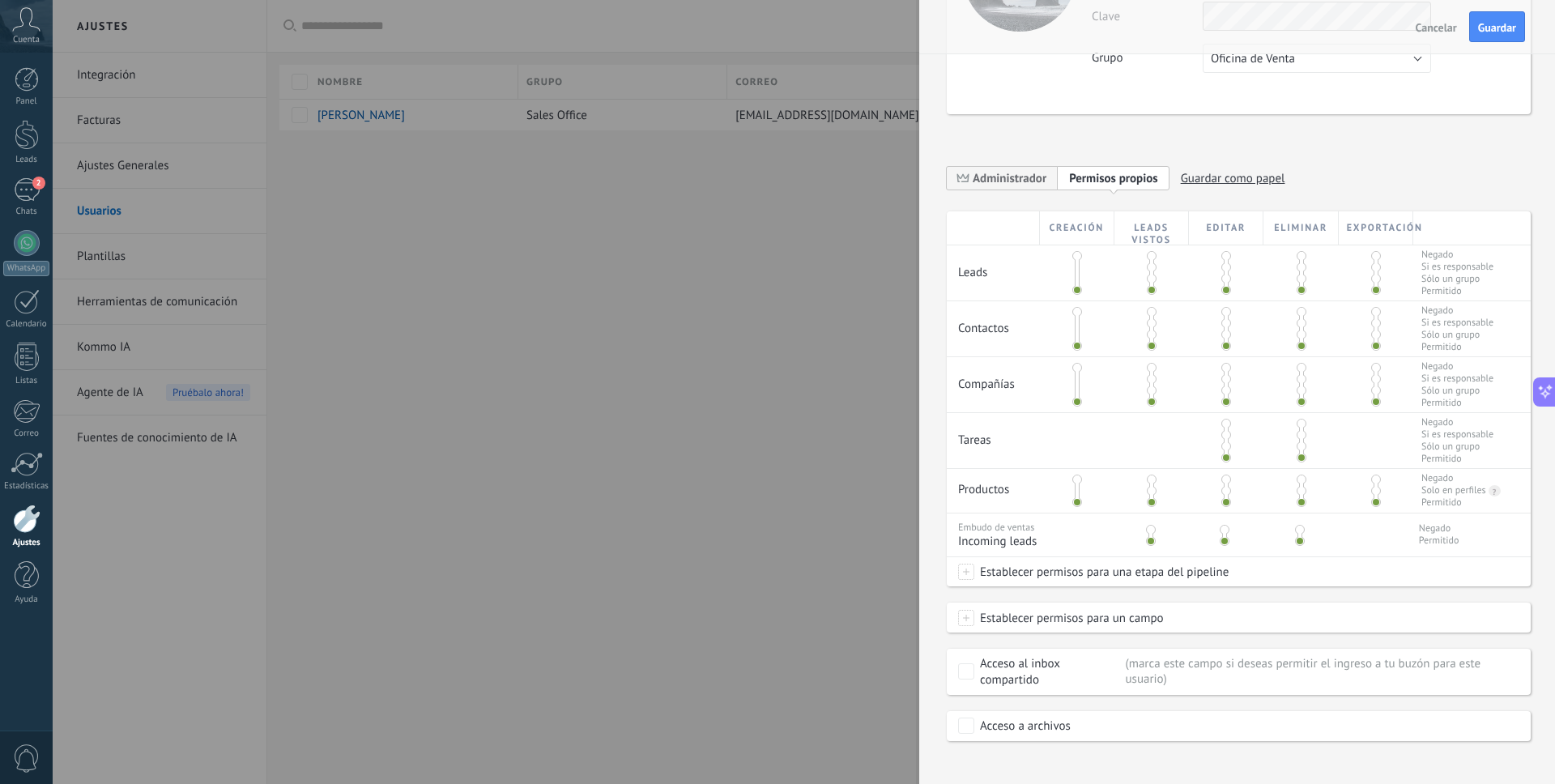
scroll to position [176, 0]
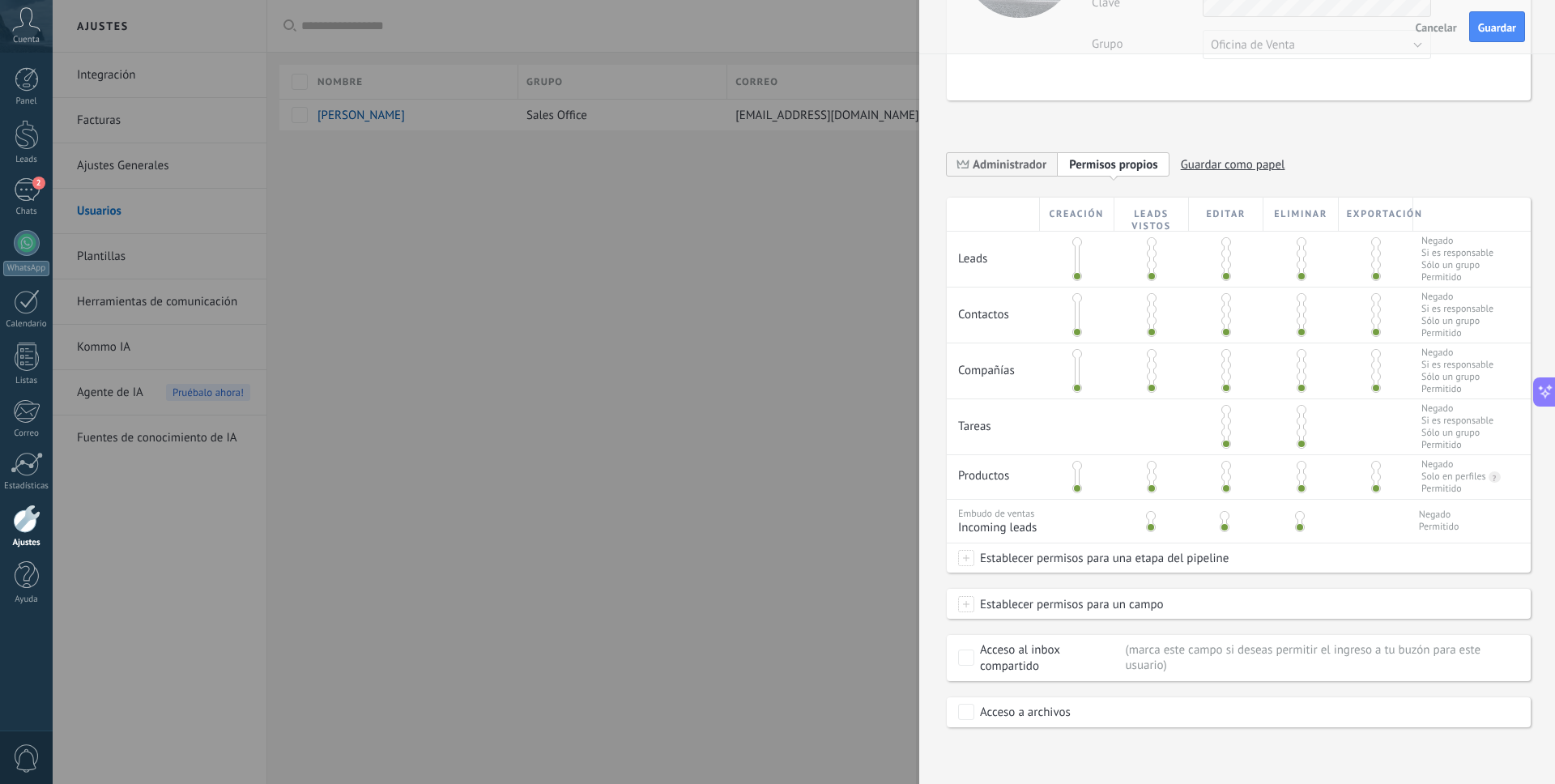
click at [965, 609] on span at bounding box center [965, 604] width 16 height 16
click at [1058, 737] on div "**********" at bounding box center [1236, 392] width 635 height 784
click at [1005, 169] on span "Administrador" at bounding box center [1008, 165] width 73 height 15
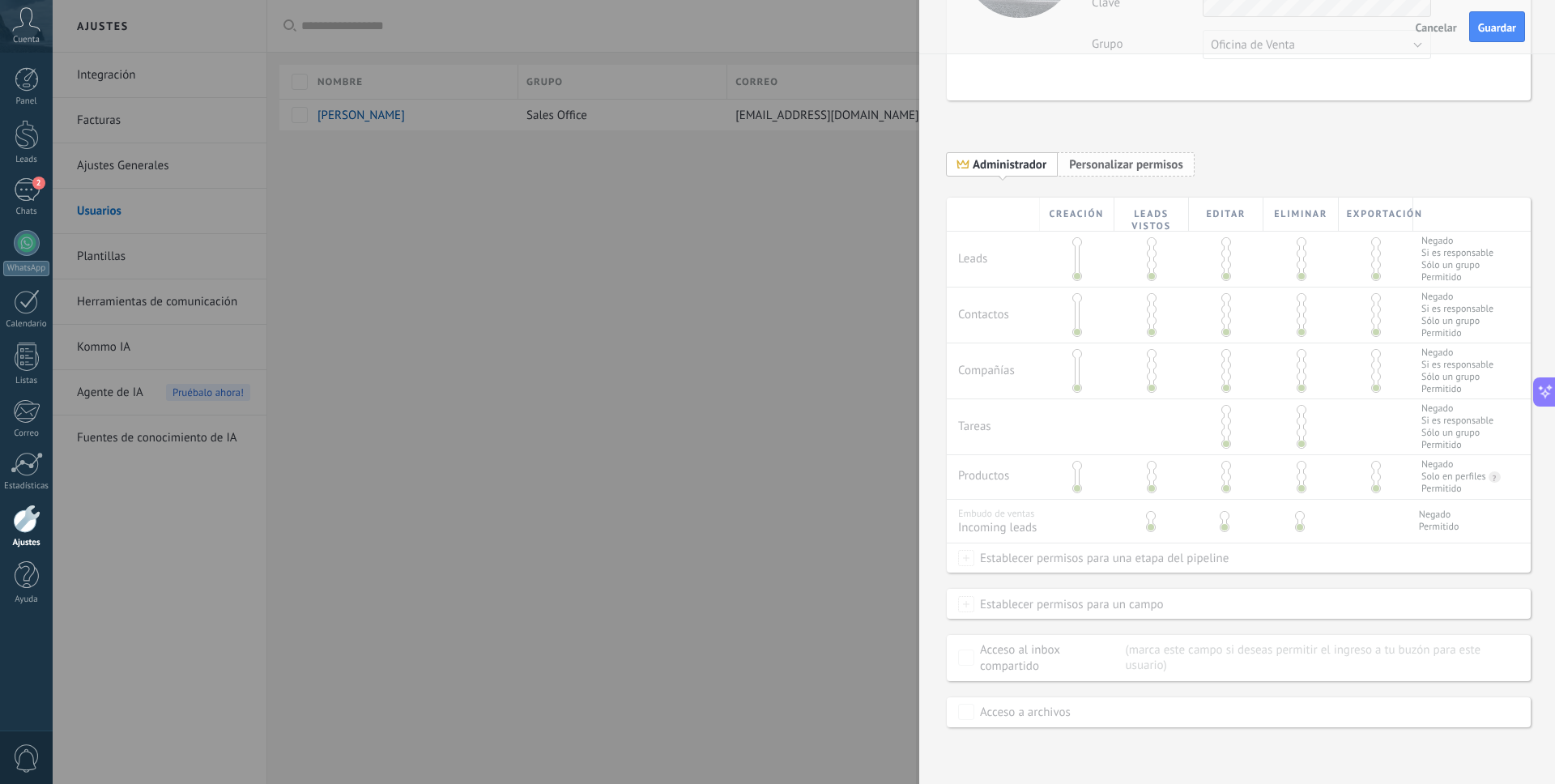
click at [1111, 163] on span "Personalizar permisos" at bounding box center [1126, 165] width 114 height 15
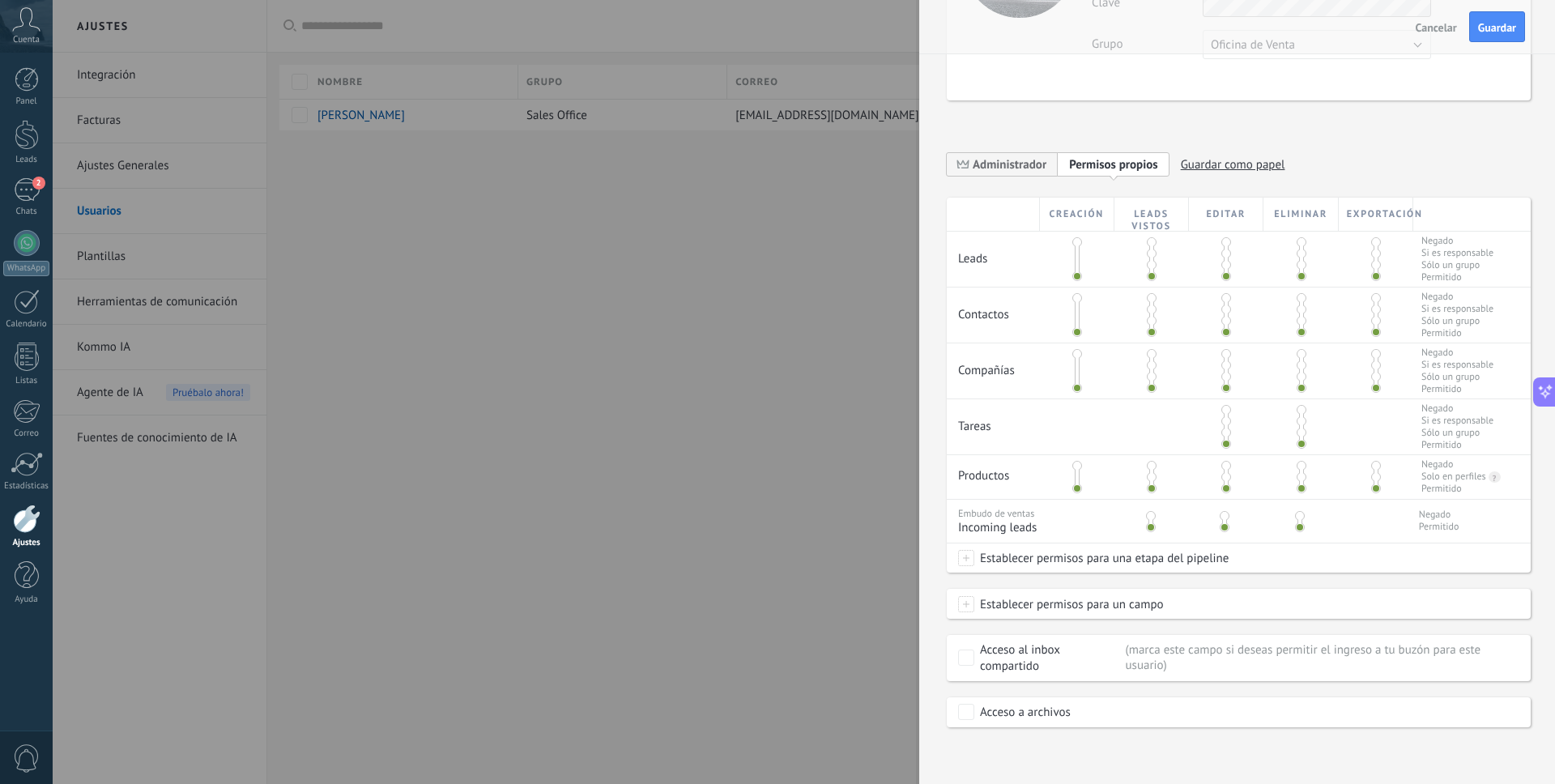
click at [1235, 164] on span "Guardar como papel" at bounding box center [1234, 165] width 105 height 25
click at [1235, 164] on div "**********" at bounding box center [1238, 169] width 584 height 56
click at [1117, 158] on input at bounding box center [1116, 165] width 95 height 13
type input "********"
click at [1197, 165] on use at bounding box center [1196, 164] width 12 height 10
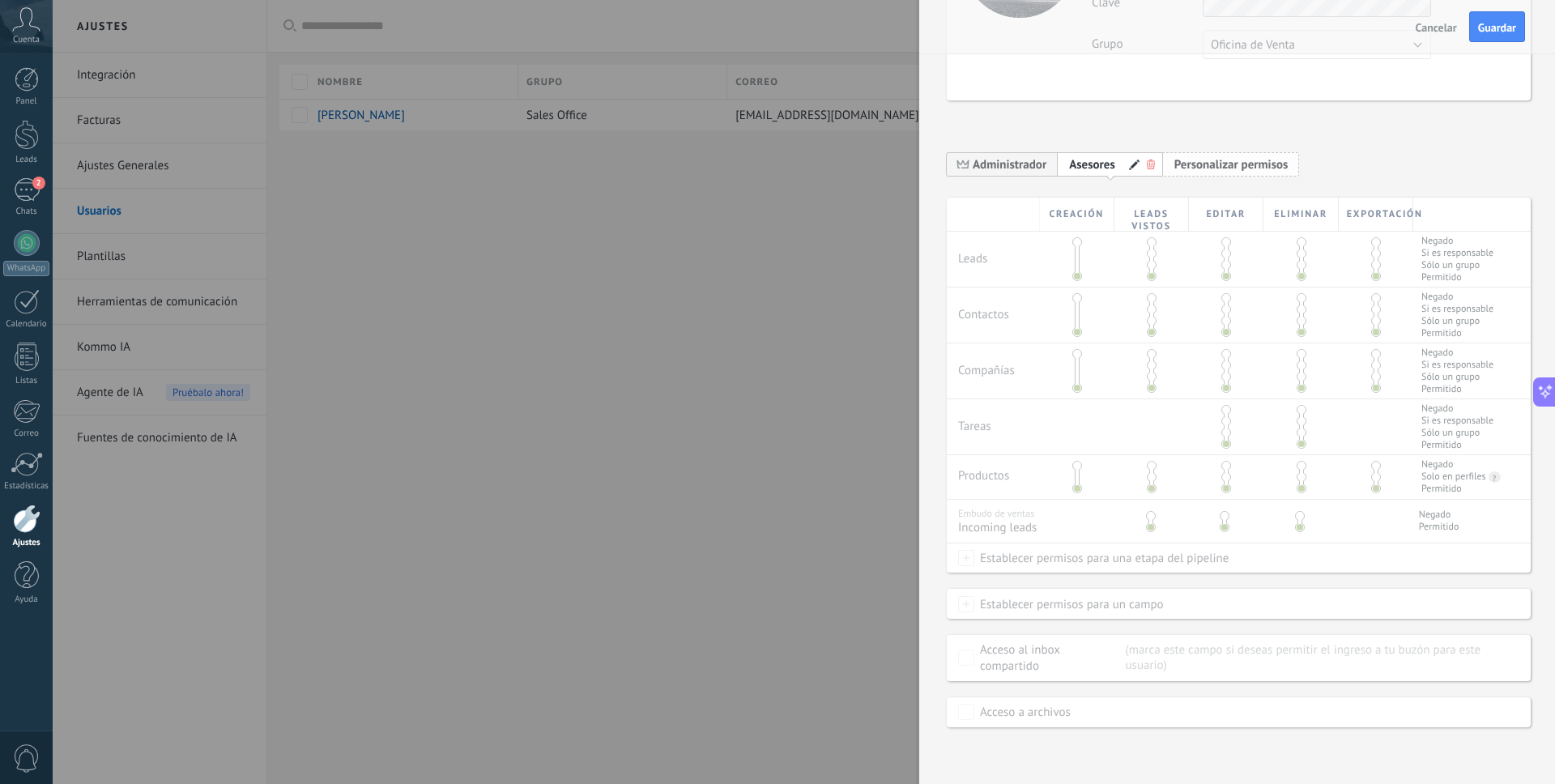
click at [1202, 166] on span "Personalizar permisos" at bounding box center [1232, 165] width 114 height 15
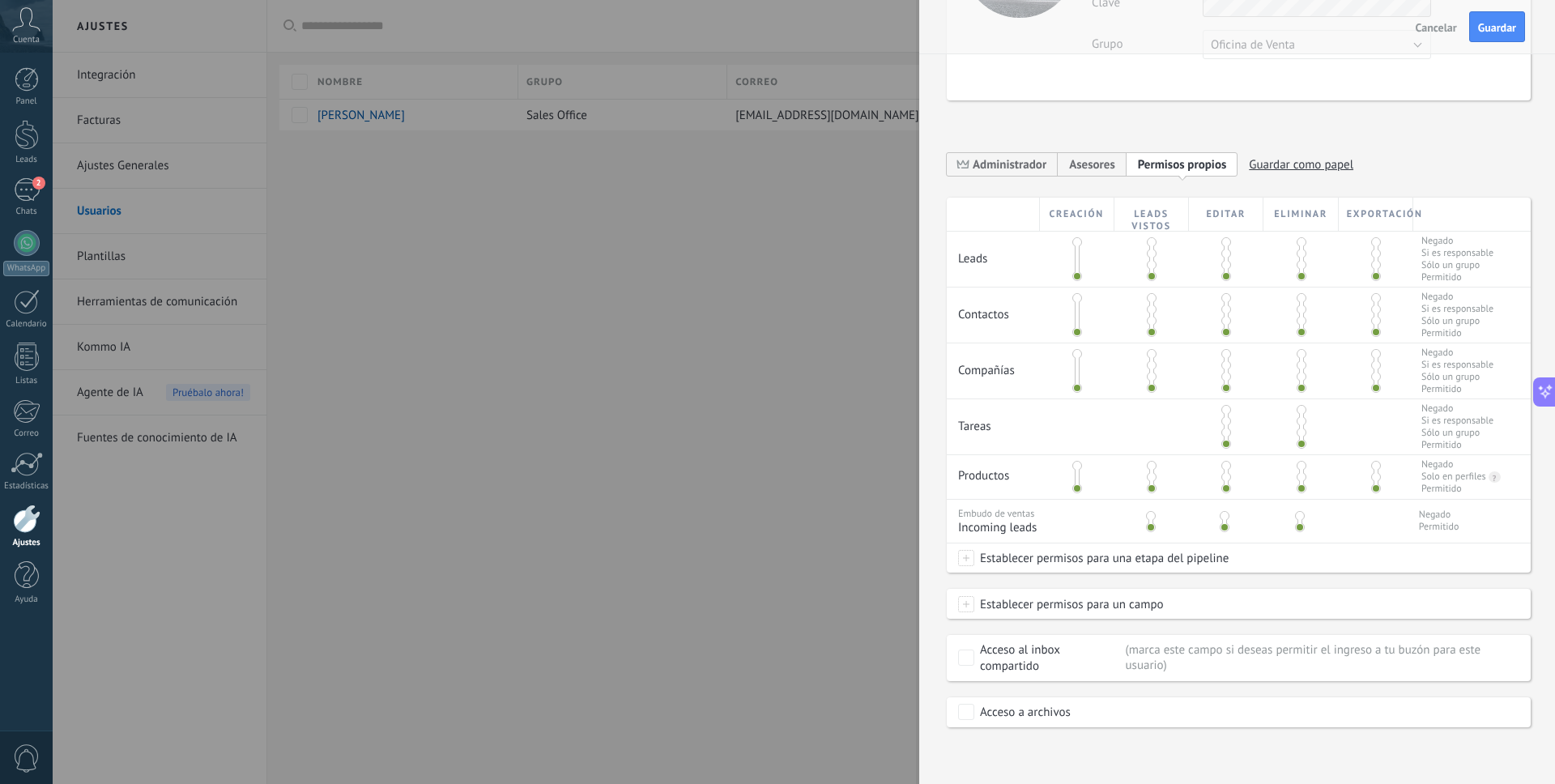
click at [1074, 275] on span at bounding box center [1077, 276] width 10 height 10
click at [1082, 250] on div at bounding box center [1077, 259] width 74 height 55
click at [1074, 239] on span at bounding box center [1077, 242] width 10 height 10
click at [1074, 276] on span at bounding box center [1077, 276] width 10 height 10
click at [1072, 244] on span at bounding box center [1077, 242] width 10 height 10
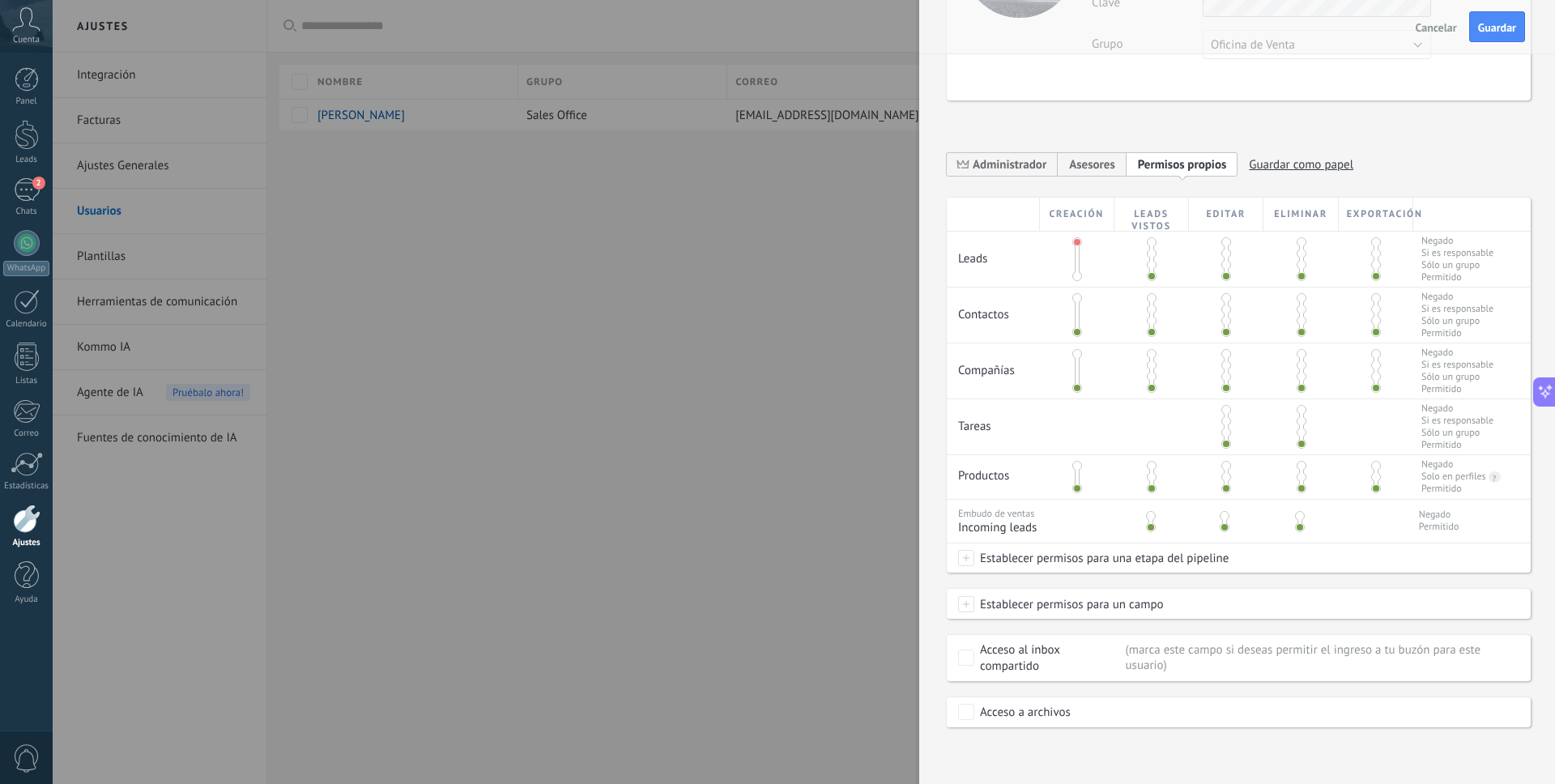
click at [1224, 242] on span at bounding box center [1226, 242] width 10 height 10
click at [1374, 239] on span at bounding box center [1376, 242] width 10 height 10
click at [1075, 298] on span at bounding box center [1077, 298] width 10 height 10
click at [1077, 355] on span at bounding box center [1077, 354] width 10 height 10
click at [1074, 464] on span at bounding box center [1077, 465] width 10 height 10
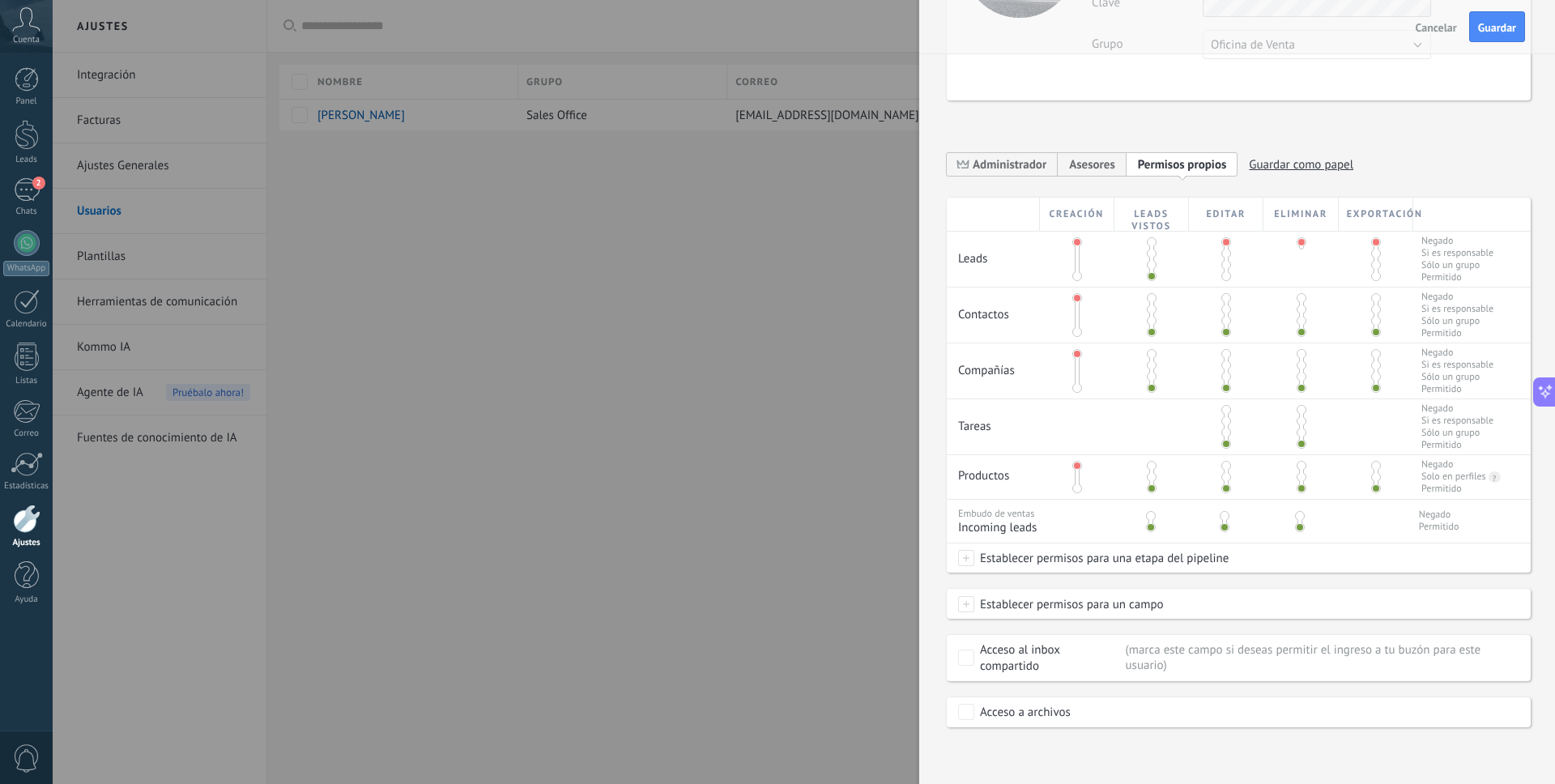
click at [1152, 468] on span at bounding box center [1151, 465] width 10 height 10
click at [969, 558] on span at bounding box center [965, 557] width 16 height 16
click at [1266, 554] on div at bounding box center [803, 392] width 1503 height 784
click at [1299, 518] on span at bounding box center [1299, 516] width 10 height 10
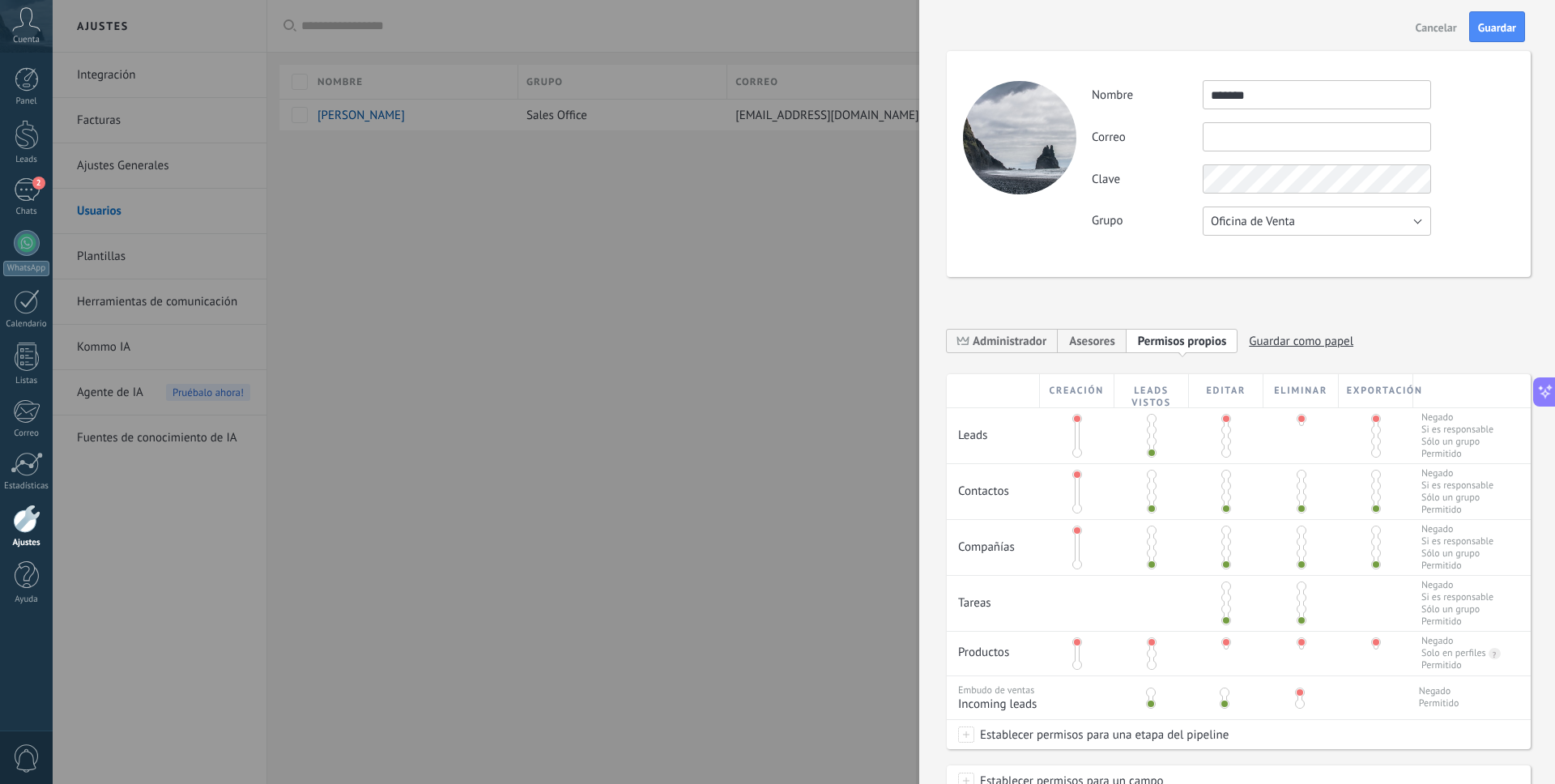
click at [1322, 233] on button "Oficina de Venta" at bounding box center [1317, 220] width 228 height 30
click at [1322, 233] on li "Oficina de Venta" at bounding box center [1311, 220] width 238 height 28
click at [1498, 29] on span "Guardar" at bounding box center [1497, 28] width 38 height 11
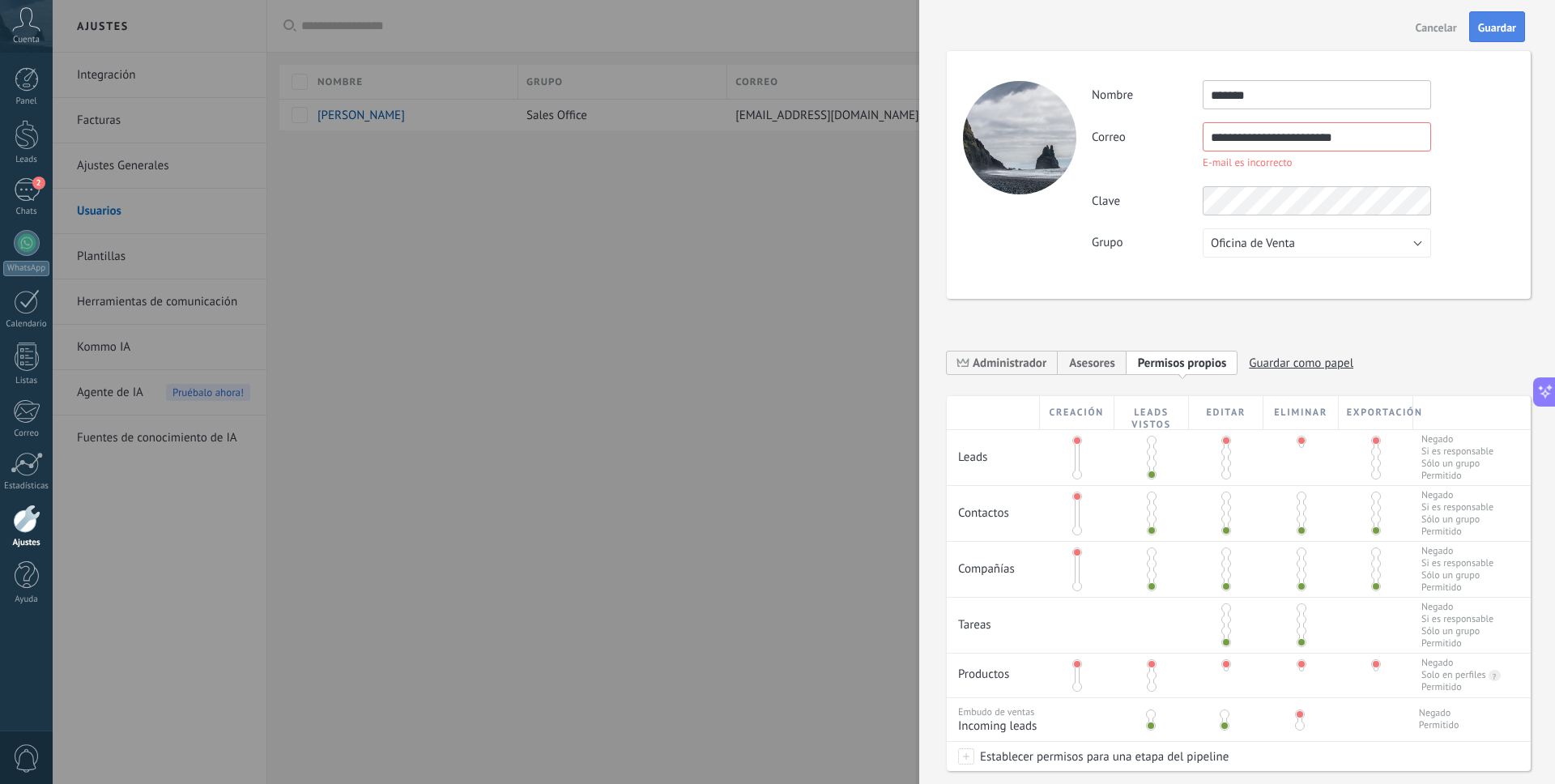
type input "**********"
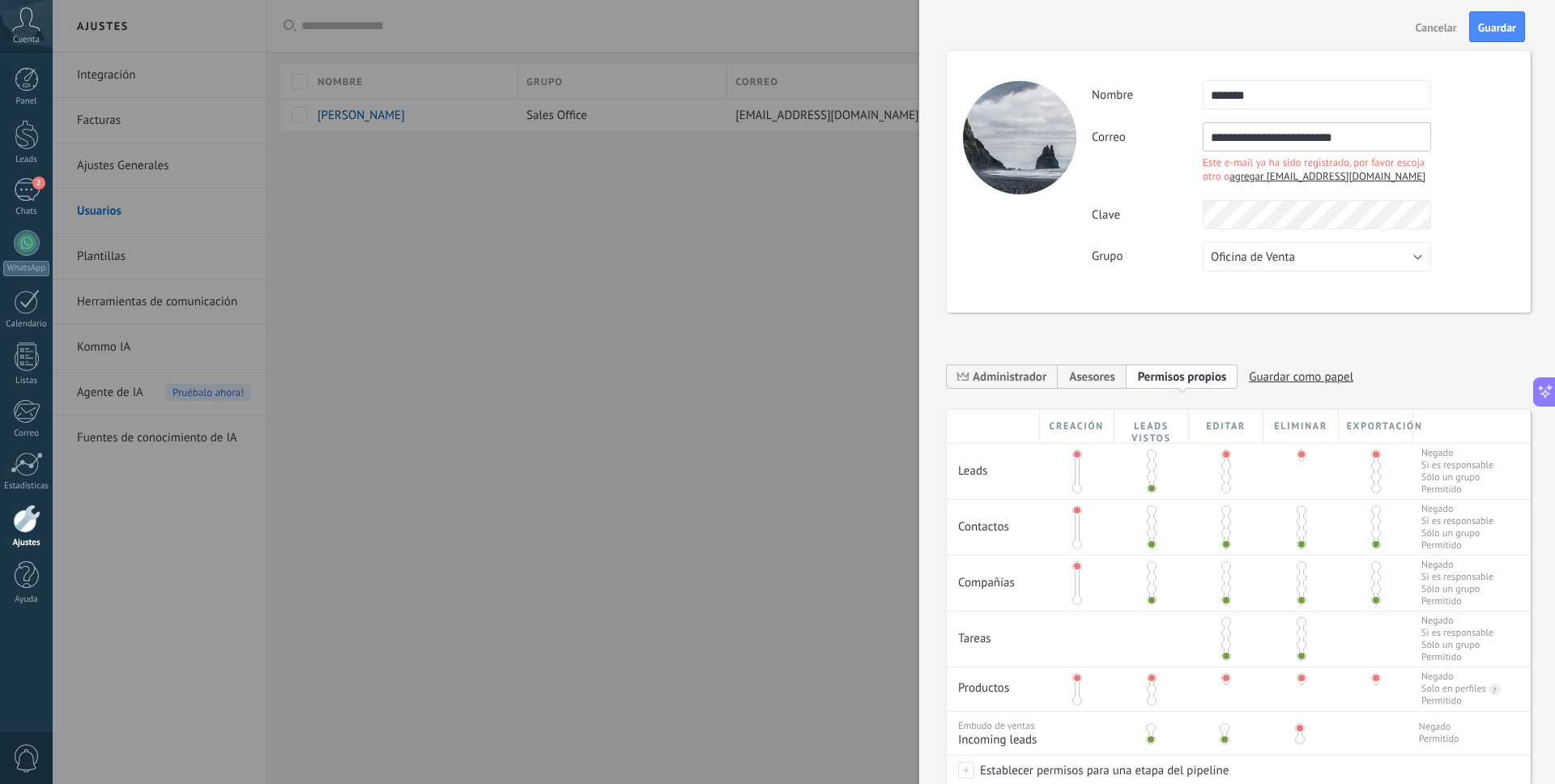
click at [1387, 139] on input "**********" at bounding box center [1317, 136] width 228 height 30
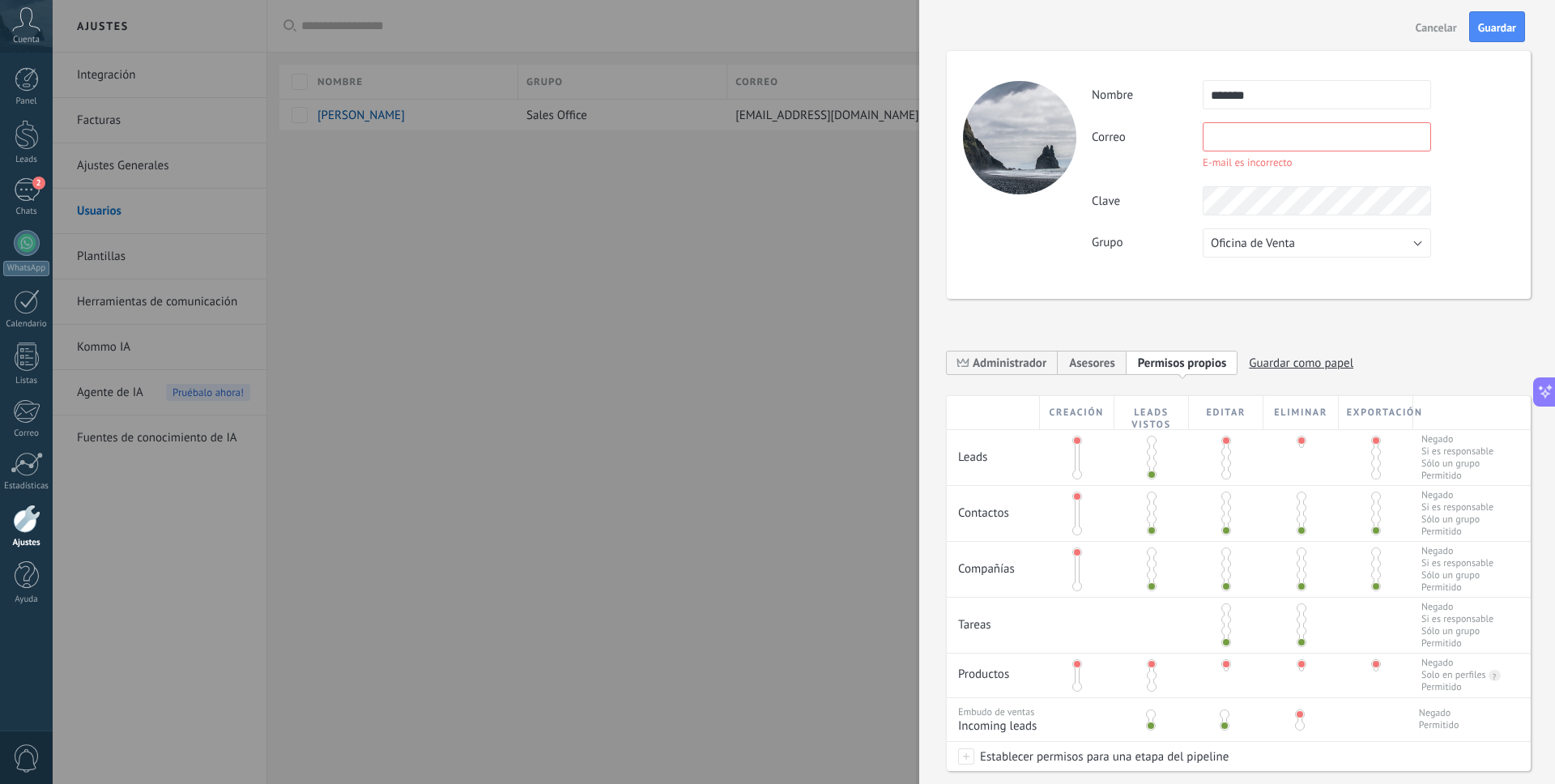
paste input "**********"
type input "**********"
click at [1229, 201] on div "**********" at bounding box center [1302, 169] width 422 height 177
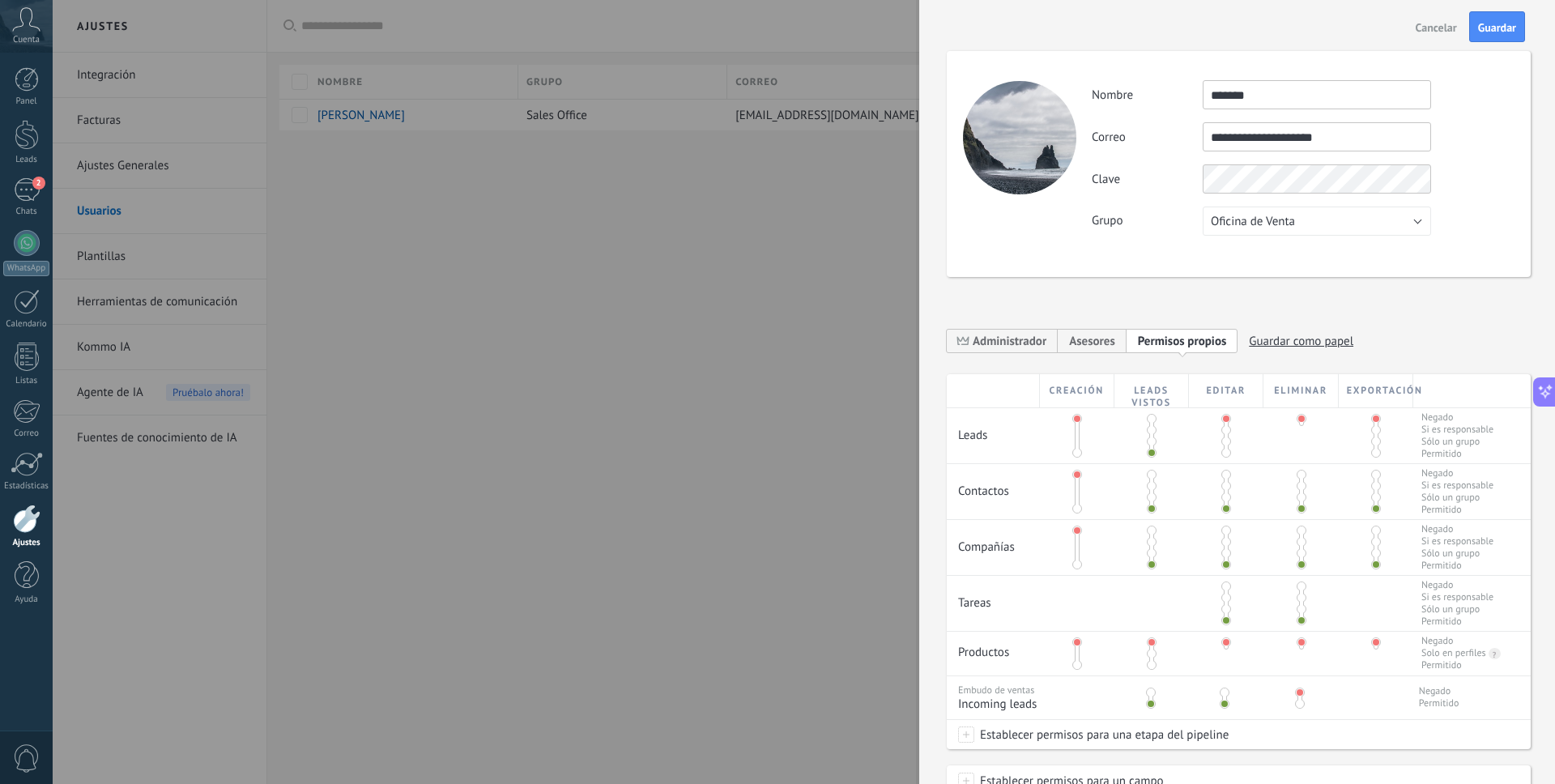
click at [1137, 247] on div "**********" at bounding box center [1238, 163] width 584 height 226
click at [1498, 27] on span "Guardar" at bounding box center [1497, 28] width 38 height 11
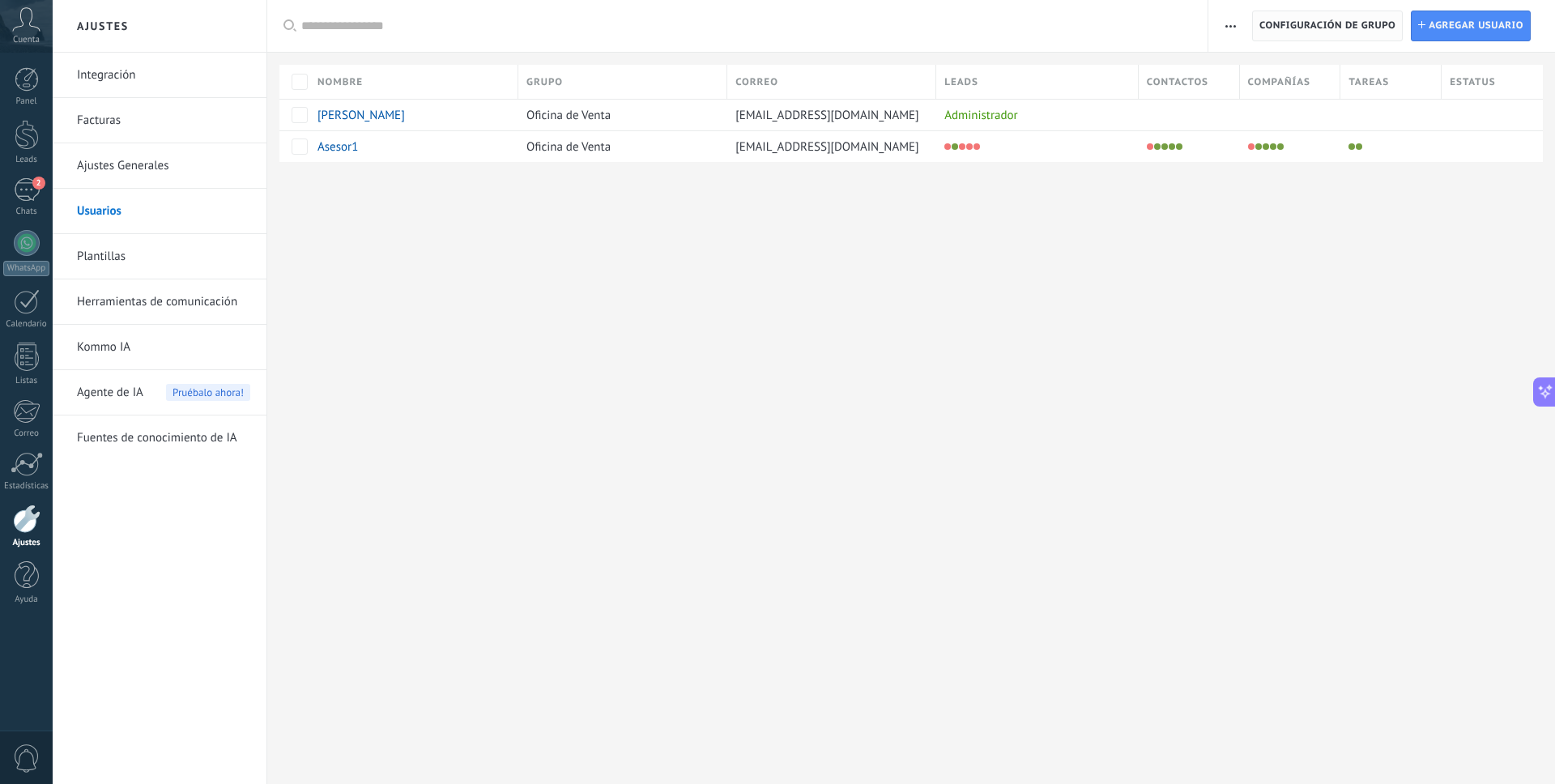
click at [1310, 26] on span "Configuración de grupo" at bounding box center [1327, 26] width 136 height 30
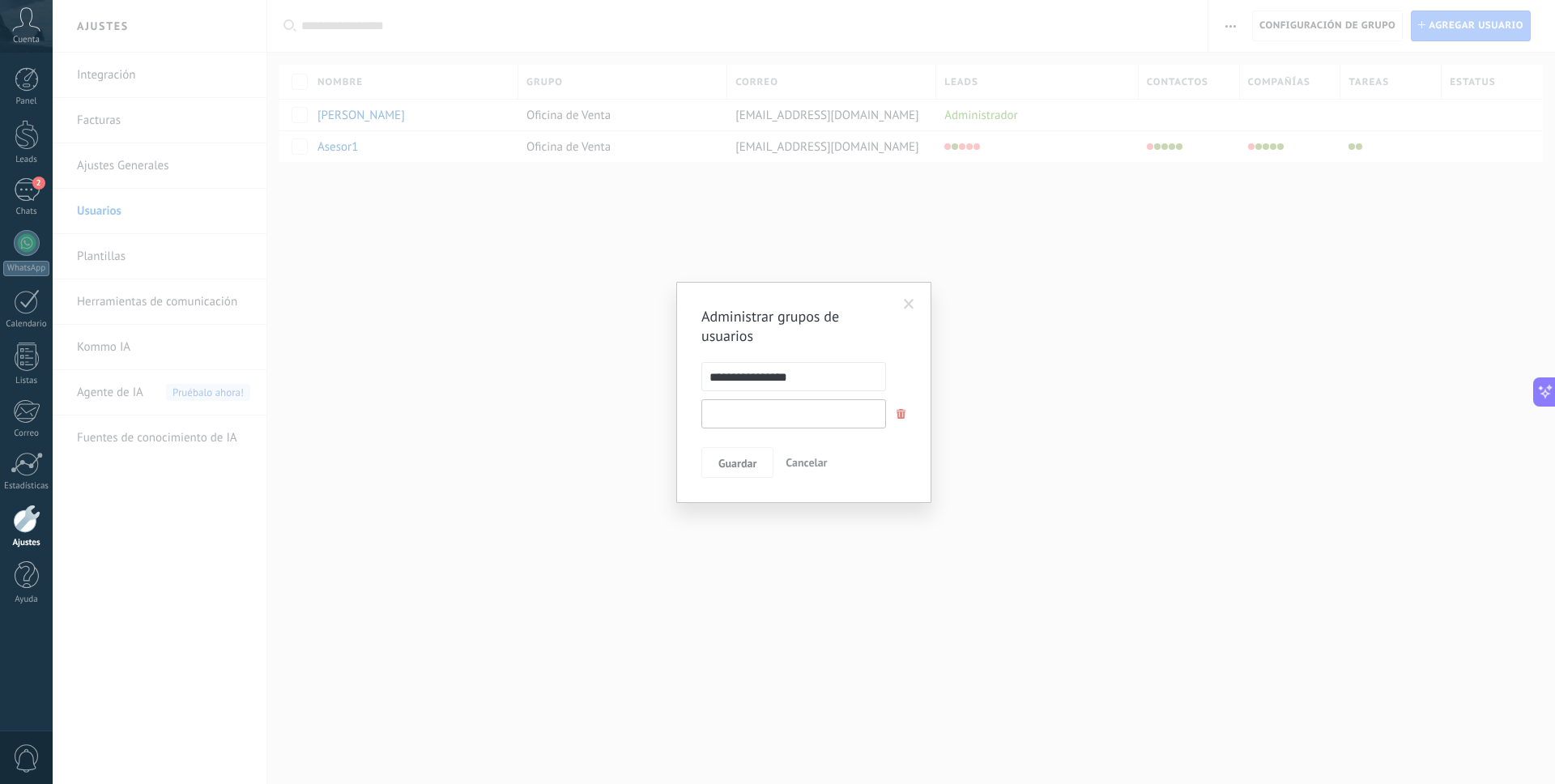
click at [777, 415] on input "text" at bounding box center [794, 413] width 185 height 30
click at [836, 338] on h2 "Administrar grupos de usuarios" at bounding box center [796, 326] width 189 height 39
click at [757, 412] on input "text" at bounding box center [794, 413] width 185 height 30
type input "********"
click at [732, 501] on span "Guardar" at bounding box center [737, 496] width 38 height 11
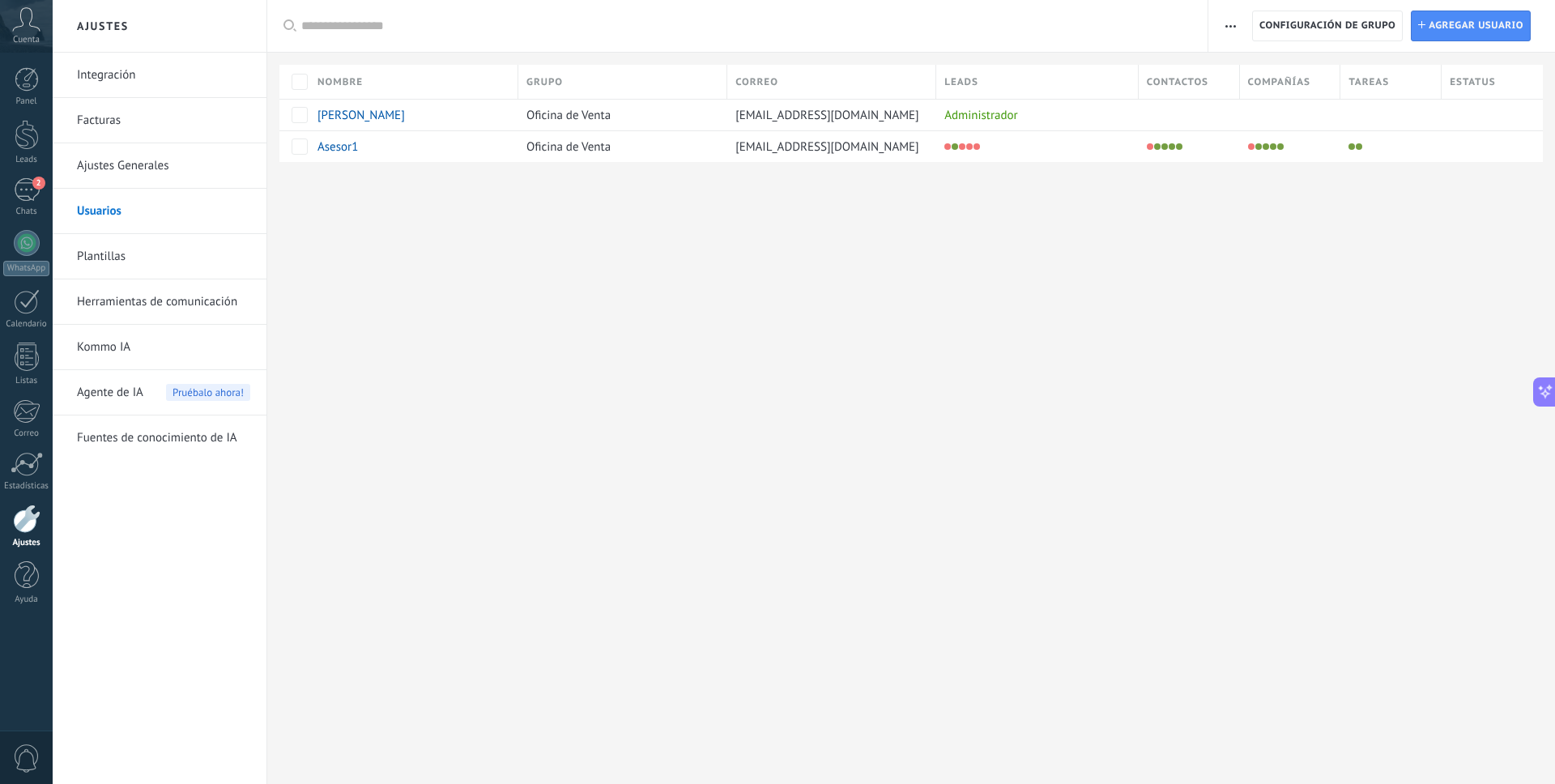
click at [1006, 297] on div "Ajustes Integración Facturas Ajustes Generales Usuarios Plantillas Herramientas…" at bounding box center [803, 392] width 1503 height 784
click at [612, 147] on div "Oficina de Venta" at bounding box center [618, 147] width 201 height 31
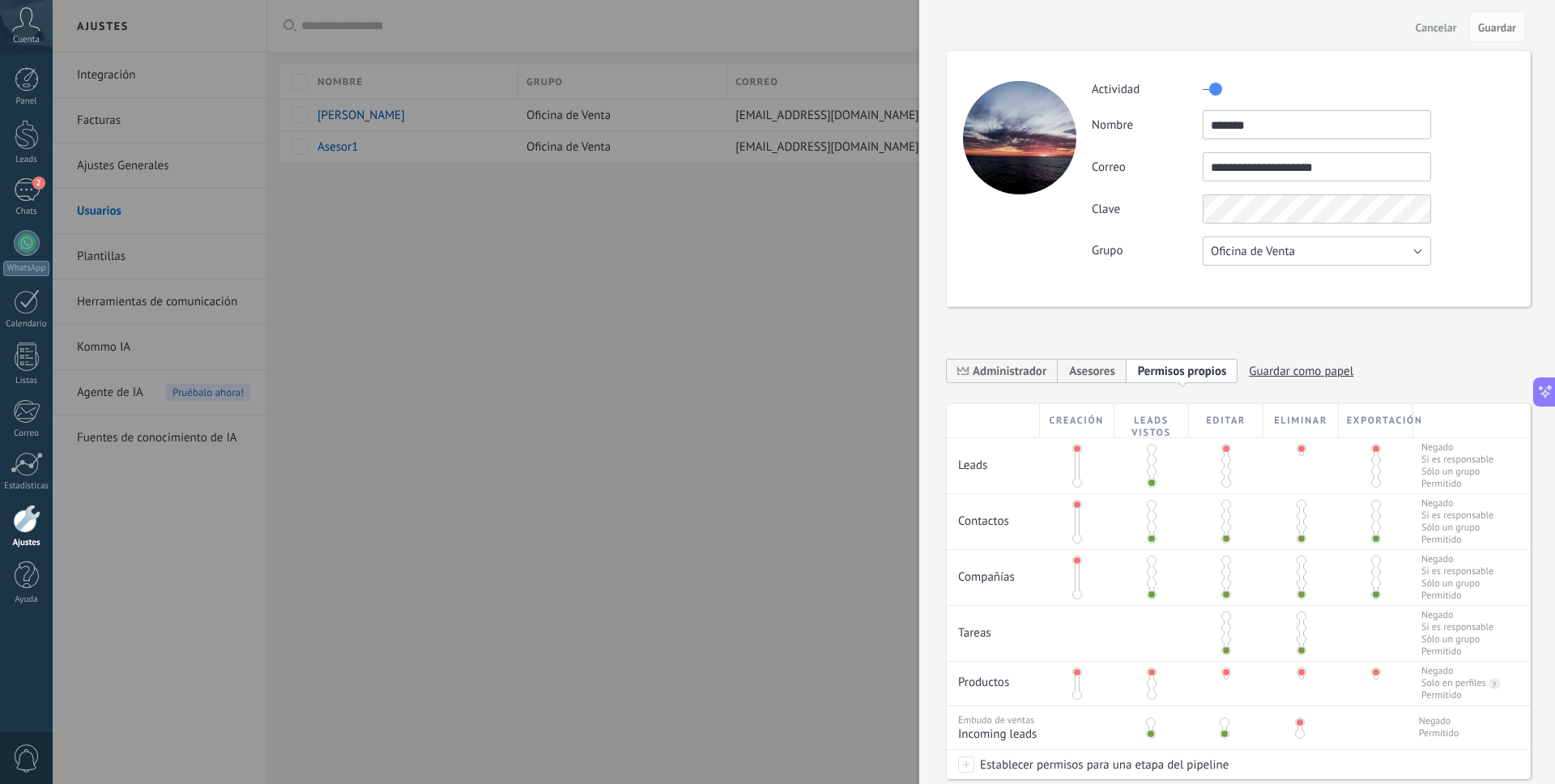
click at [1326, 249] on button "Oficina de Venta" at bounding box center [1317, 251] width 228 height 30
click at [1283, 277] on span "Asesores" at bounding box center [1309, 279] width 233 height 15
click at [1507, 28] on span "Guardar" at bounding box center [1497, 28] width 38 height 11
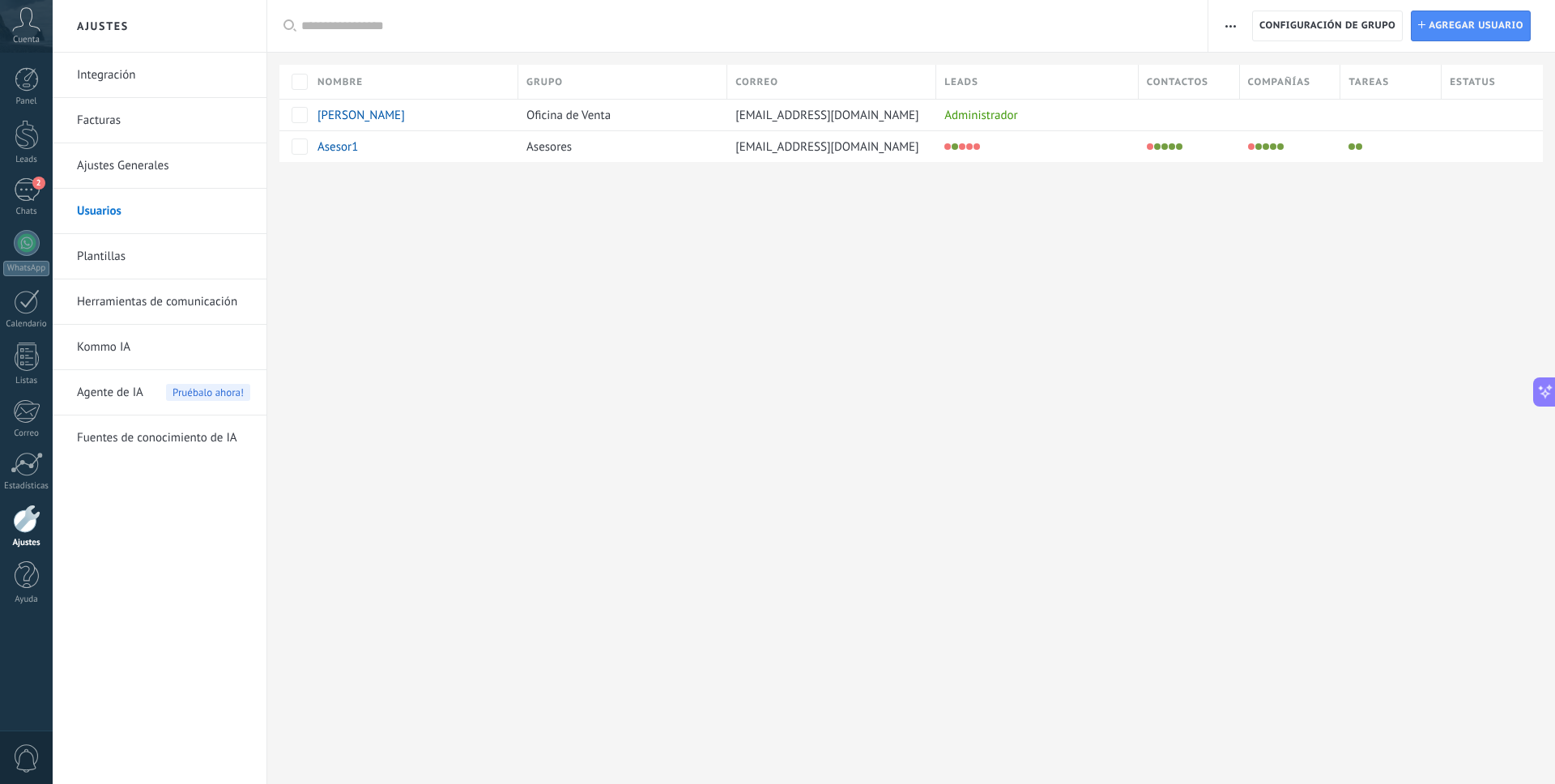
click at [1095, 300] on div "Ajustes Integración Facturas Ajustes Generales Usuarios Plantillas Herramientas…" at bounding box center [803, 392] width 1503 height 784
click at [30, 30] on icon at bounding box center [27, 19] width 29 height 24
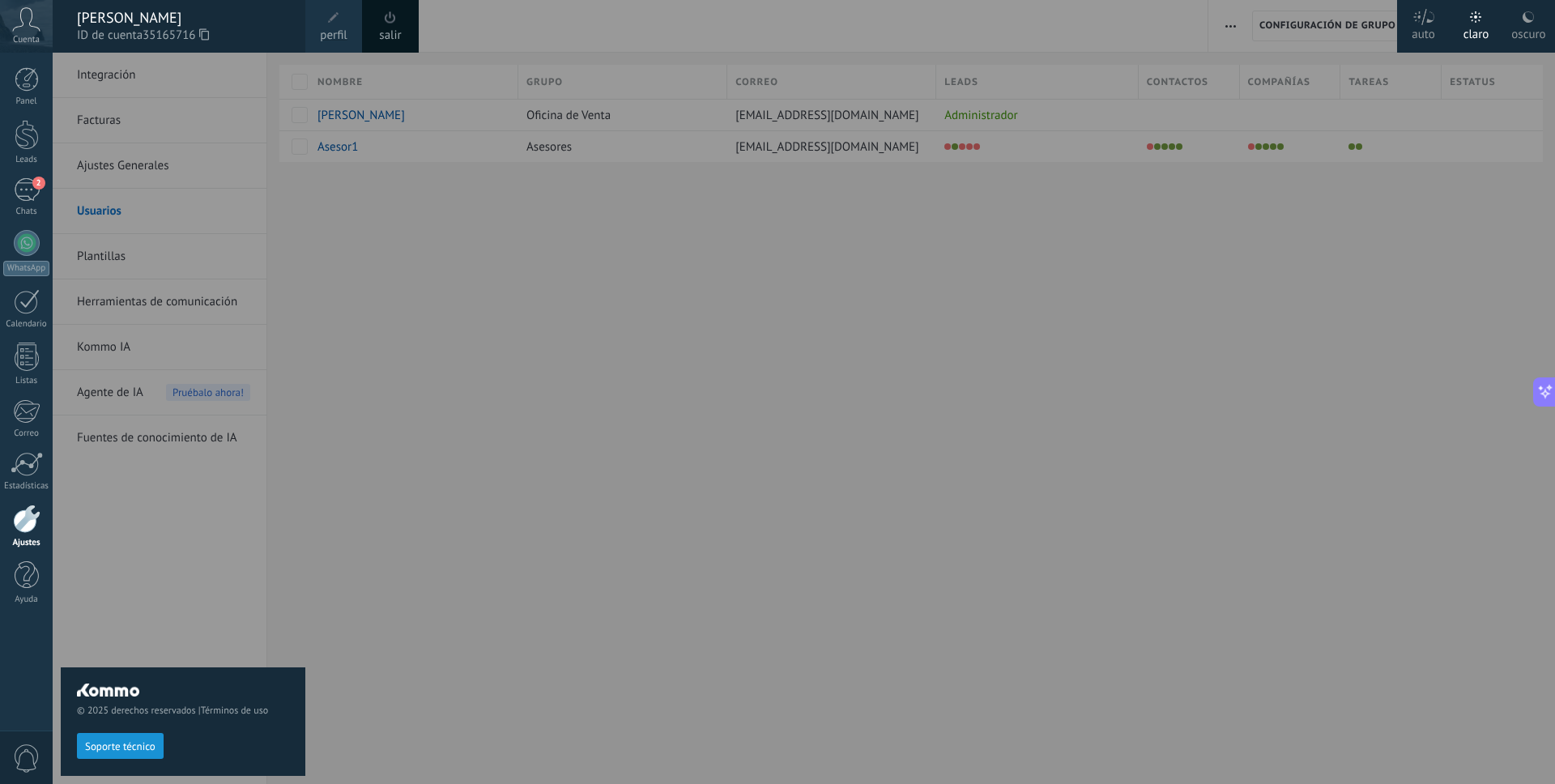
click at [469, 431] on div at bounding box center [830, 392] width 1555 height 784
